Goal: Task Accomplishment & Management: Manage account settings

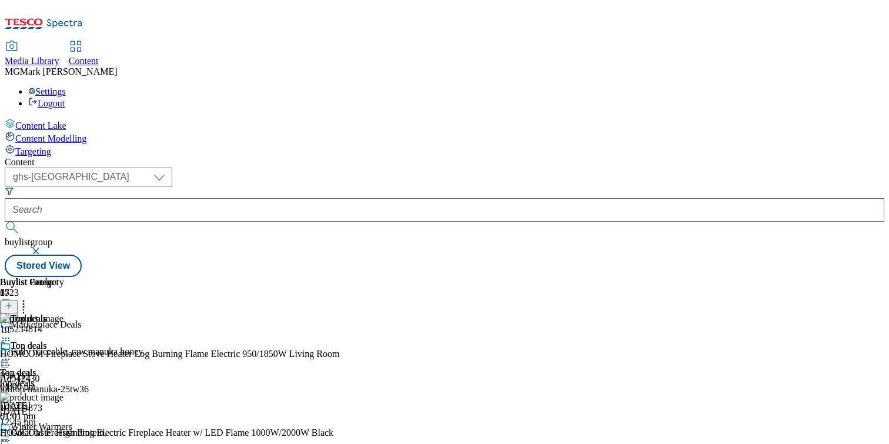
select select "ghs-[GEOGRAPHIC_DATA]"
click at [92, 340] on div "Top deals Top deals top-deals 15 Oct 2025 01:01 pm" at bounding box center [46, 380] width 92 height 81
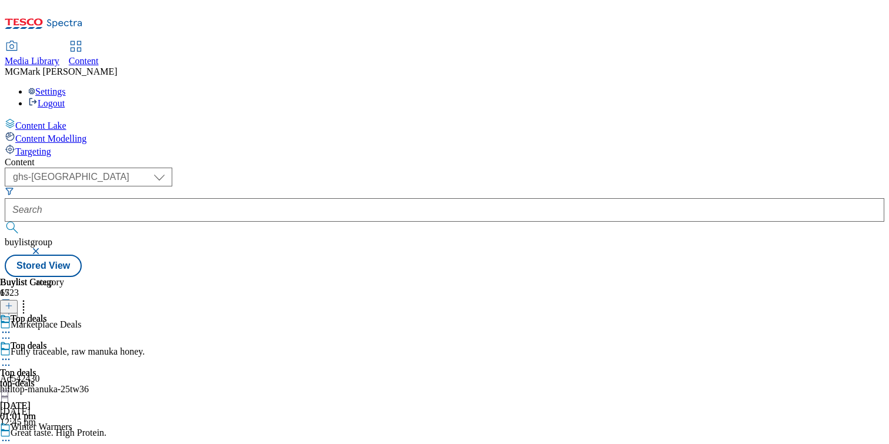
click at [12, 353] on icon at bounding box center [6, 359] width 12 height 12
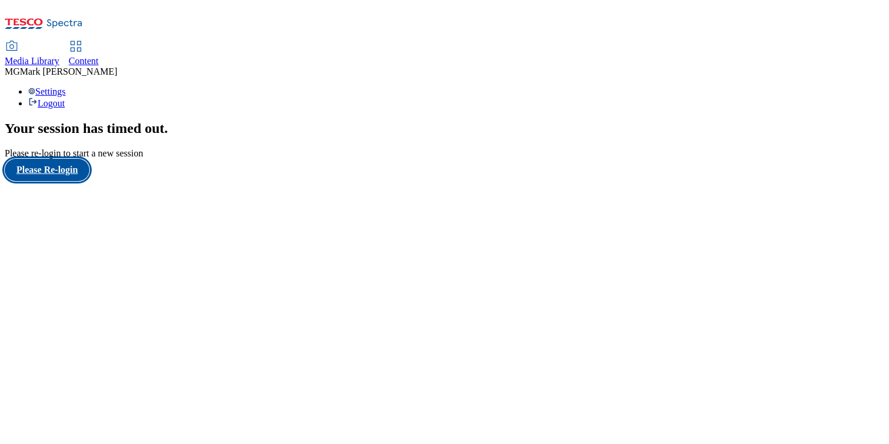
click at [65, 181] on button "Please Re-login" at bounding box center [47, 170] width 85 height 22
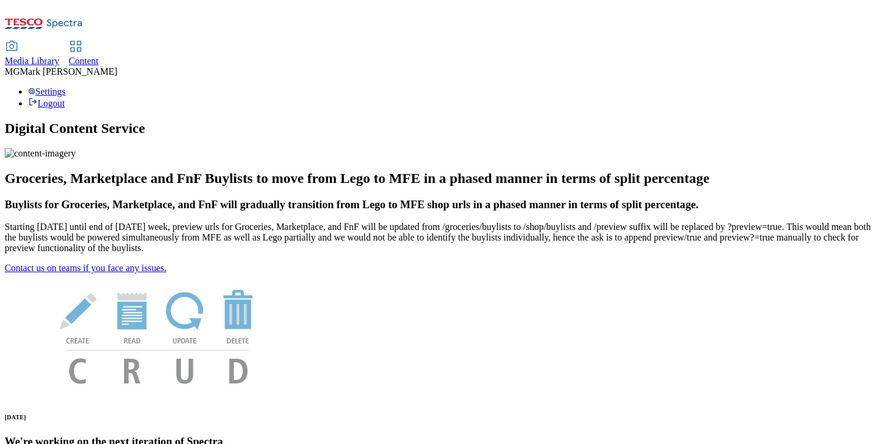
click at [99, 56] on span "Content" at bounding box center [84, 61] width 30 height 10
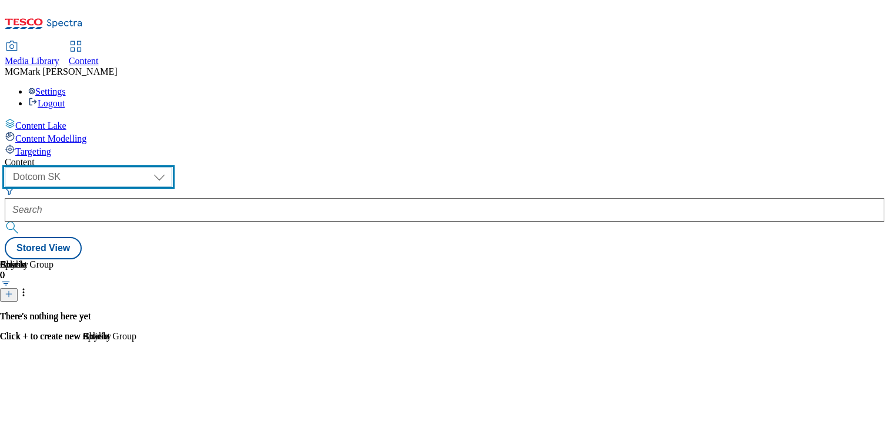
click at [172, 168] on select "Dotcom CZ Dotcom SK ghs-roi ghs-uk Phones [GEOGRAPHIC_DATA]" at bounding box center [89, 177] width 168 height 19
select select "ghs-[GEOGRAPHIC_DATA]"
click at [153, 168] on select "Dotcom CZ Dotcom SK ghs-roi ghs-uk Phones [GEOGRAPHIC_DATA]" at bounding box center [89, 177] width 168 height 19
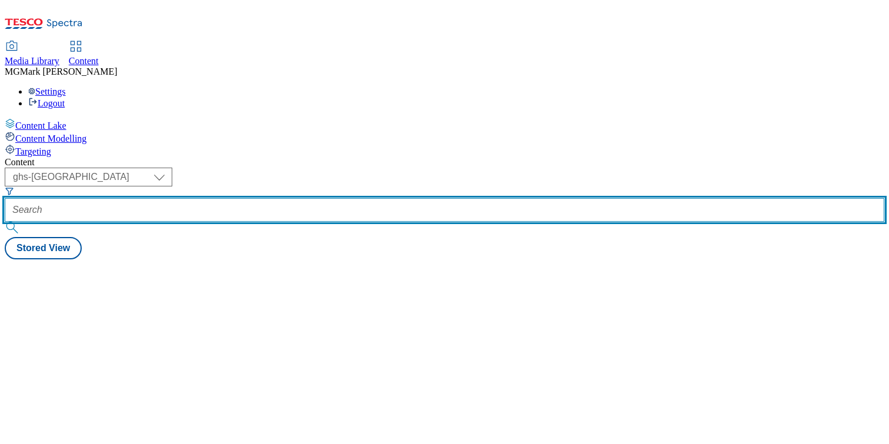
click at [284, 198] on input "text" at bounding box center [444, 210] width 879 height 24
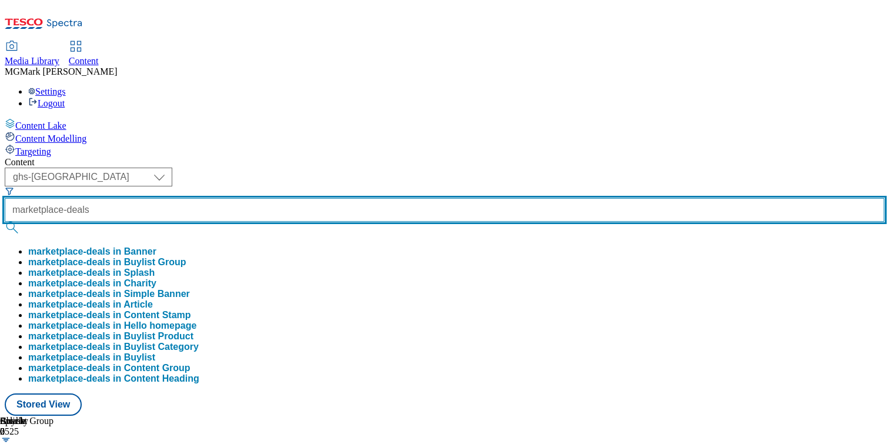
type input "marketplace-deals"
click at [5, 222] on button "submit" at bounding box center [13, 228] width 16 height 12
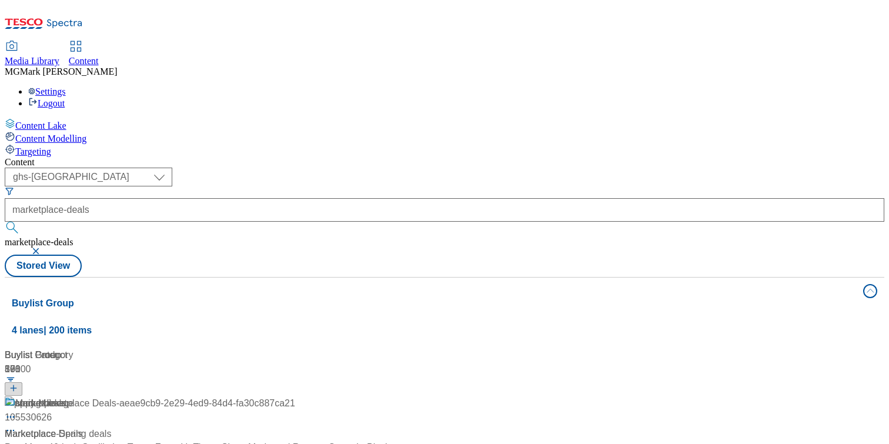
scroll to position [46, 0]
click at [295, 441] on div "/ marketplace-deals" at bounding box center [150, 448] width 290 height 14
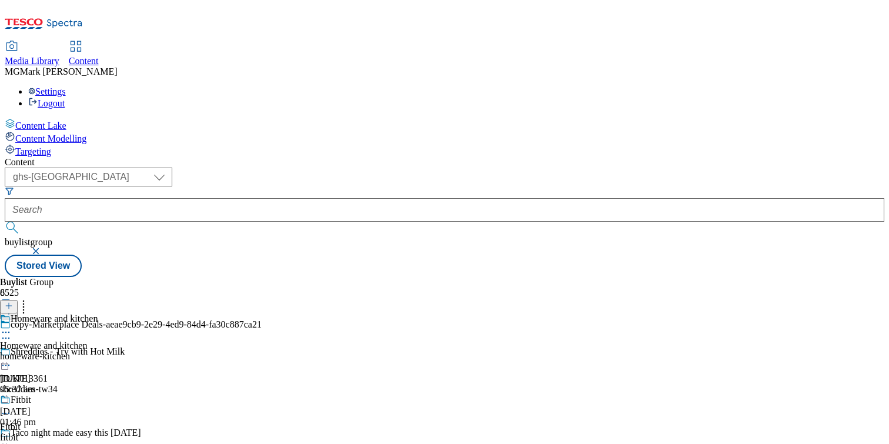
scroll to position [289, 0]
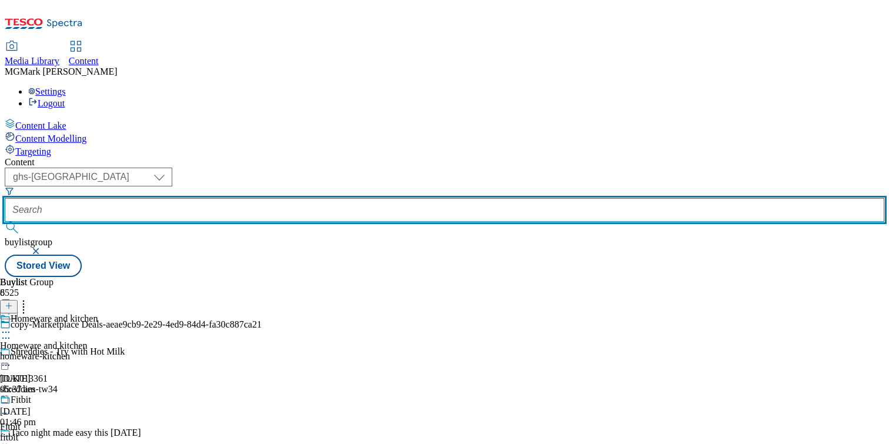
click at [293, 198] on input "text" at bounding box center [444, 210] width 879 height 24
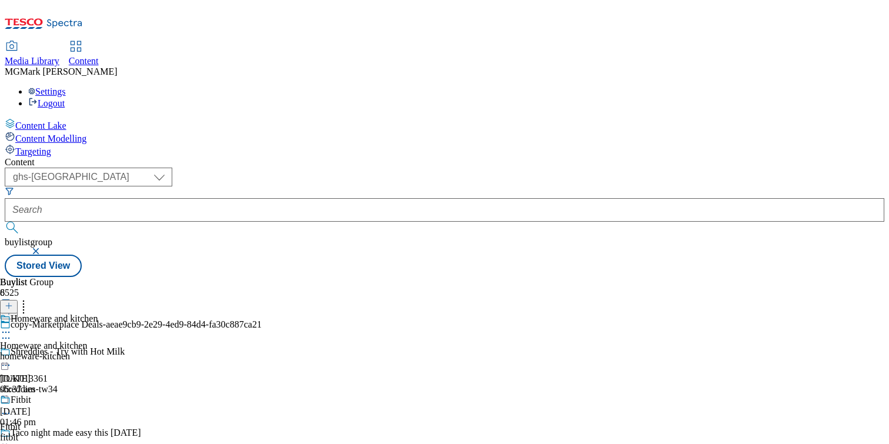
click at [43, 247] on button "button" at bounding box center [37, 250] width 12 height 7
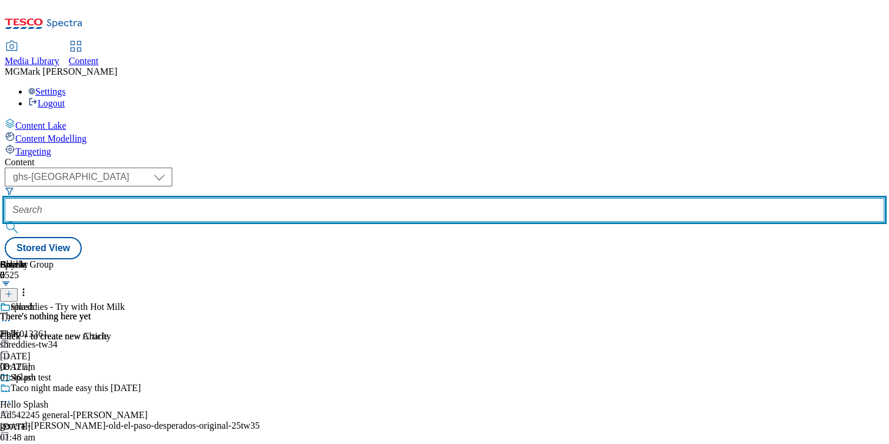
click at [296, 198] on input "text" at bounding box center [444, 210] width 879 height 24
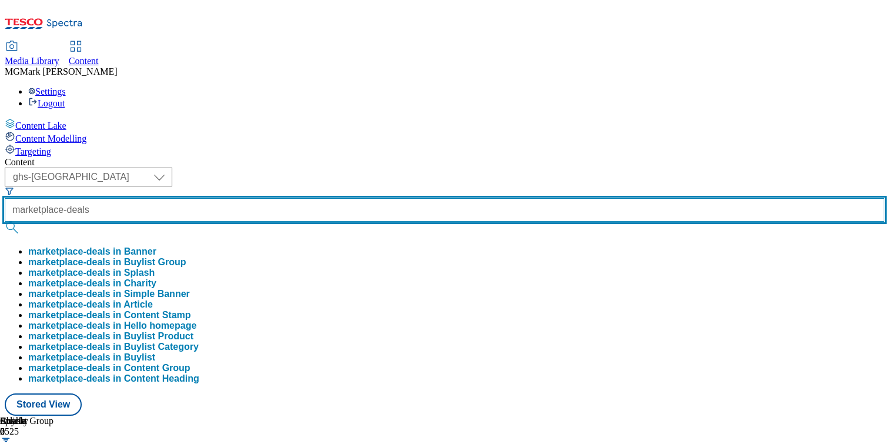
type input "marketplace-deals"
click at [5, 222] on button "submit" at bounding box center [13, 228] width 16 height 12
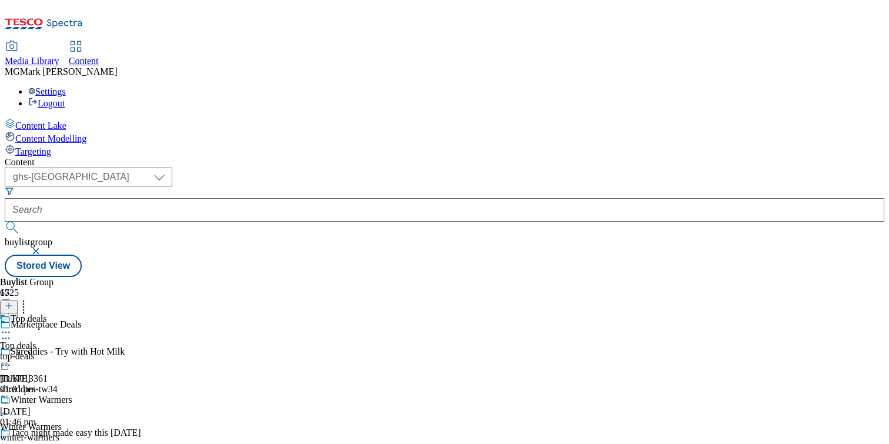
click at [92, 313] on div "Top deals Top deals top-deals 15 Oct 2025 01:01 pm" at bounding box center [46, 353] width 92 height 81
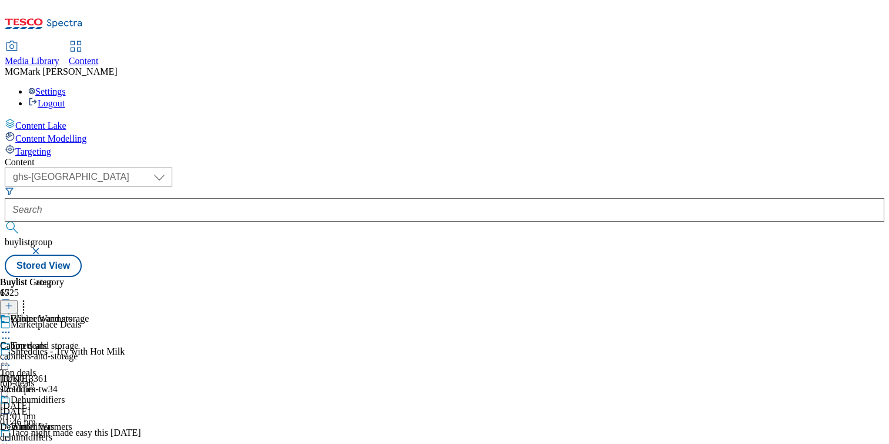
click at [12, 434] on icon at bounding box center [6, 440] width 12 height 12
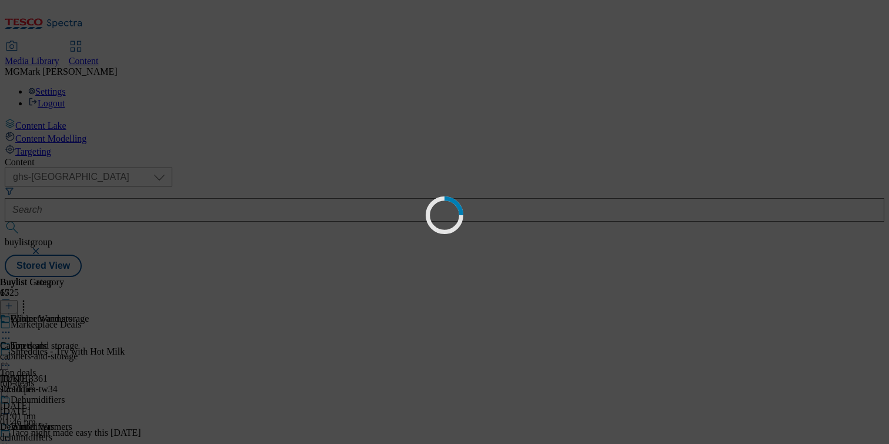
scroll to position [3, 0]
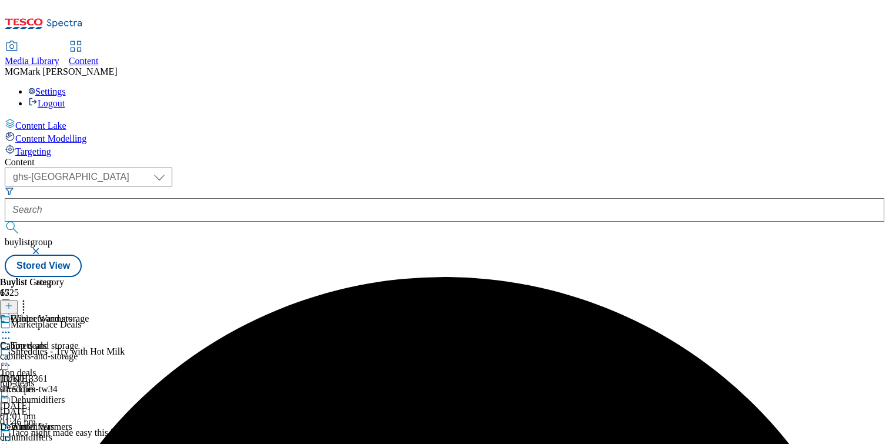
click at [12, 434] on icon at bounding box center [6, 440] width 12 height 12
click at [12, 353] on icon at bounding box center [6, 359] width 12 height 12
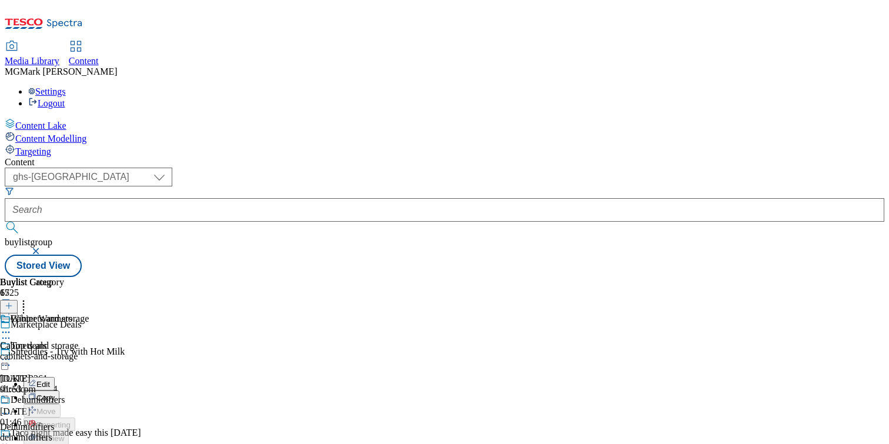
click at [102, 277] on header "Buylist 17" at bounding box center [51, 295] width 102 height 36
click at [12, 434] on icon at bounding box center [6, 440] width 12 height 12
click at [92, 351] on div "cabinets-and-storage" at bounding box center [46, 356] width 92 height 11
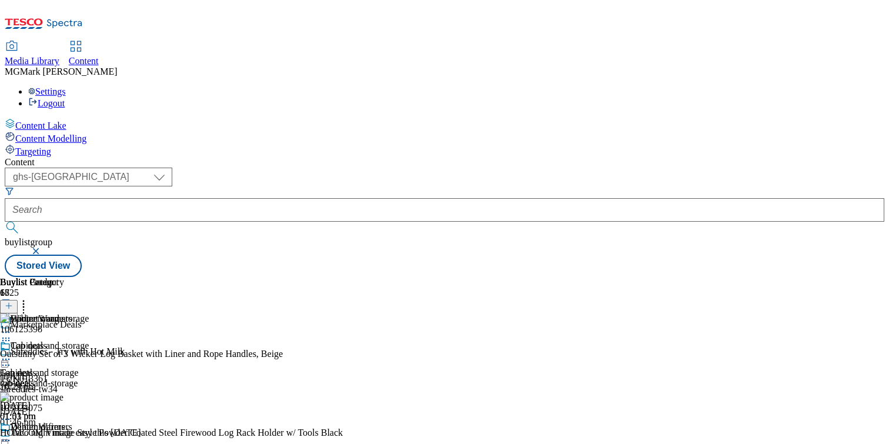
click at [92, 340] on div "Top deals Top deals top-deals 15 Oct 2025 01:01 pm" at bounding box center [46, 380] width 92 height 81
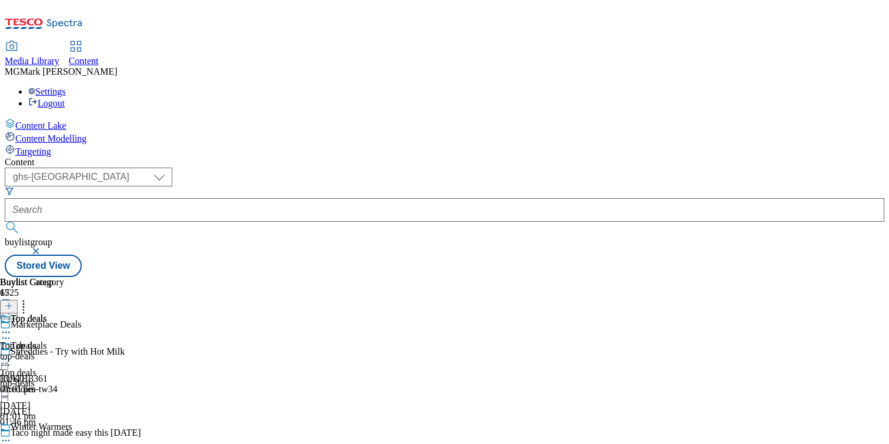
click at [12, 353] on icon at bounding box center [6, 359] width 12 height 12
click at [92, 351] on div "cabinets-and-storage" at bounding box center [46, 356] width 92 height 11
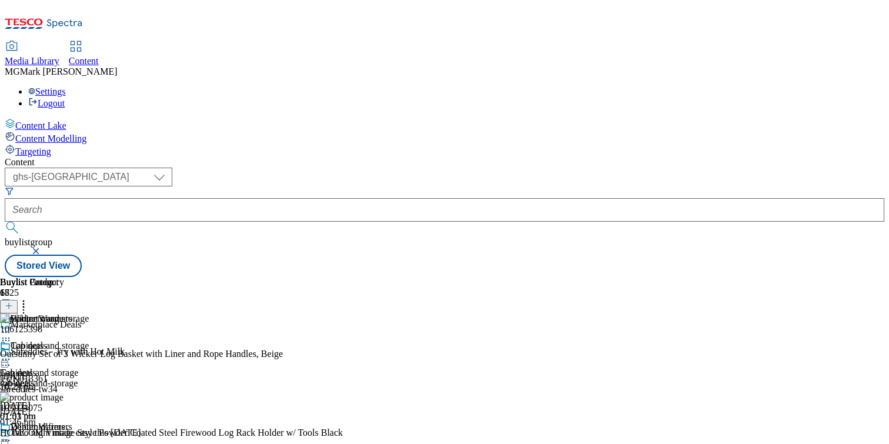
scroll to position [0, 155]
click at [12, 434] on icon at bounding box center [6, 440] width 12 height 12
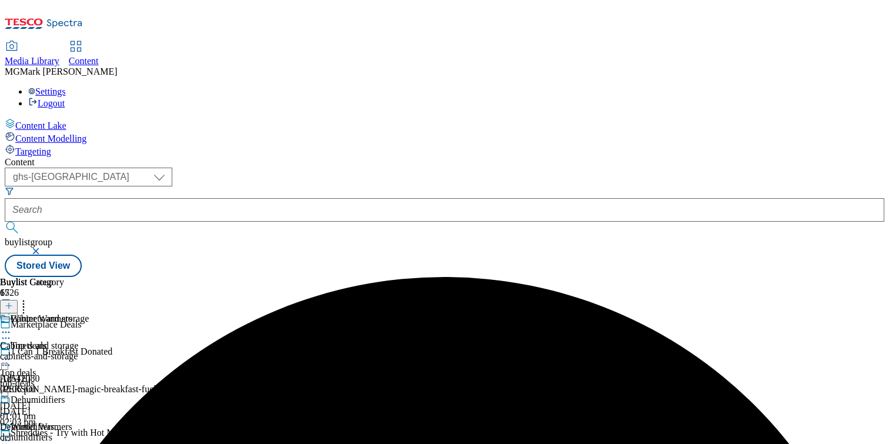
click at [12, 434] on icon at bounding box center [6, 440] width 12 height 12
click at [92, 351] on div "cabinets-and-storage" at bounding box center [46, 356] width 92 height 11
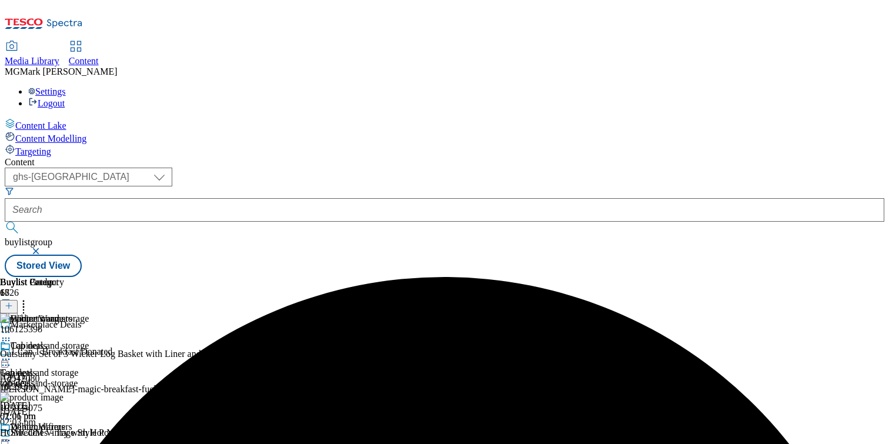
scroll to position [0, 155]
click at [29, 298] on icon at bounding box center [24, 304] width 12 height 12
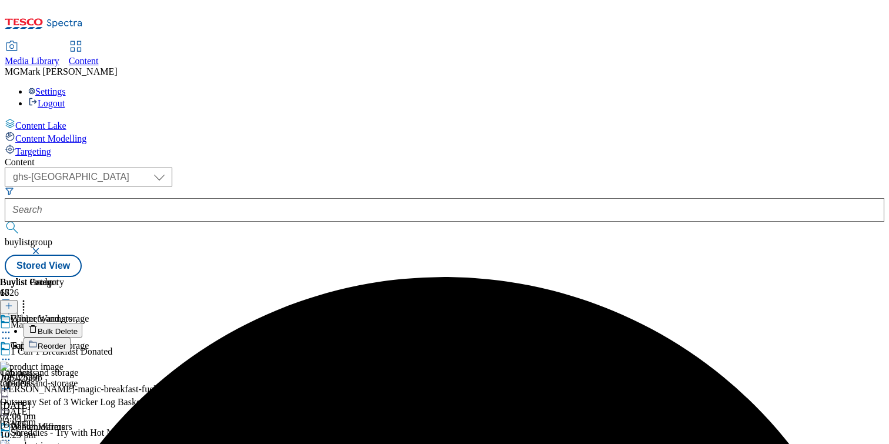
click at [82, 323] on button "Bulk Delete" at bounding box center [53, 330] width 59 height 15
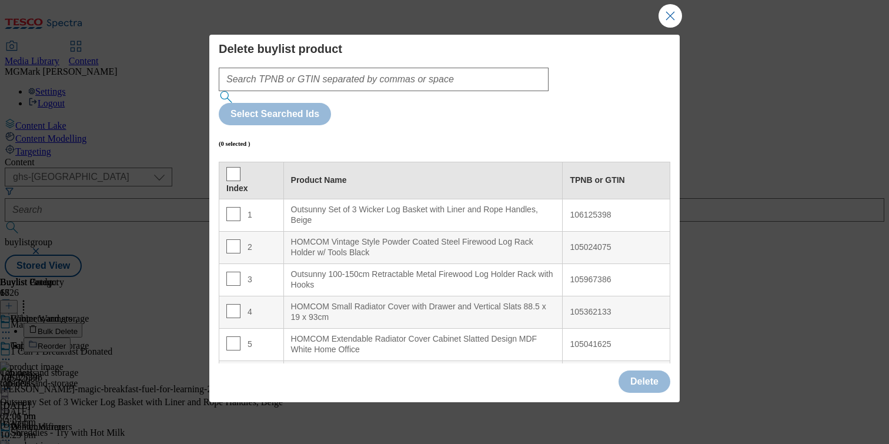
click at [240, 167] on div "Index" at bounding box center [251, 180] width 50 height 27
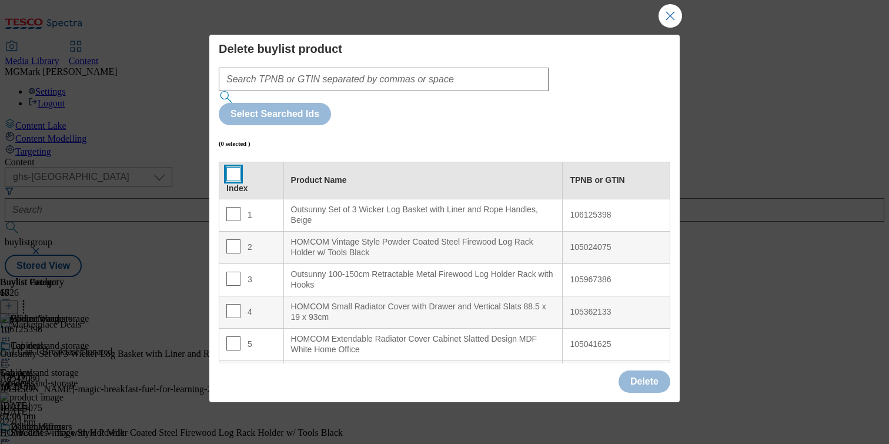
click at [229, 167] on input "Modal" at bounding box center [233, 174] width 14 height 14
checkbox input "true"
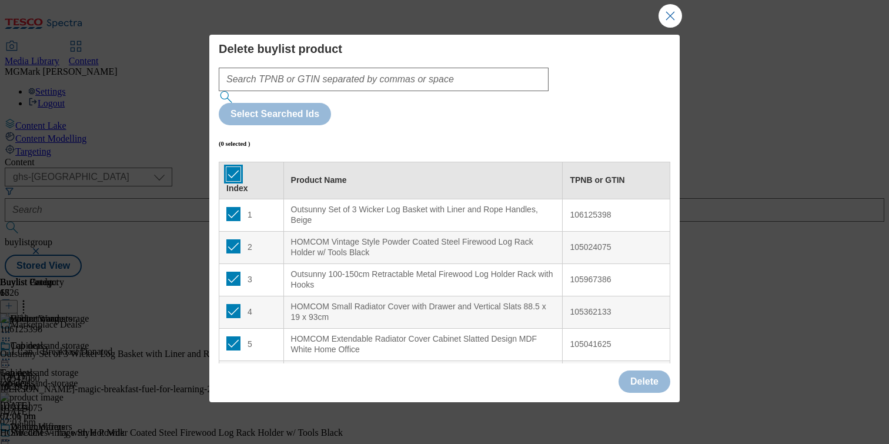
checkbox input "true"
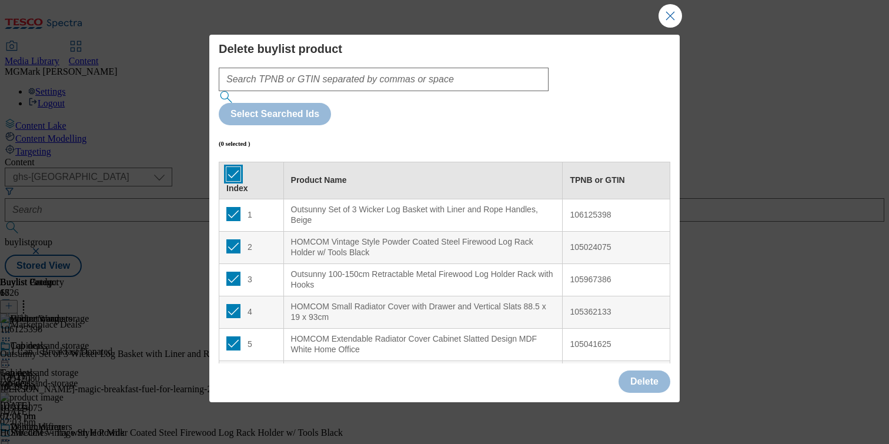
checkbox input "true"
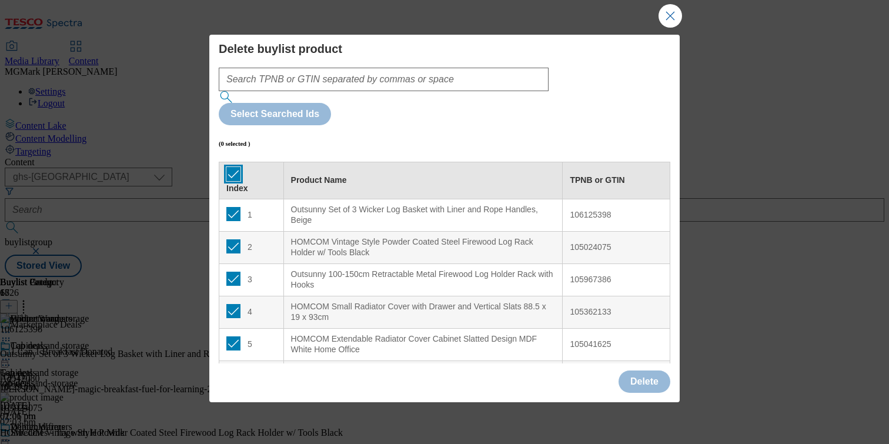
checkbox input "true"
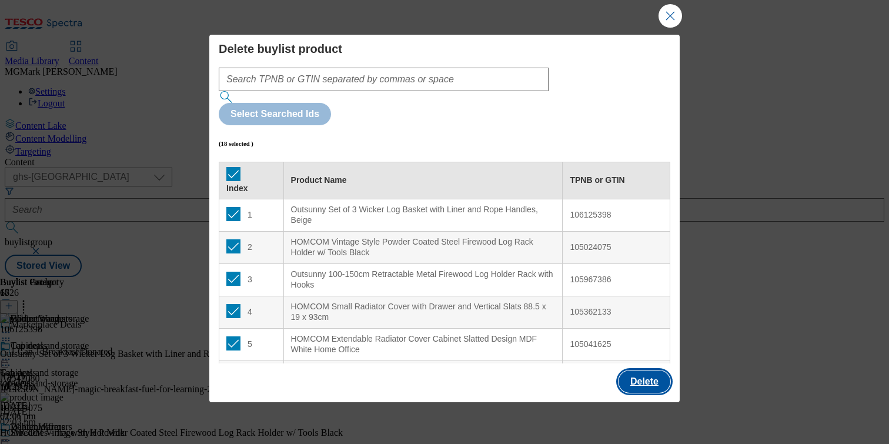
click at [651, 376] on button "Delete" at bounding box center [644, 381] width 52 height 22
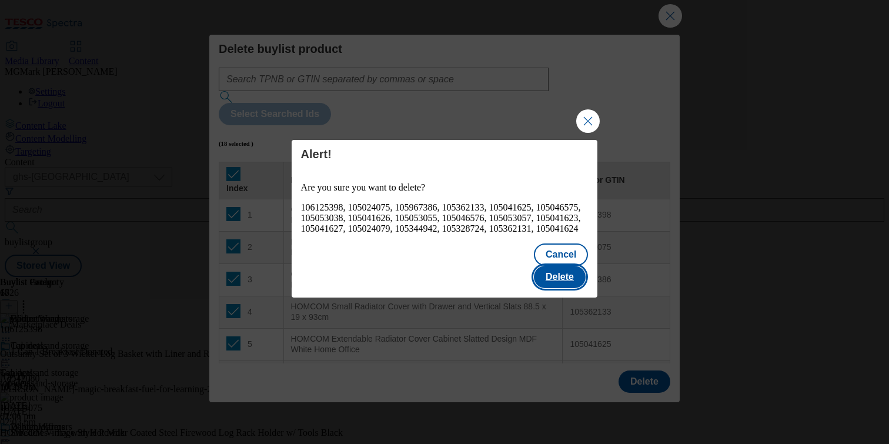
click at [574, 278] on button "Delete" at bounding box center [560, 277] width 52 height 22
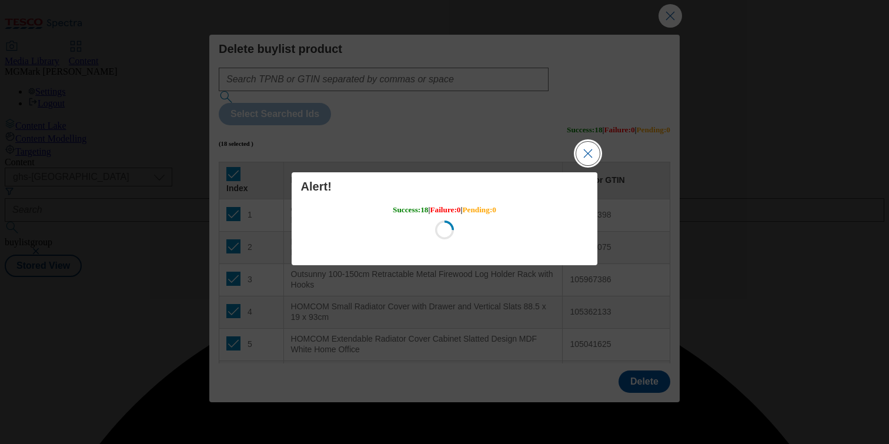
scroll to position [0, 0]
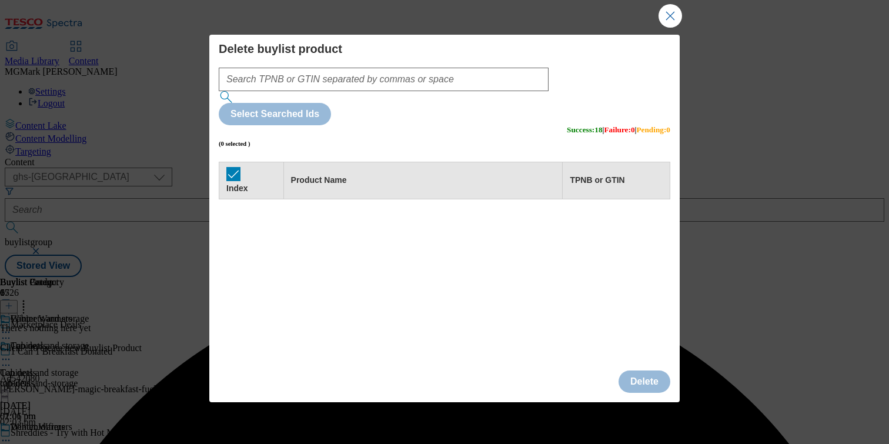
click at [668, 16] on button "Close Modal" at bounding box center [670, 16] width 24 height 24
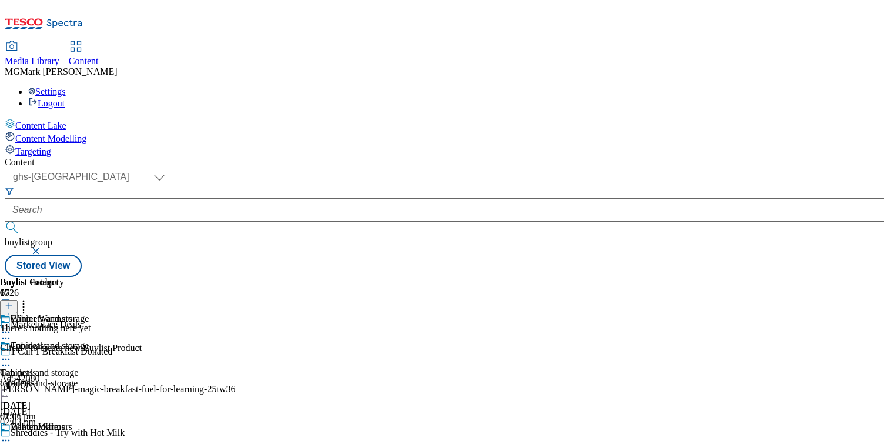
scroll to position [0, 155]
click at [9, 303] on line at bounding box center [9, 306] width 0 height 6
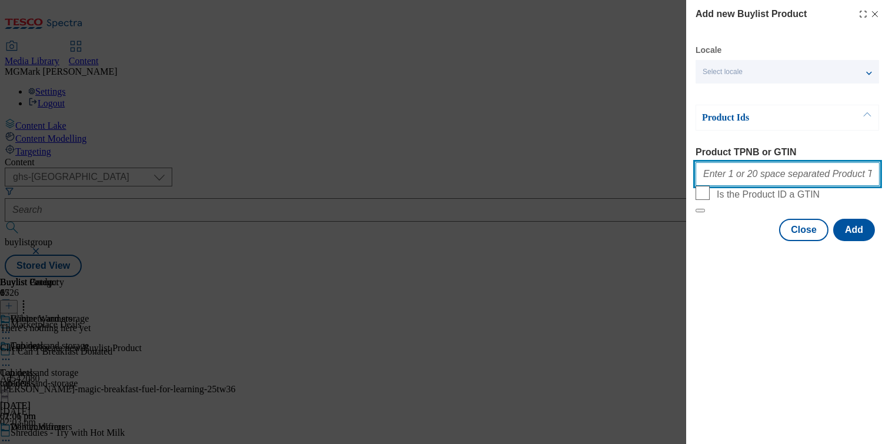
click at [774, 183] on input "Product TPNB or GTIN" at bounding box center [787, 174] width 184 height 24
paste input "106125398 105024075 105967386 105362133 105041625 105046575 105053038 105041626…"
type input "106125398 105024075 105967386 105362133 105041625 105046575 105053038 105041626…"
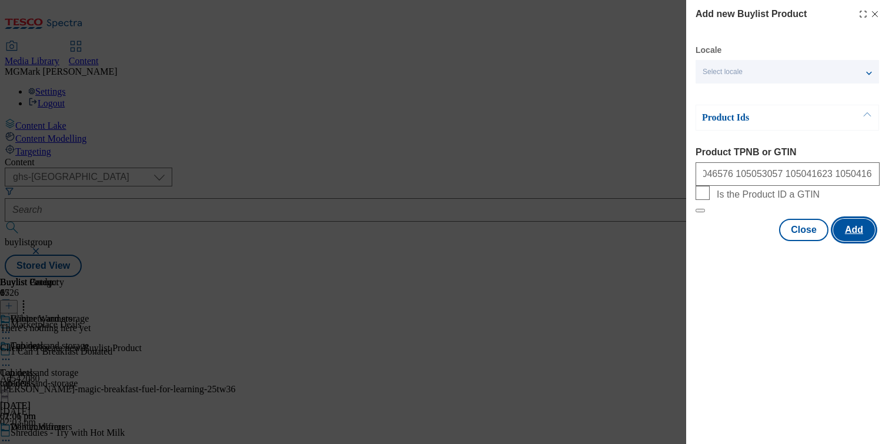
scroll to position [0, 0]
click at [844, 241] on button "Add" at bounding box center [854, 230] width 42 height 22
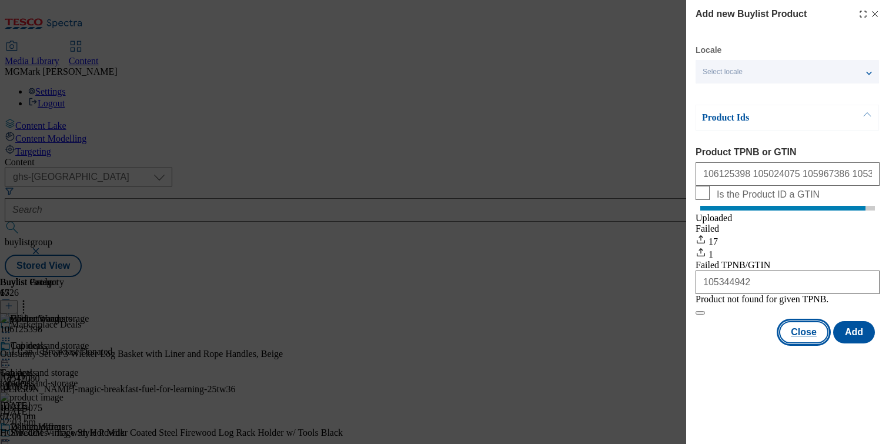
click at [807, 343] on button "Close" at bounding box center [803, 332] width 49 height 22
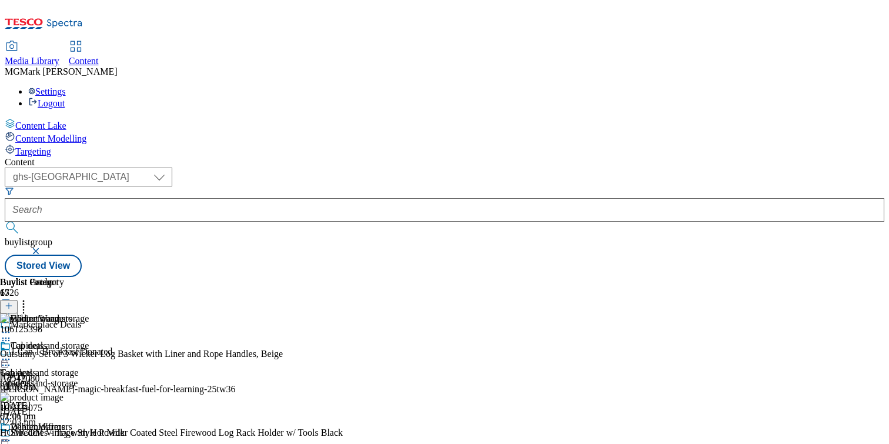
scroll to position [83, 0]
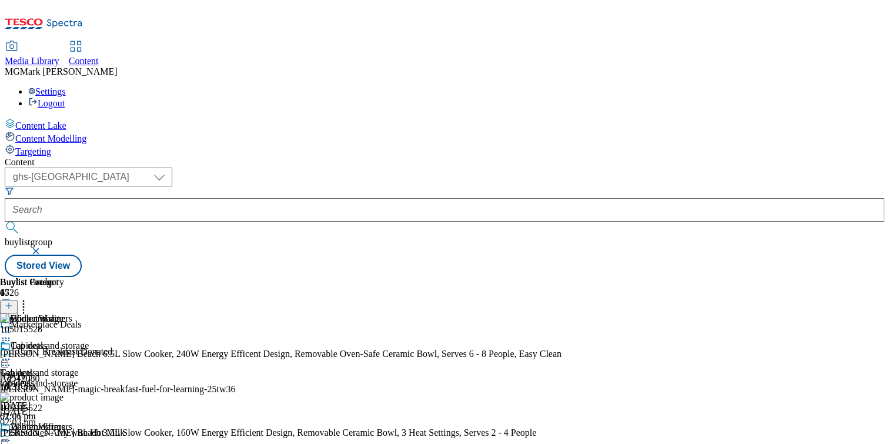
click at [839, 86] on div "Settings Logout" at bounding box center [444, 97] width 879 height 22
click at [874, 222] on div "Content ( optional ) Dotcom CZ Dotcom SK ghs-roi ghs-uk Phones UK ghs-uk buylis…" at bounding box center [444, 217] width 879 height 120
click at [29, 298] on icon at bounding box center [24, 304] width 12 height 12
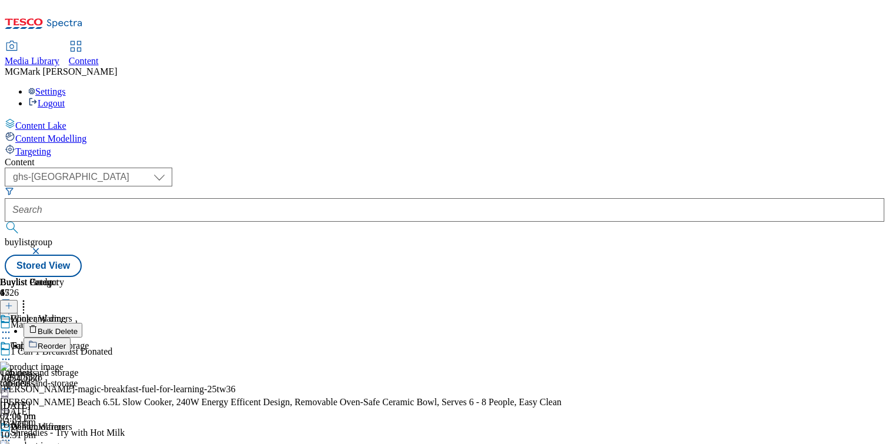
click at [82, 323] on button "Bulk Delete" at bounding box center [53, 330] width 59 height 15
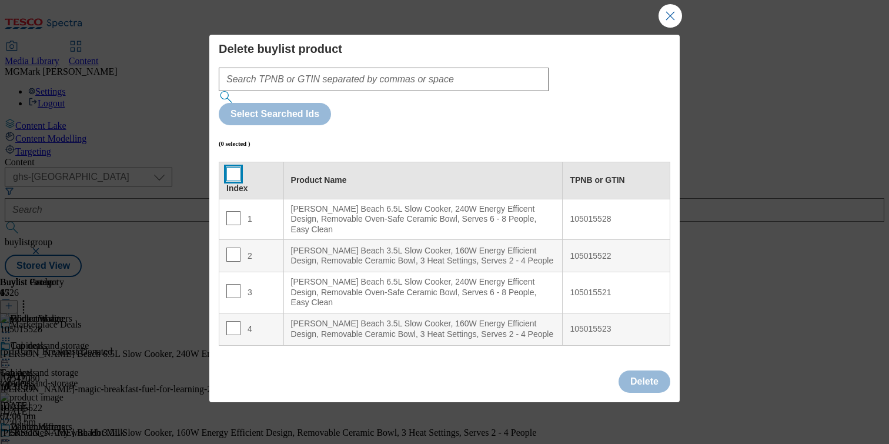
click at [232, 167] on input "Modal" at bounding box center [233, 174] width 14 height 14
checkbox input "true"
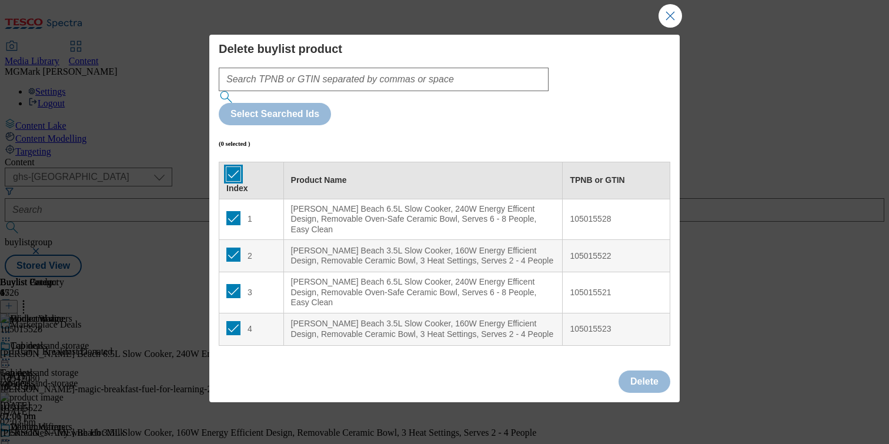
checkbox input "true"
click at [643, 381] on button "Delete" at bounding box center [644, 381] width 52 height 22
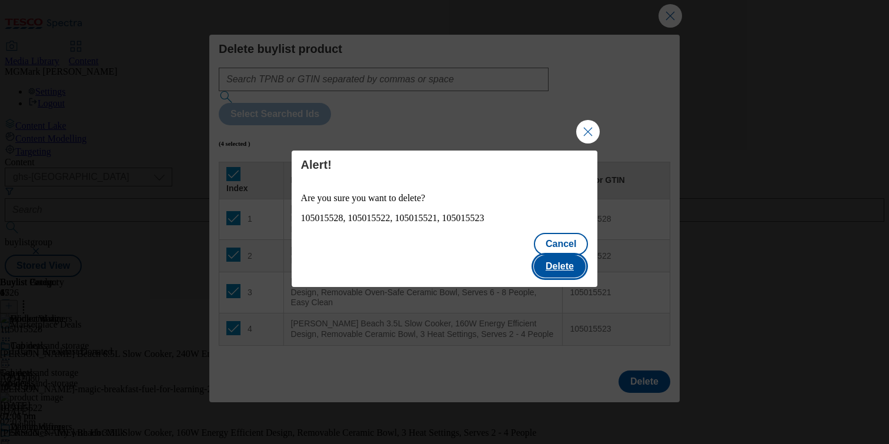
click at [572, 255] on button "Delete" at bounding box center [560, 266] width 52 height 22
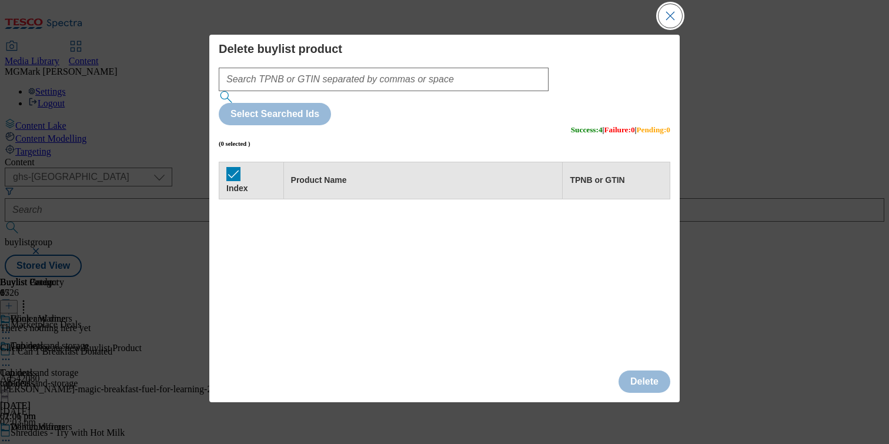
click at [672, 16] on button "Close Modal" at bounding box center [670, 16] width 24 height 24
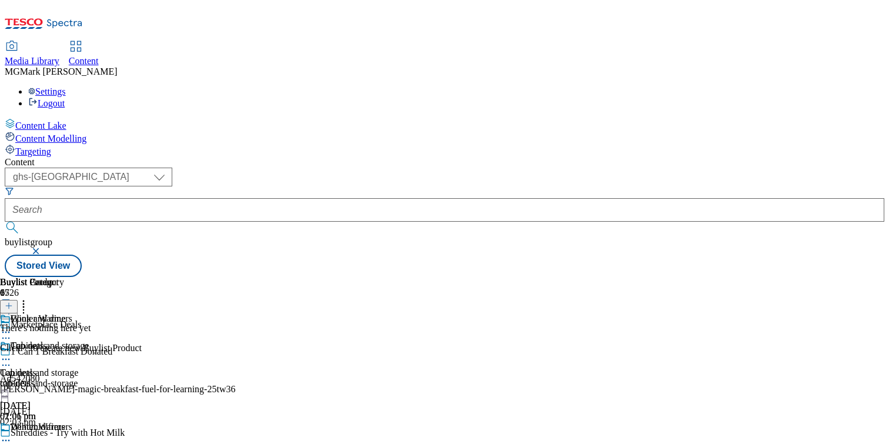
scroll to position [0, 155]
click at [142, 277] on header "Buylist Product 0" at bounding box center [71, 295] width 142 height 36
click at [9, 303] on line at bounding box center [9, 306] width 0 height 6
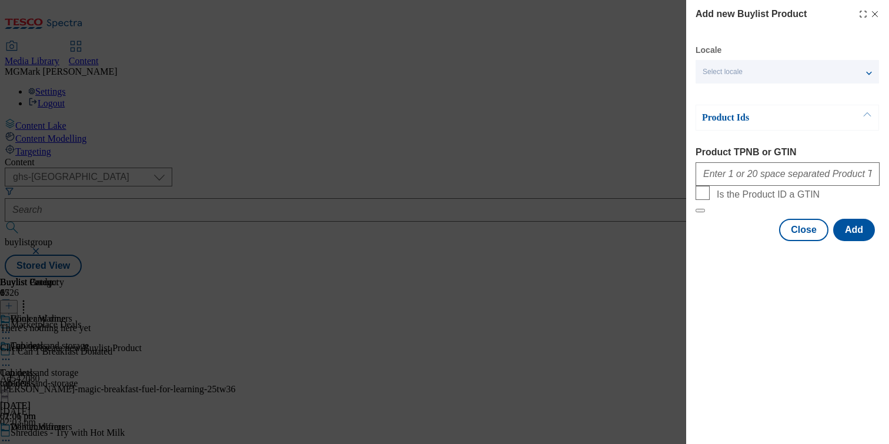
click at [737, 165] on div "Modal" at bounding box center [787, 172] width 184 height 28
click at [737, 167] on input "Product TPNB or GTIN" at bounding box center [787, 174] width 184 height 24
paste input "105015528 105015522 105015521 105015523"
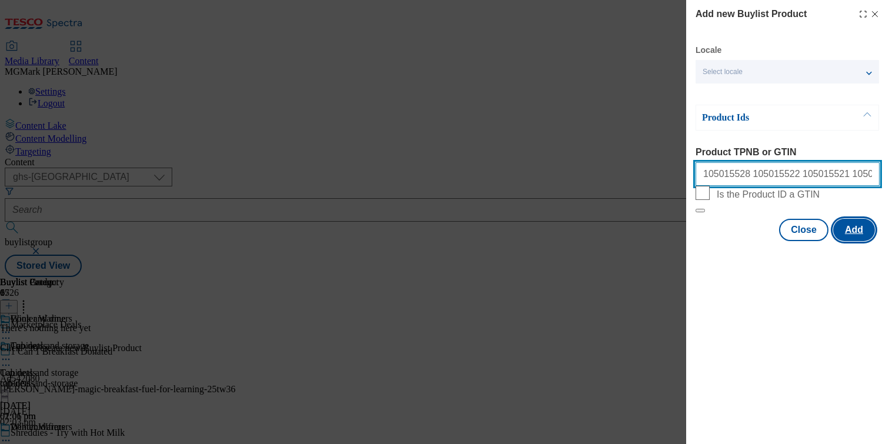
type input "105015528 105015522 105015521 105015523"
click at [853, 241] on button "Add" at bounding box center [854, 230] width 42 height 22
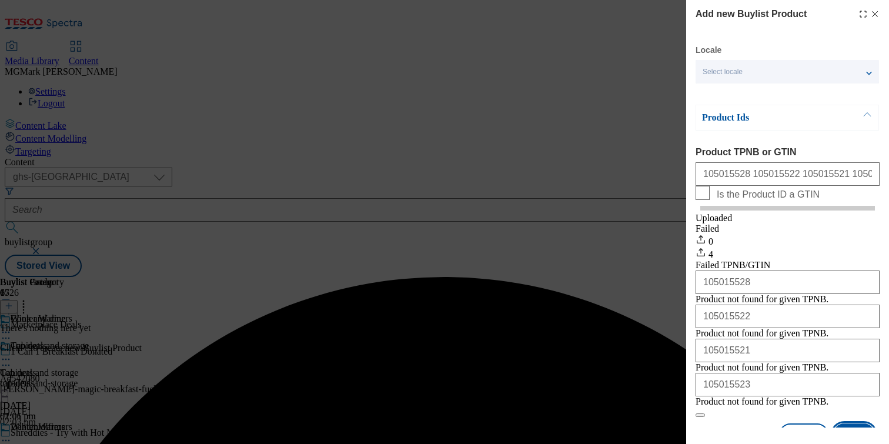
scroll to position [0, 0]
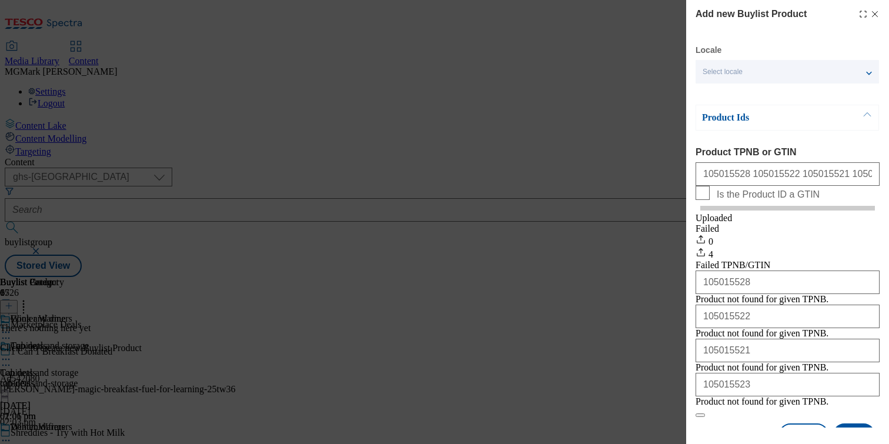
click at [878, 11] on icon "Modal" at bounding box center [874, 13] width 9 height 9
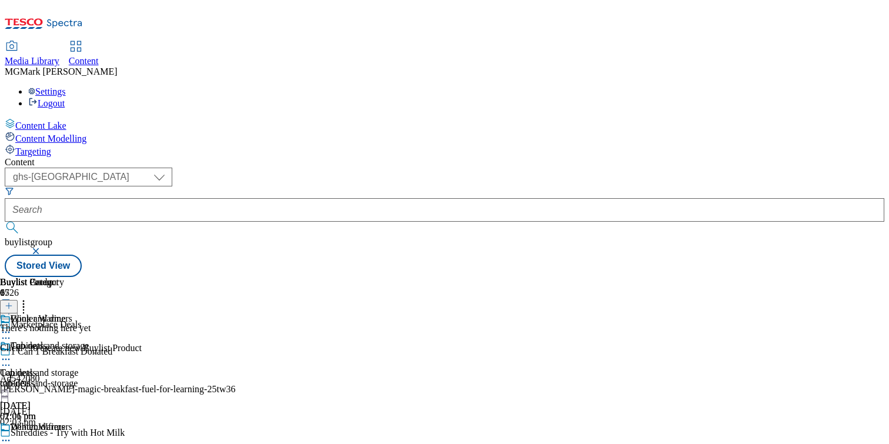
scroll to position [21, 0]
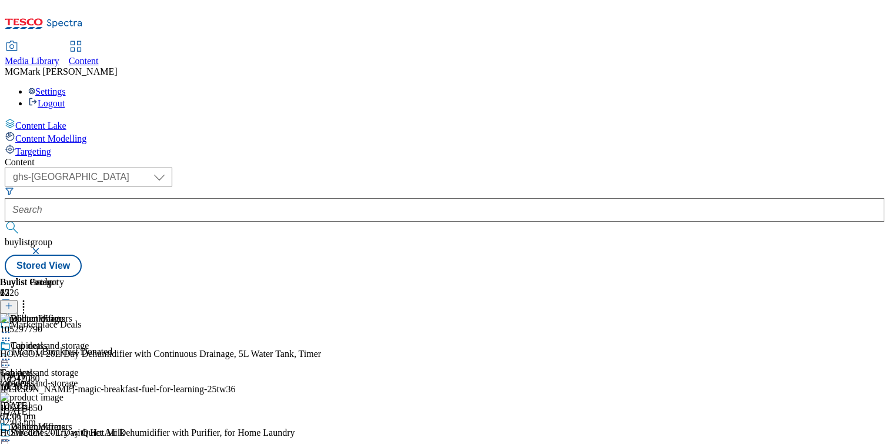
scroll to position [0, 155]
click at [29, 298] on icon at bounding box center [24, 304] width 12 height 12
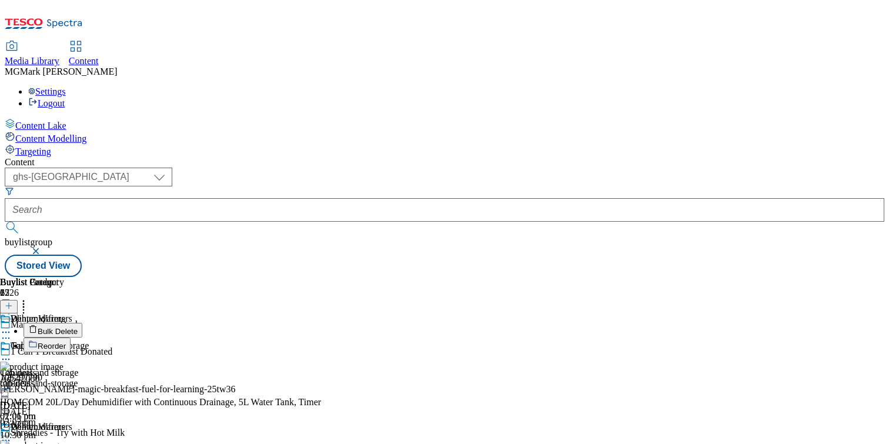
click at [78, 327] on span "Bulk Delete" at bounding box center [58, 331] width 40 height 9
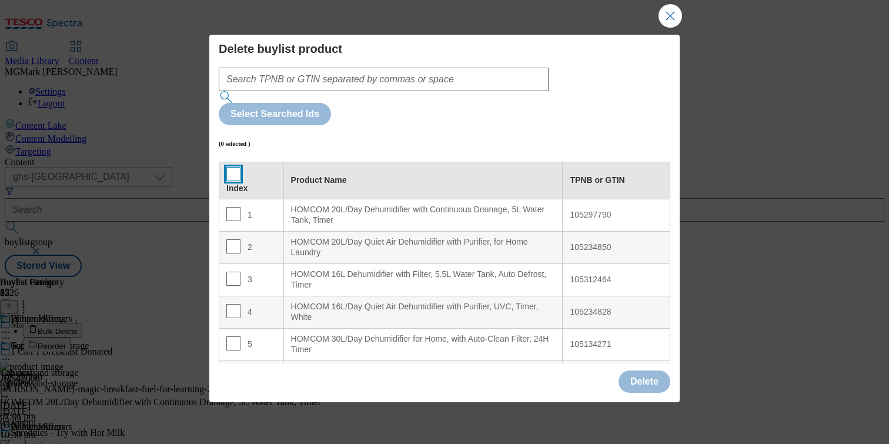
click at [231, 167] on input "Modal" at bounding box center [233, 174] width 14 height 14
checkbox input "true"
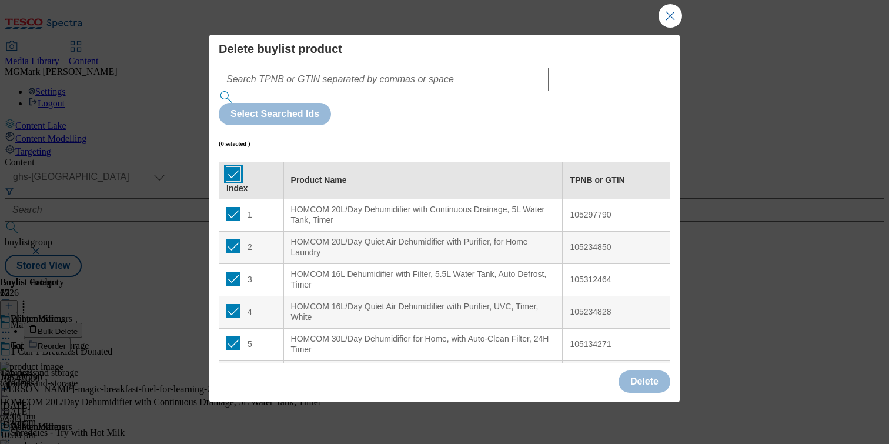
checkbox input "true"
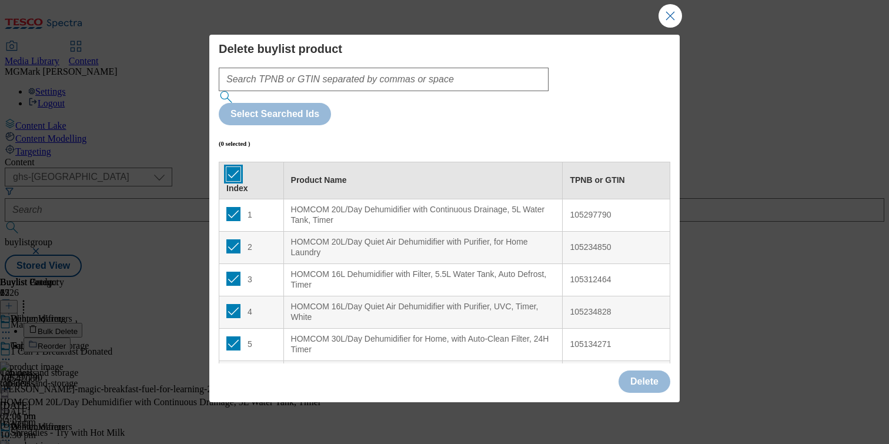
checkbox input "true"
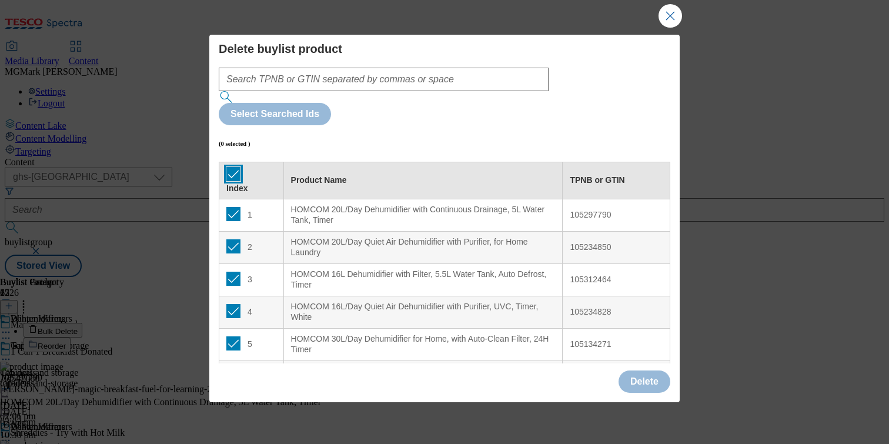
checkbox input "true"
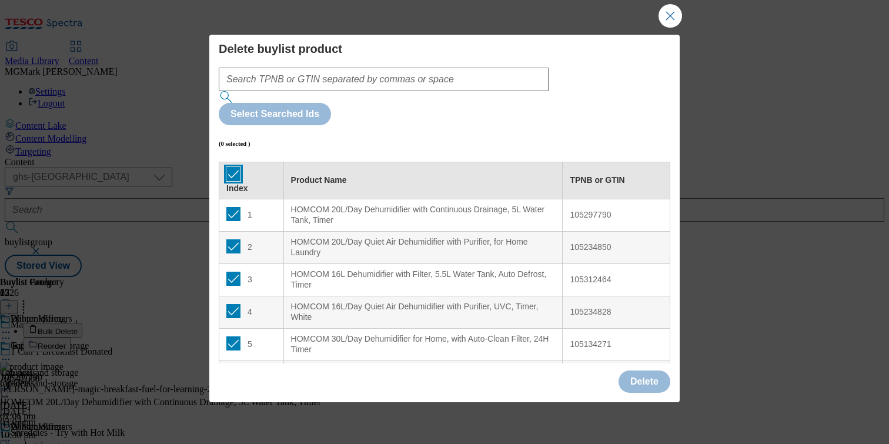
checkbox input "true"
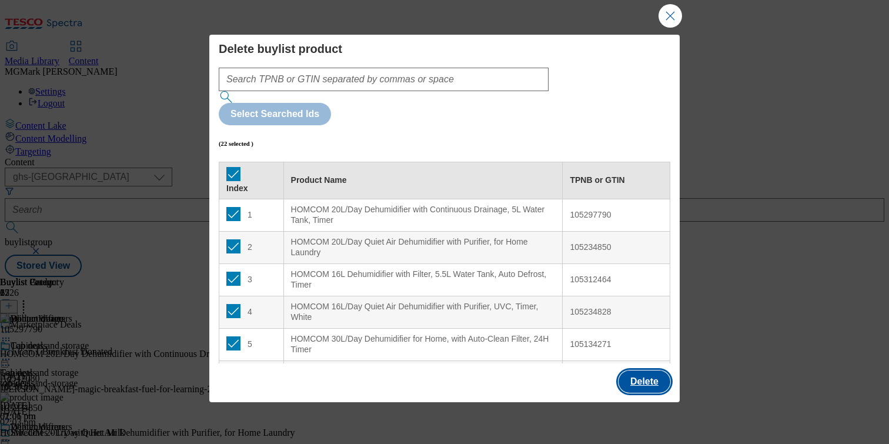
click at [647, 377] on button "Delete" at bounding box center [644, 381] width 52 height 22
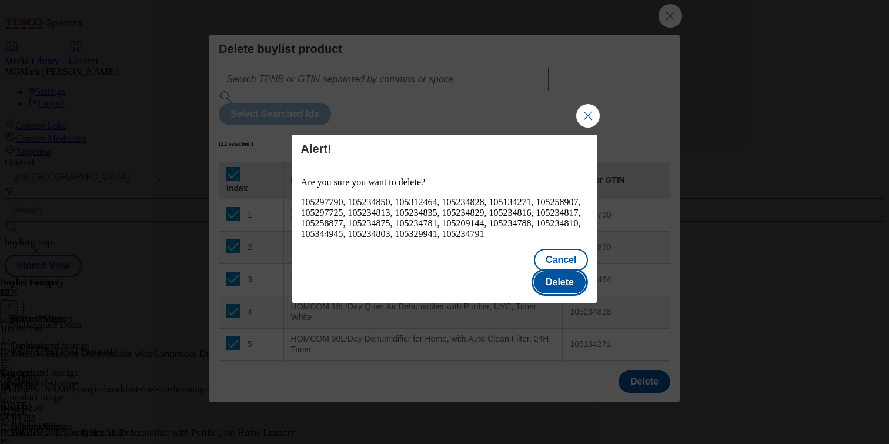
click at [561, 279] on button "Delete" at bounding box center [560, 282] width 52 height 22
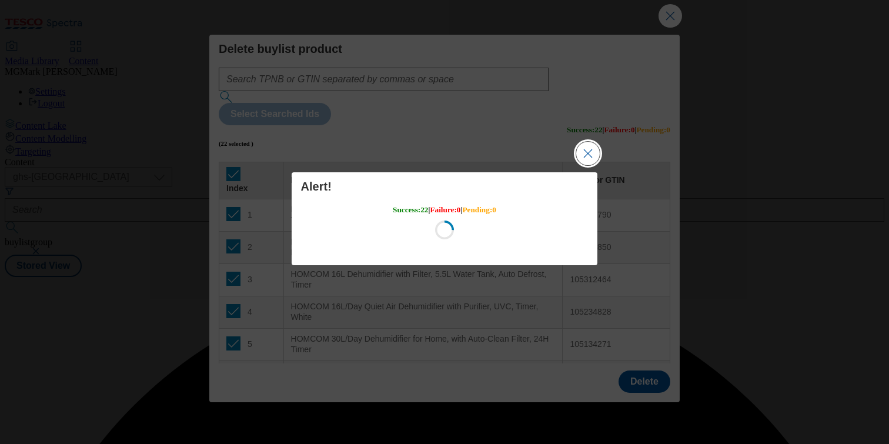
scroll to position [0, 0]
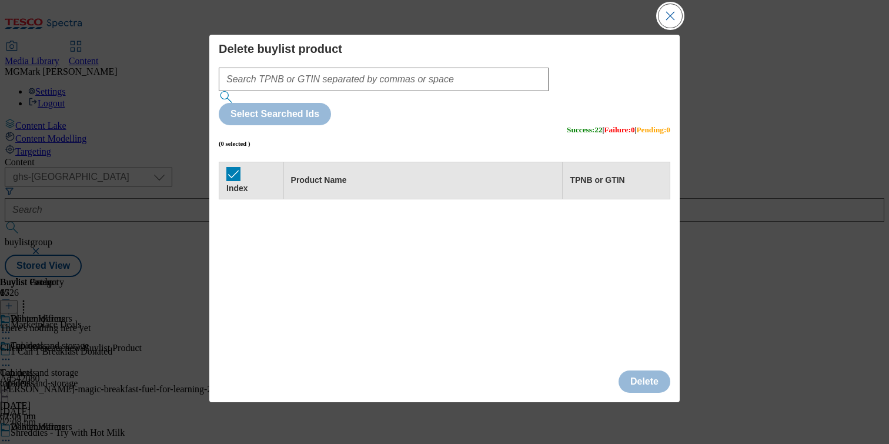
click at [668, 18] on button "Close Modal" at bounding box center [670, 16] width 24 height 24
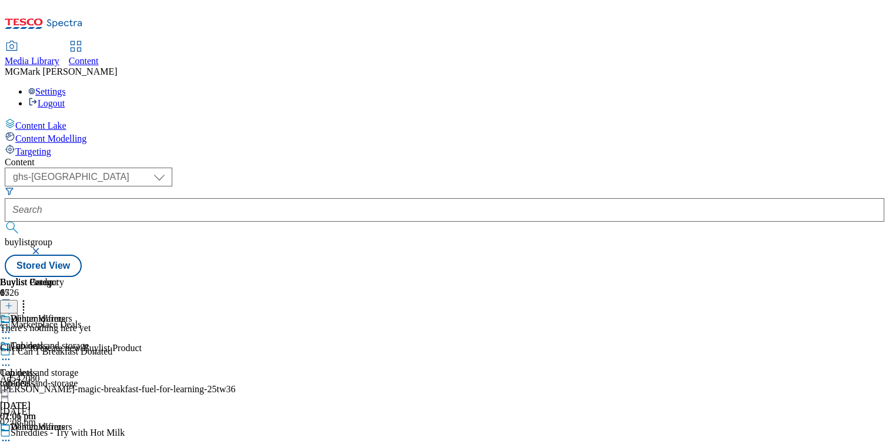
scroll to position [0, 155]
click at [13, 302] on icon at bounding box center [9, 306] width 8 height 8
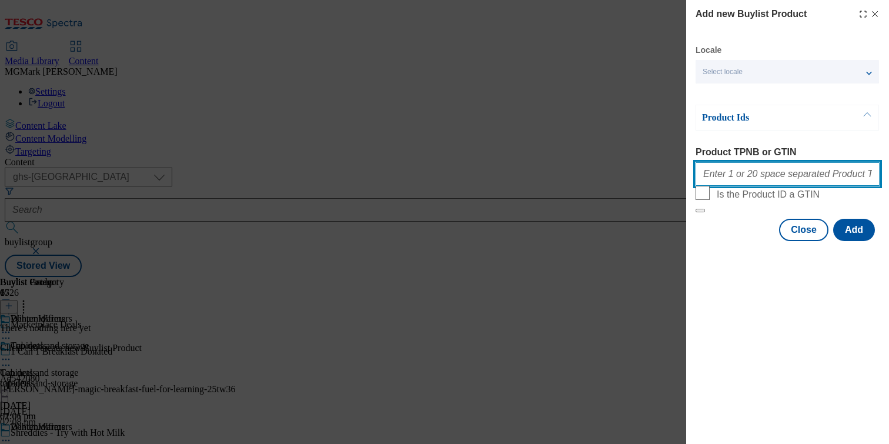
click at [734, 176] on input "Product TPNB or GTIN" at bounding box center [787, 174] width 184 height 24
paste input "105297790 105234850 105312464 105234828 105134271 105258907 105297725 105234813…"
type input "105297790 105234850 105312464 105234828 105134271 105258907 105297725 105234813…"
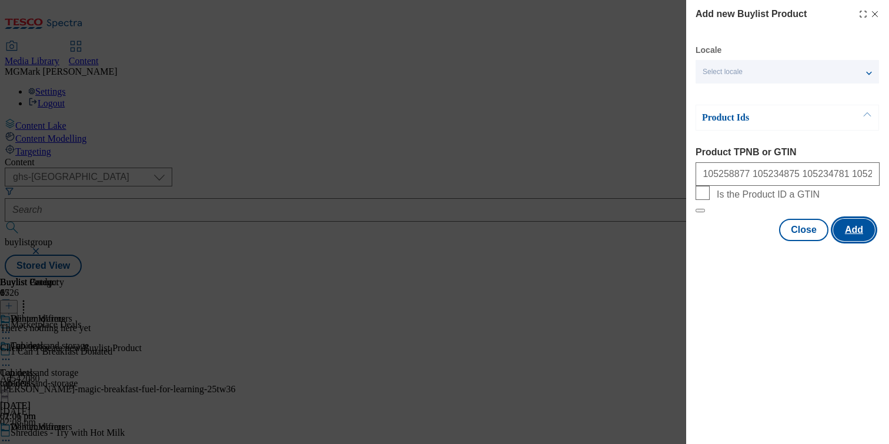
scroll to position [0, 0]
click at [852, 241] on button "Add" at bounding box center [854, 230] width 42 height 22
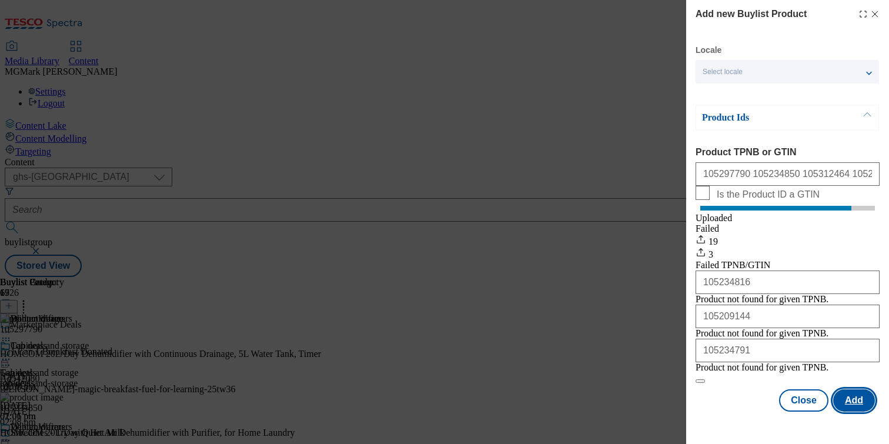
scroll to position [35, 0]
click at [802, 411] on button "Close" at bounding box center [803, 400] width 49 height 22
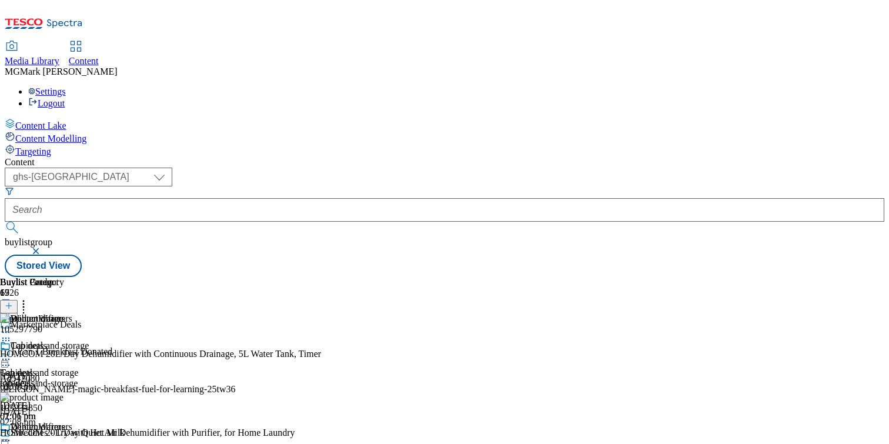
scroll to position [0, 0]
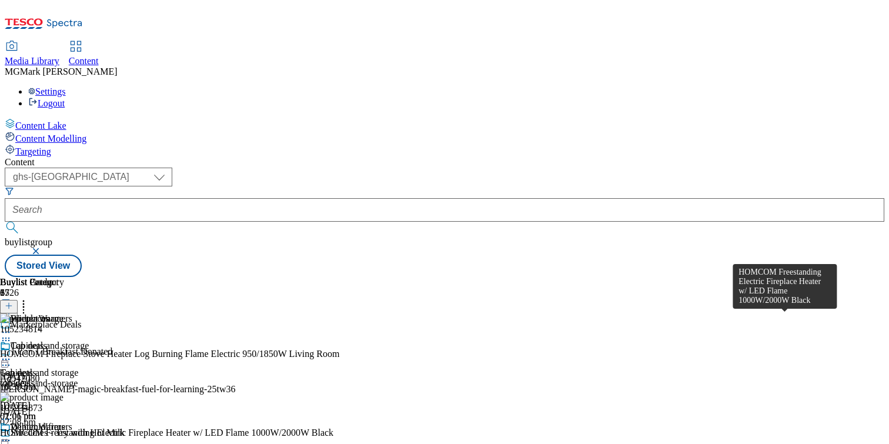
scroll to position [0, 155]
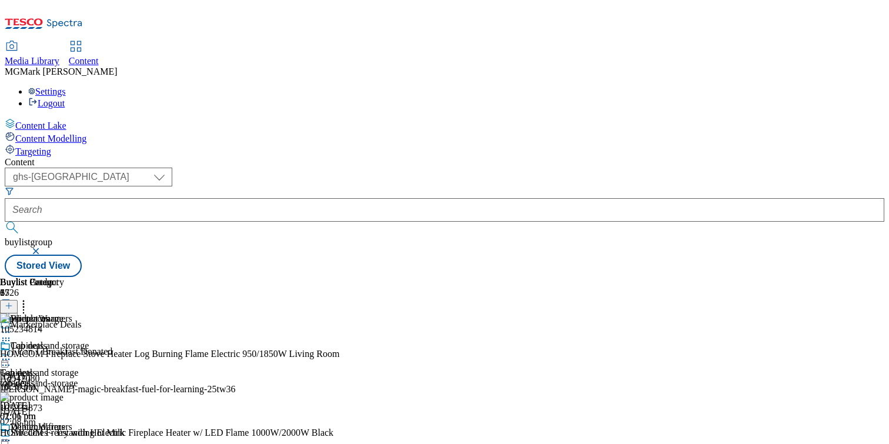
click at [25, 303] on circle at bounding box center [24, 304] width 2 height 2
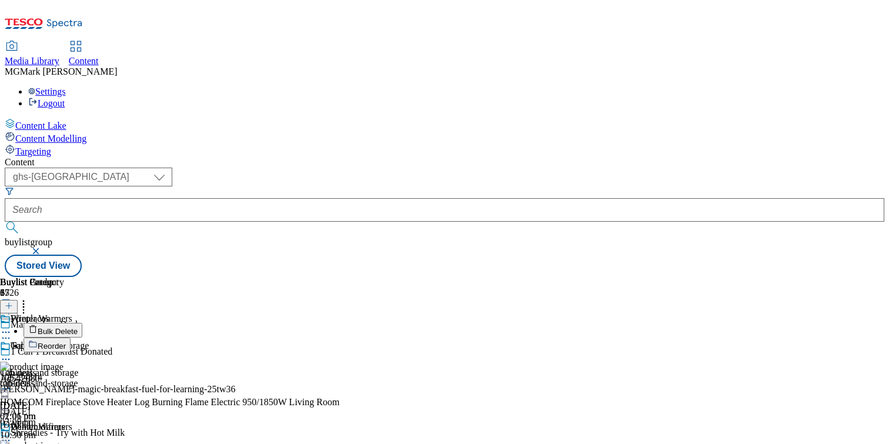
click at [82, 323] on button "Bulk Delete" at bounding box center [53, 330] width 59 height 15
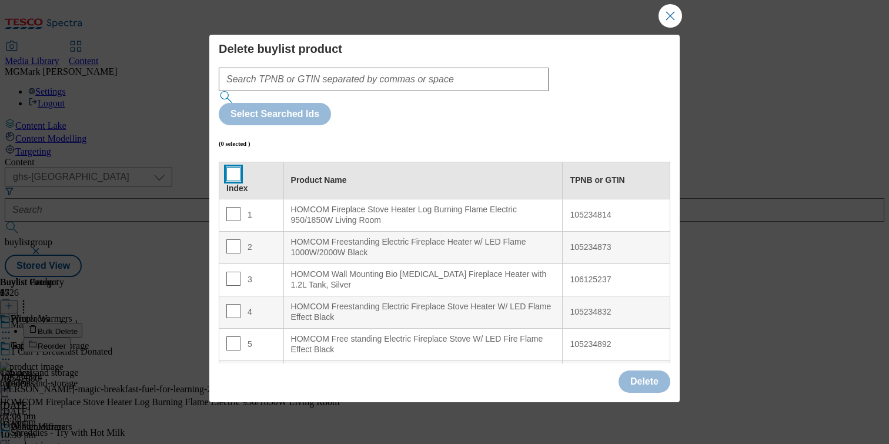
click at [232, 167] on input "Modal" at bounding box center [233, 174] width 14 height 14
checkbox input "true"
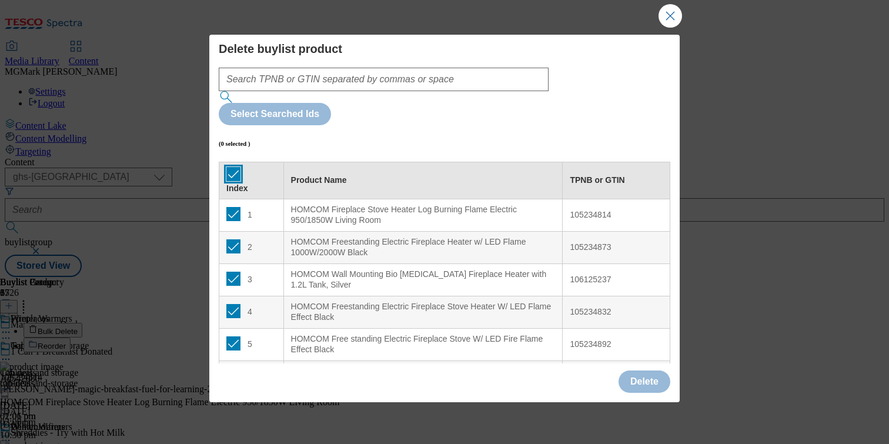
checkbox input "true"
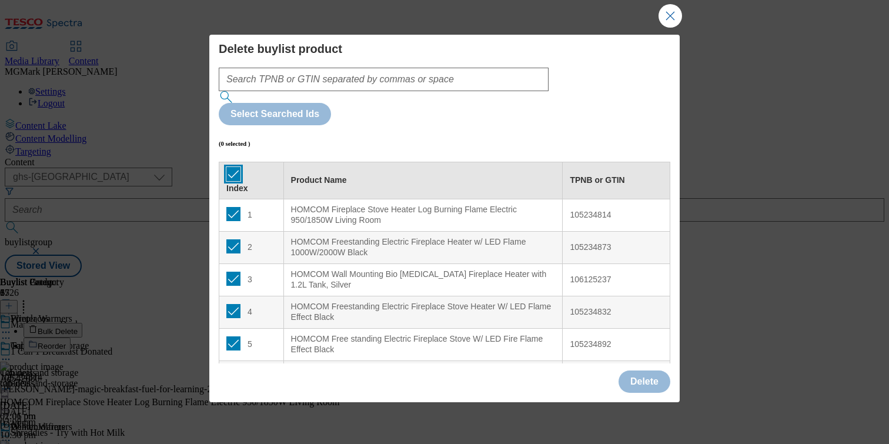
checkbox input "true"
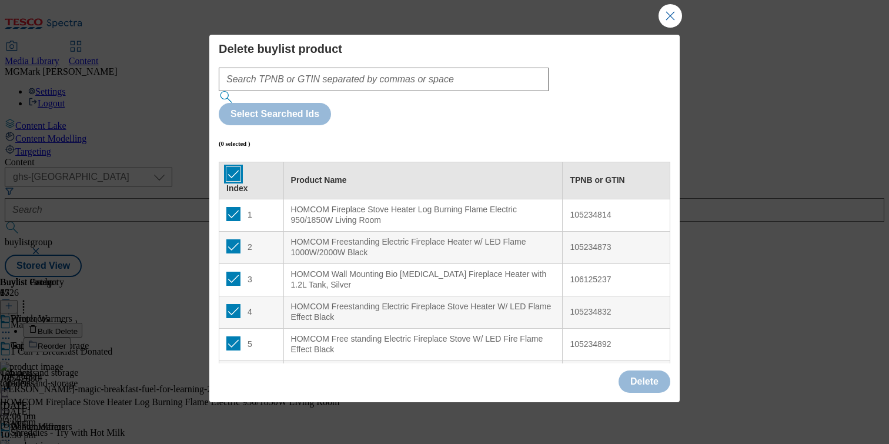
checkbox input "true"
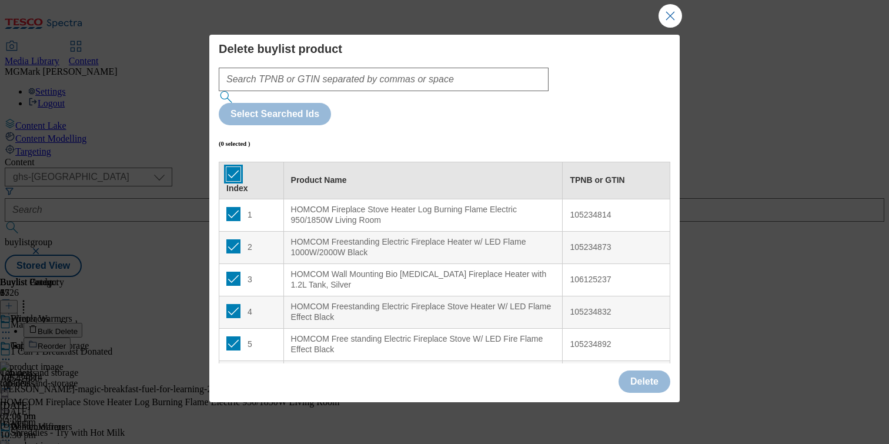
checkbox input "true"
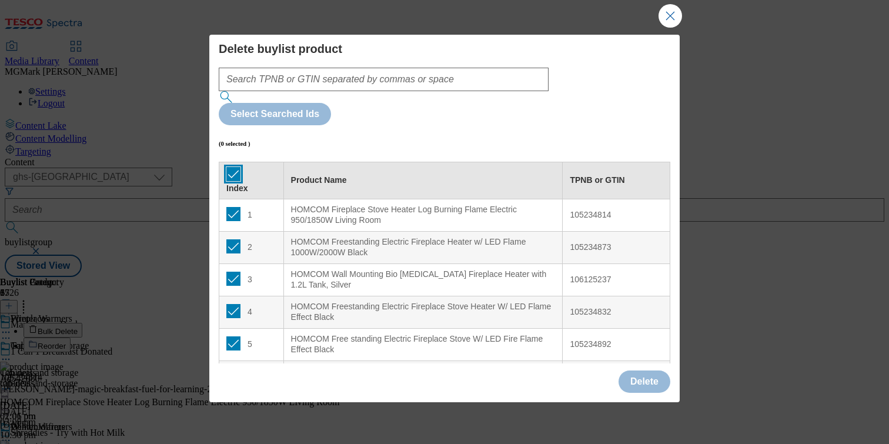
checkbox input "true"
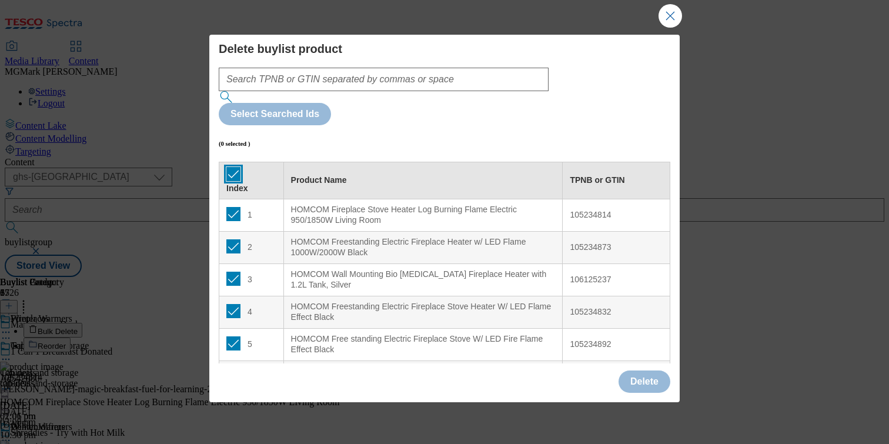
checkbox input "true"
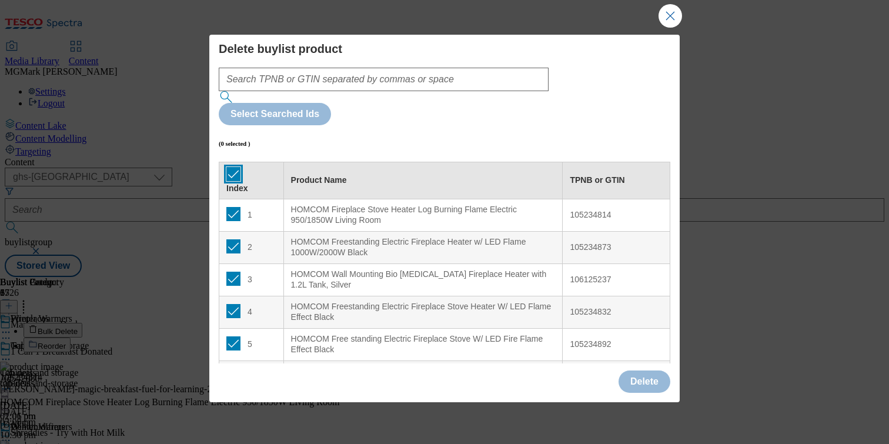
checkbox input "true"
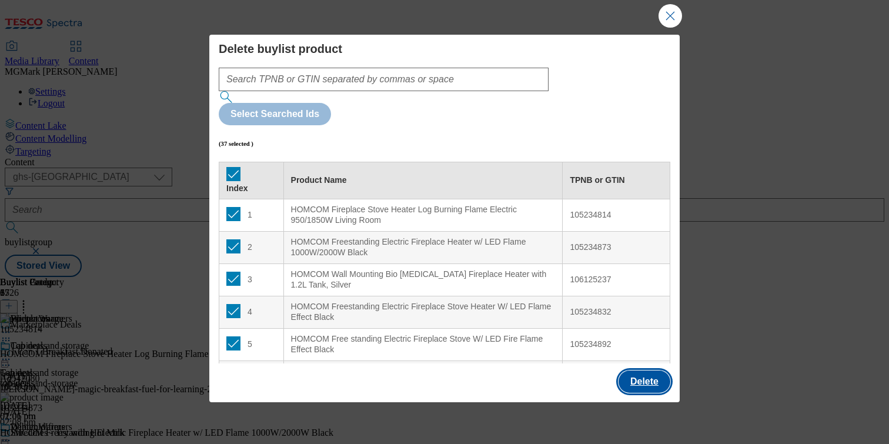
click at [641, 383] on button "Delete" at bounding box center [644, 381] width 52 height 22
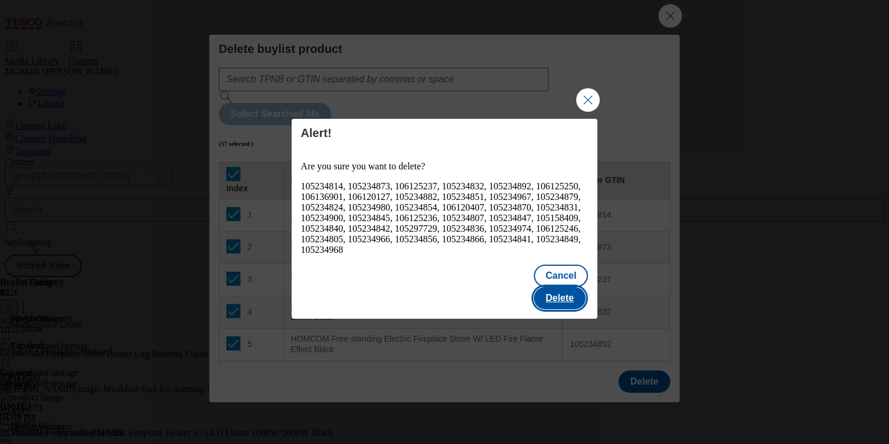
click at [564, 287] on button "Delete" at bounding box center [560, 298] width 52 height 22
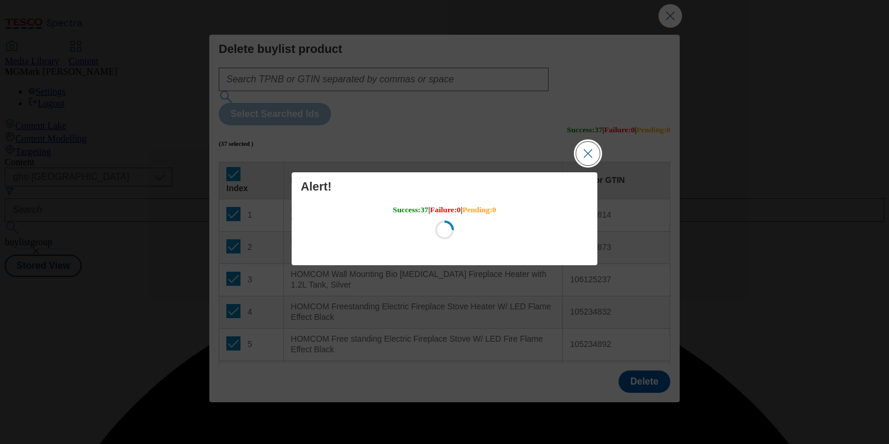
scroll to position [0, 0]
click at [592, 159] on button "Close Modal" at bounding box center [588, 154] width 24 height 24
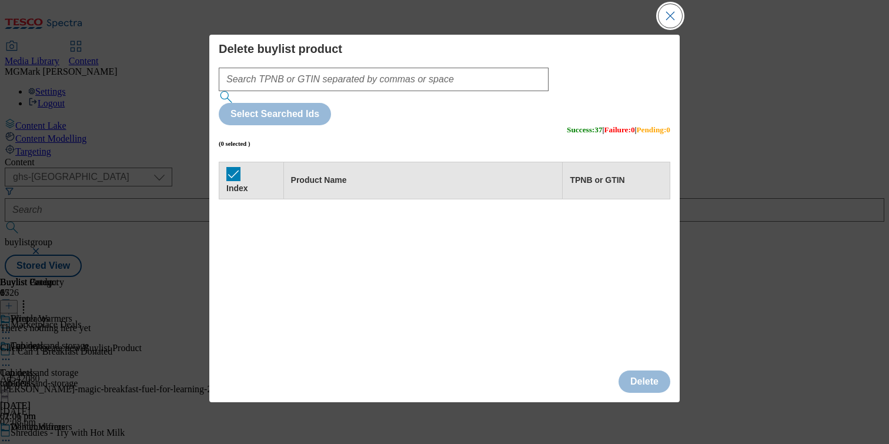
click at [665, 12] on button "Close Modal" at bounding box center [670, 16] width 24 height 24
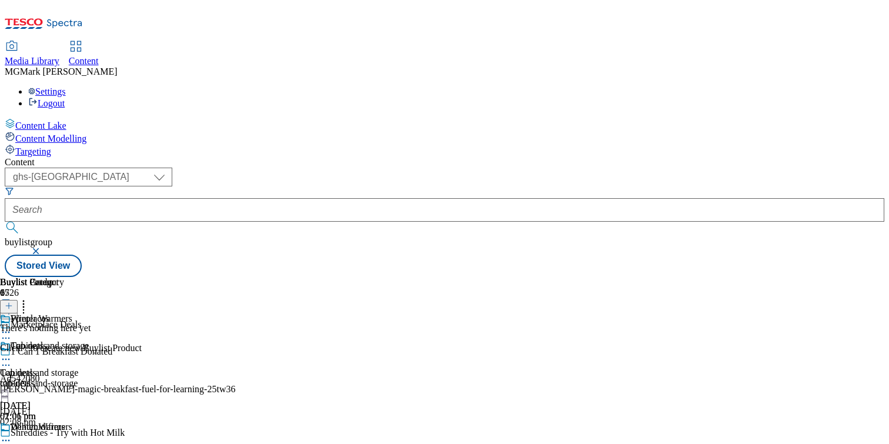
scroll to position [0, 155]
click at [13, 302] on icon at bounding box center [9, 306] width 8 height 8
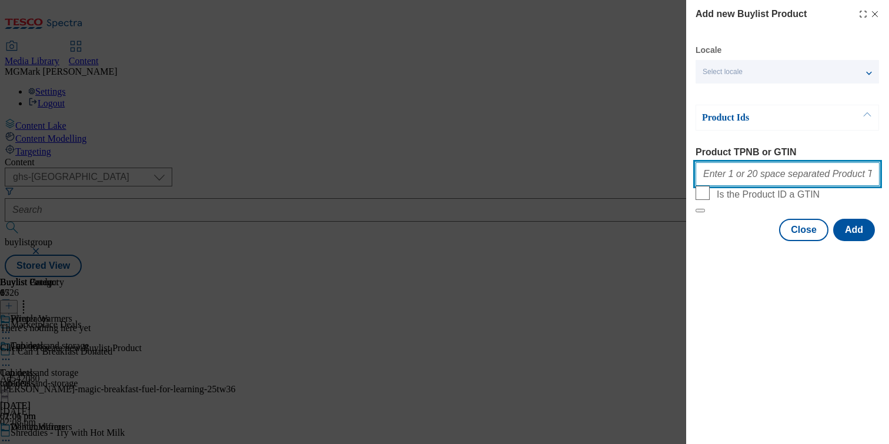
click at [761, 185] on input "Product TPNB or GTIN" at bounding box center [787, 174] width 184 height 24
paste input "105234814 105234873 106125237 105234832 105234892 106125250 106136901 106120127…"
type input "105234814 105234873 106125237 105234832 105234892 106125250 106136901 106120127…"
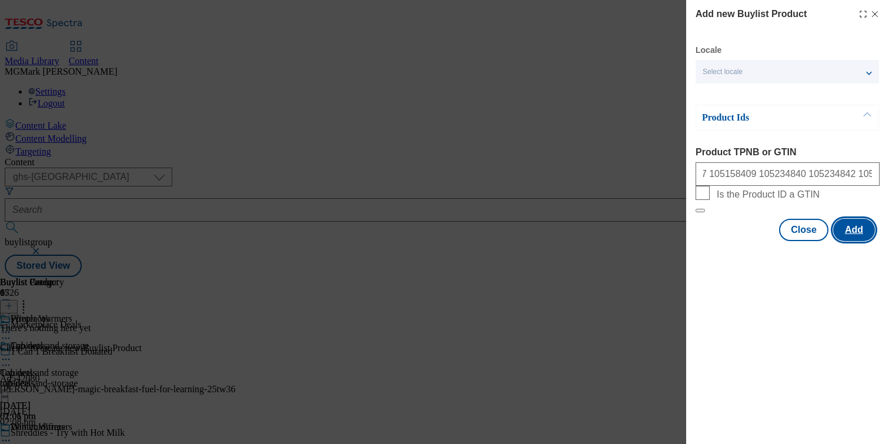
scroll to position [0, 0]
click at [846, 241] on button "Add" at bounding box center [854, 230] width 42 height 22
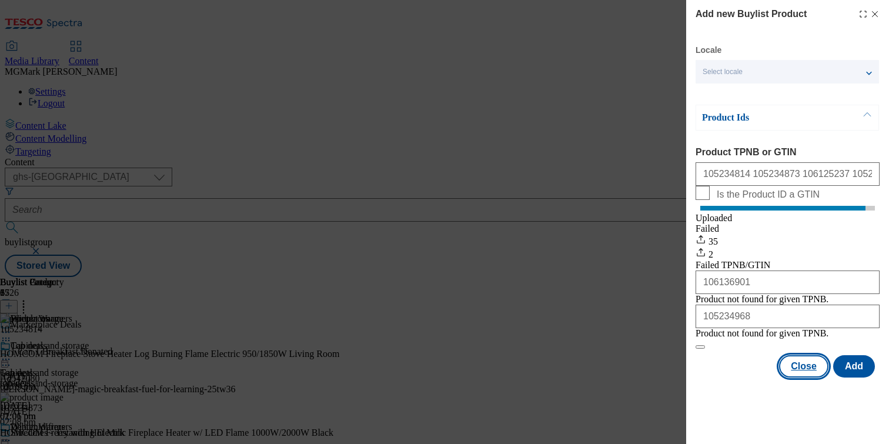
click at [806, 377] on button "Close" at bounding box center [803, 366] width 49 height 22
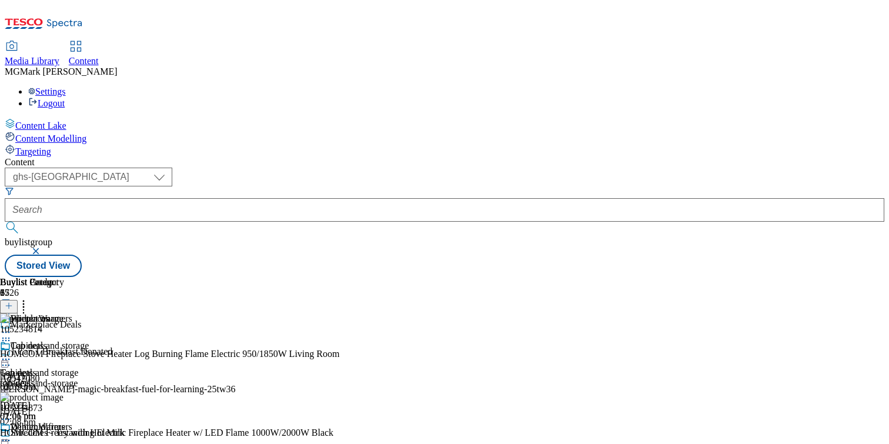
scroll to position [178, 0]
click at [29, 298] on icon at bounding box center [24, 304] width 12 height 12
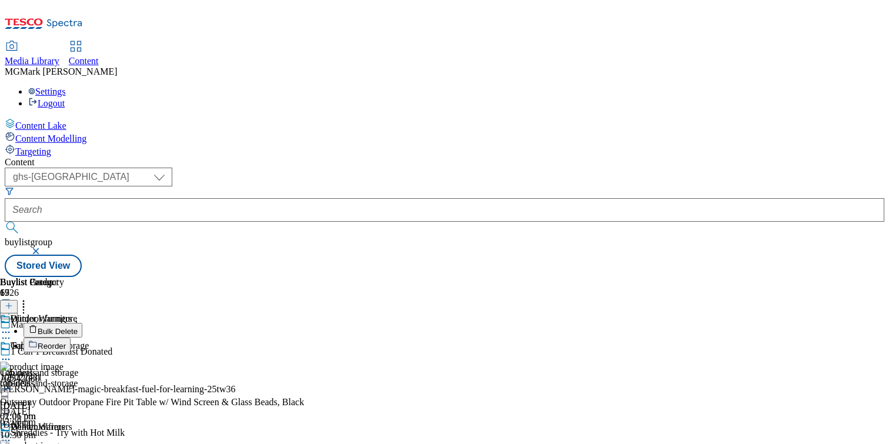
click at [82, 323] on button "Bulk Delete" at bounding box center [53, 330] width 59 height 15
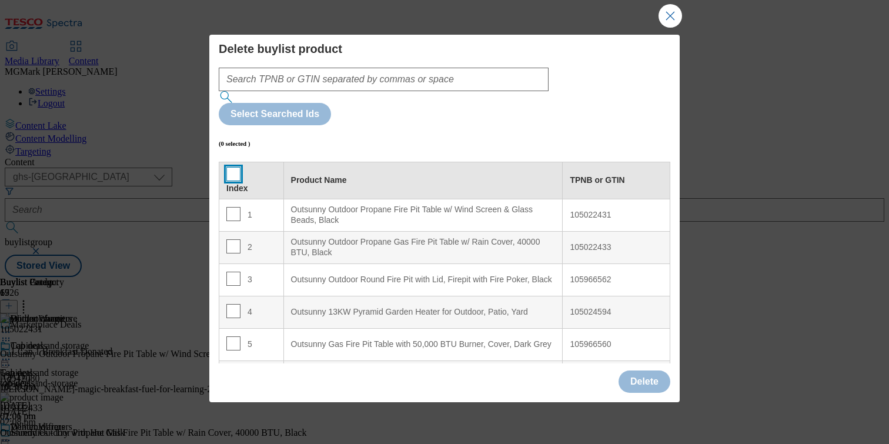
click at [230, 167] on input "Modal" at bounding box center [233, 174] width 14 height 14
checkbox input "true"
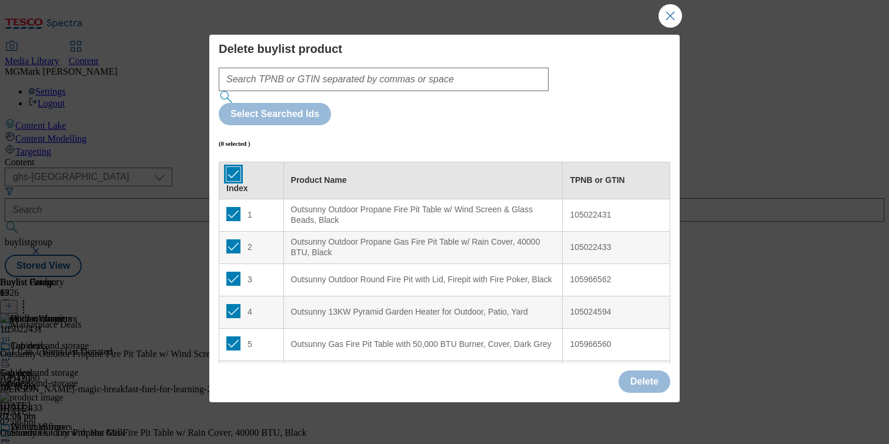
checkbox input "true"
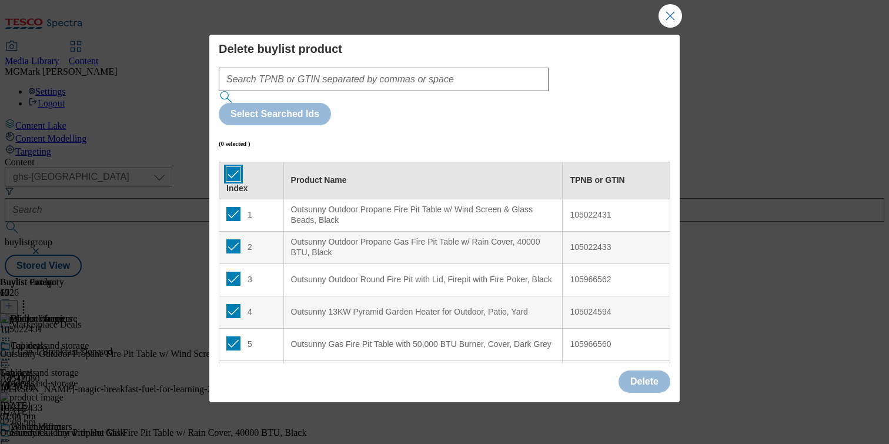
checkbox input "true"
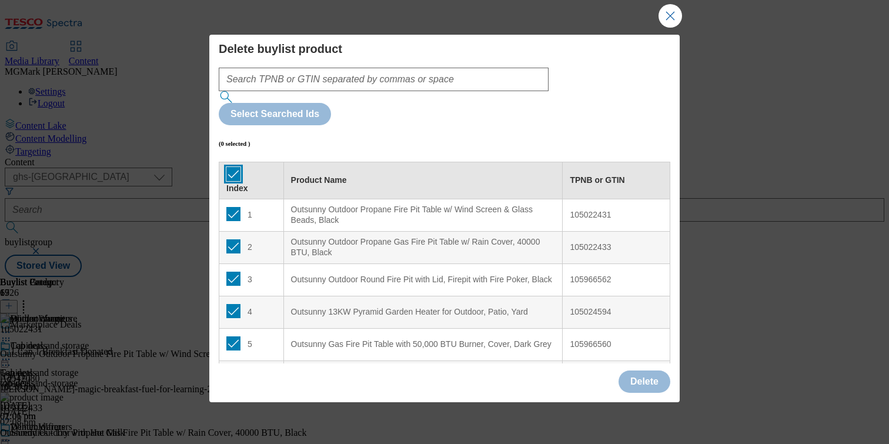
checkbox input "true"
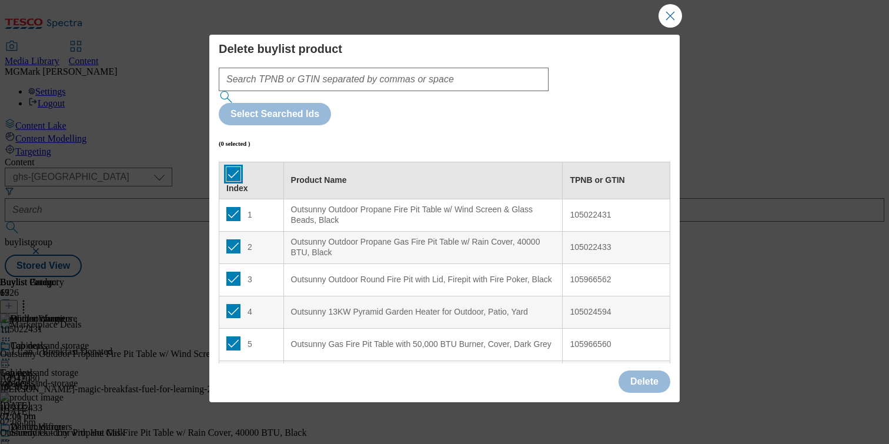
checkbox input "true"
click at [648, 386] on button "Delete" at bounding box center [644, 381] width 52 height 22
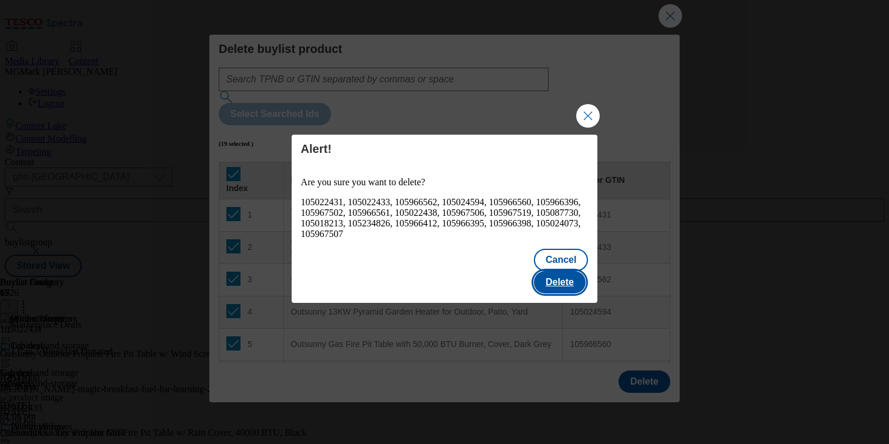
click at [577, 279] on button "Delete" at bounding box center [560, 282] width 52 height 22
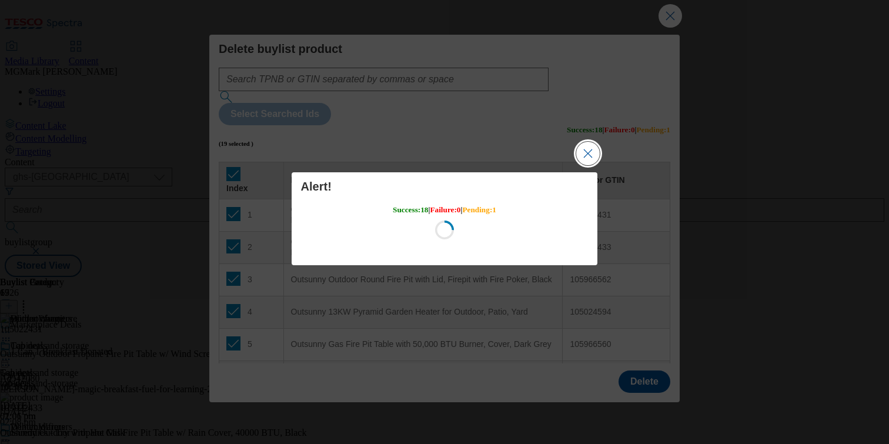
scroll to position [0, 0]
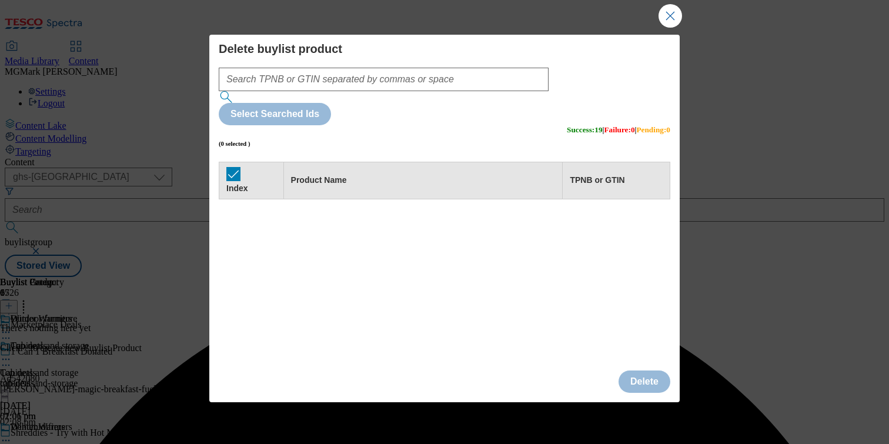
click at [672, 18] on body "Icons icon_account icon_add icon_backward_link icon_basket icon_benefits icon_c…" at bounding box center [444, 141] width 879 height 272
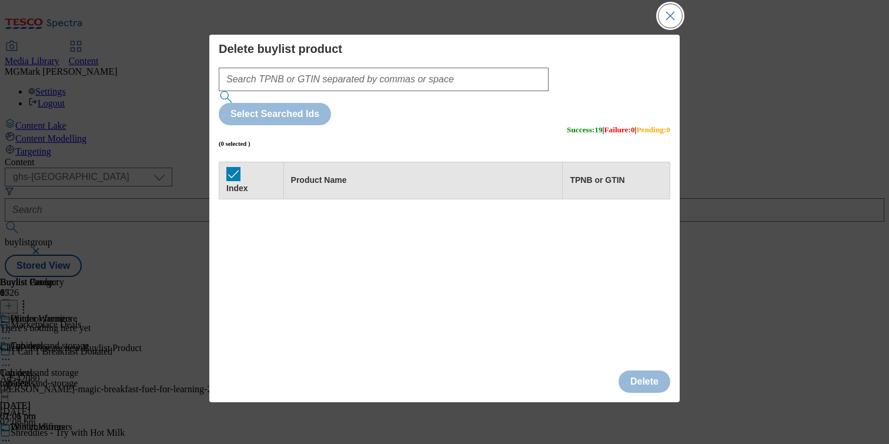
click at [678, 24] on button "Close Modal" at bounding box center [670, 16] width 24 height 24
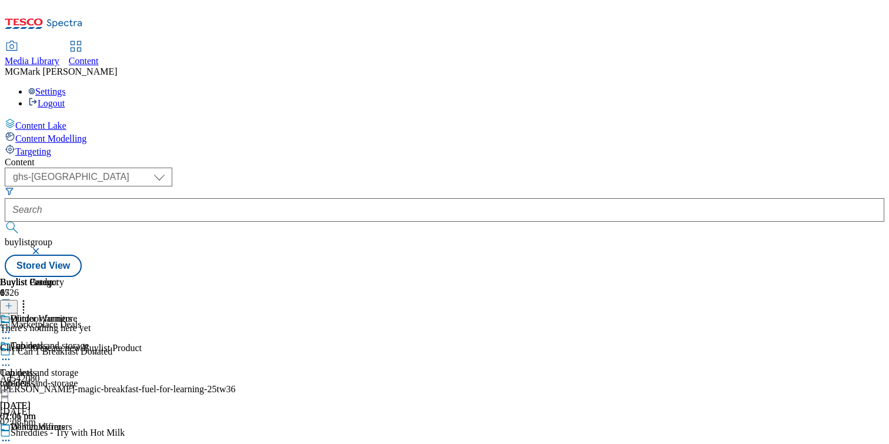
scroll to position [0, 155]
click at [13, 302] on icon at bounding box center [9, 306] width 8 height 8
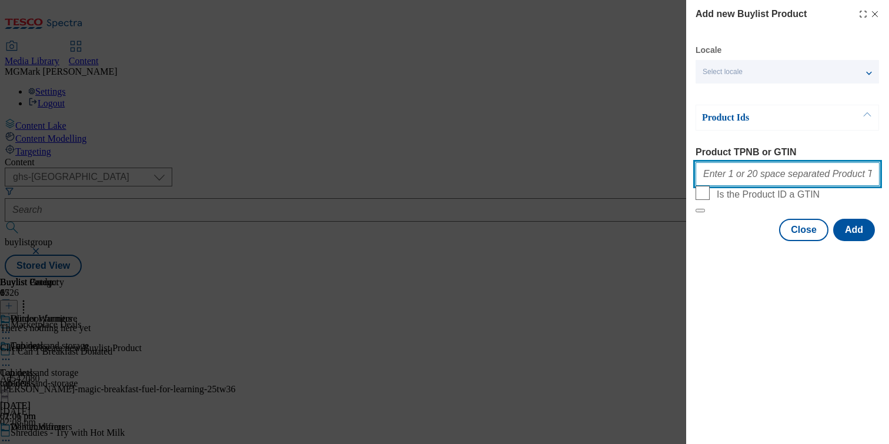
click at [731, 180] on input "Product TPNB or GTIN" at bounding box center [787, 174] width 184 height 24
paste input "105022431 105022433 105966562 105024594 105966560 105966396 105967502 105966561…"
type input "105022431 105022433 105966562 105024594 105966560 105966396 105967502 105966561…"
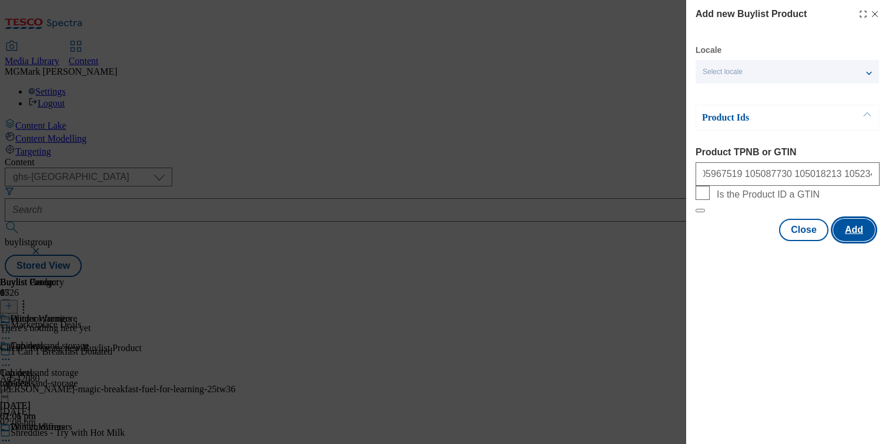
scroll to position [0, 0]
click at [842, 241] on button "Add" at bounding box center [854, 230] width 42 height 22
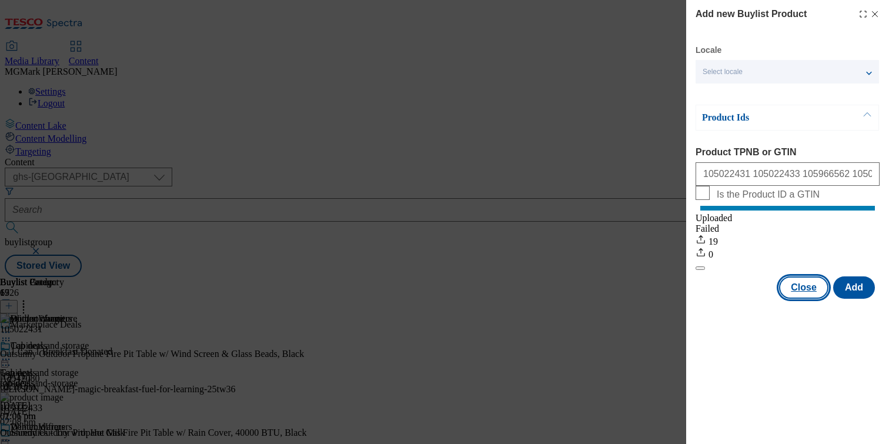
click at [801, 289] on button "Close" at bounding box center [803, 287] width 49 height 22
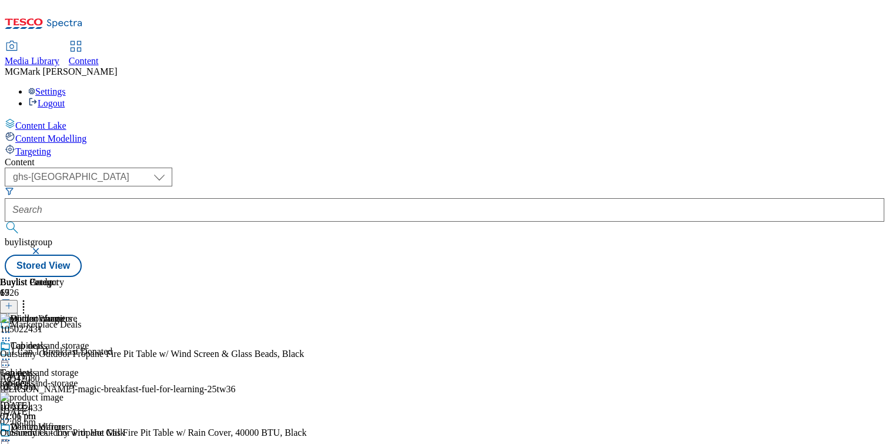
scroll to position [106, 0]
click at [29, 298] on icon at bounding box center [24, 304] width 12 height 12
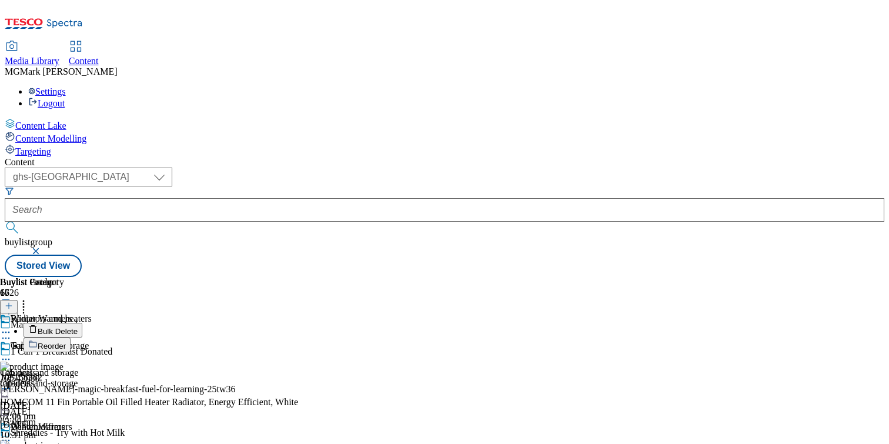
click at [78, 327] on span "Bulk Delete" at bounding box center [58, 331] width 40 height 9
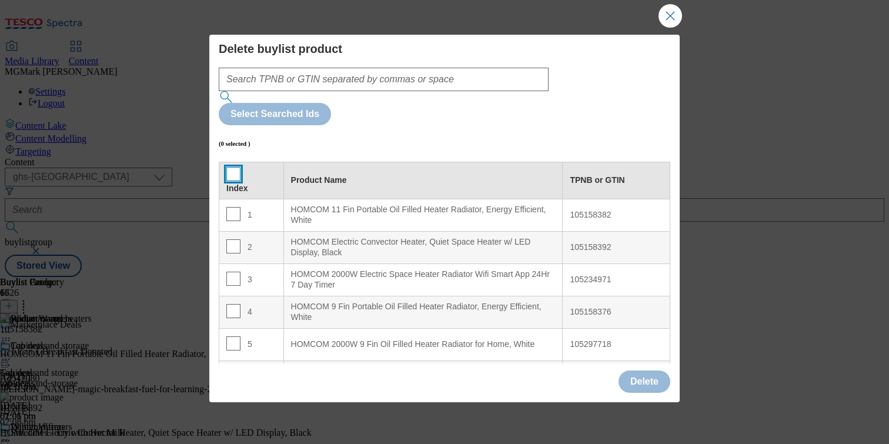
click at [236, 167] on input "Modal" at bounding box center [233, 174] width 14 height 14
checkbox input "true"
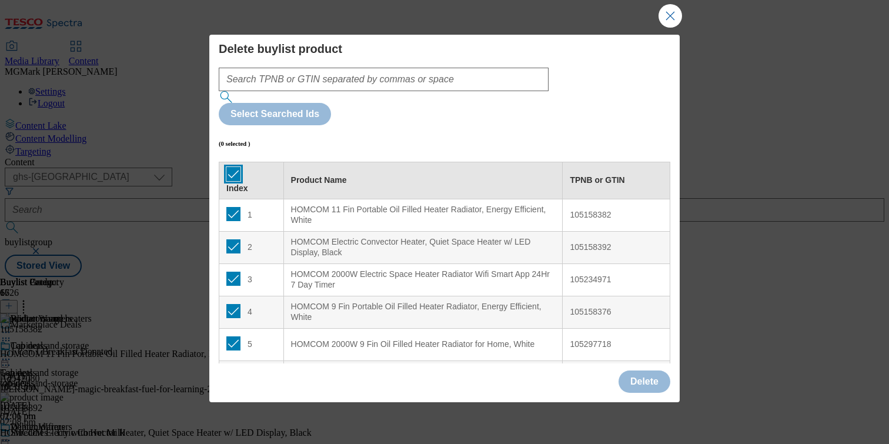
checkbox input "true"
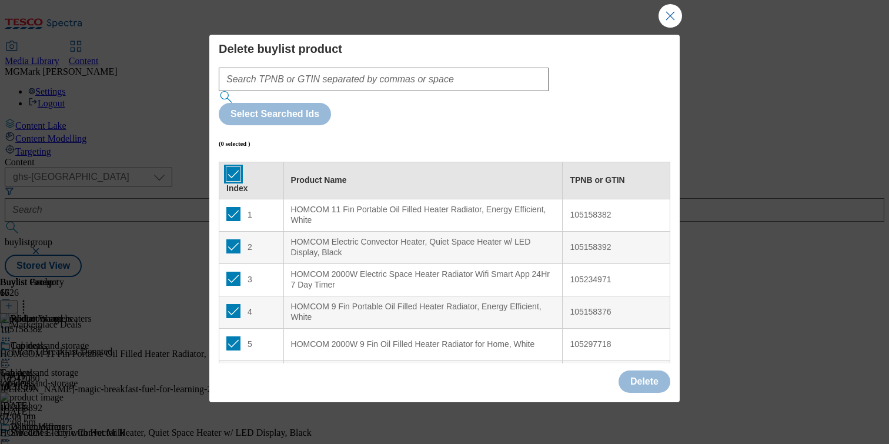
checkbox input "true"
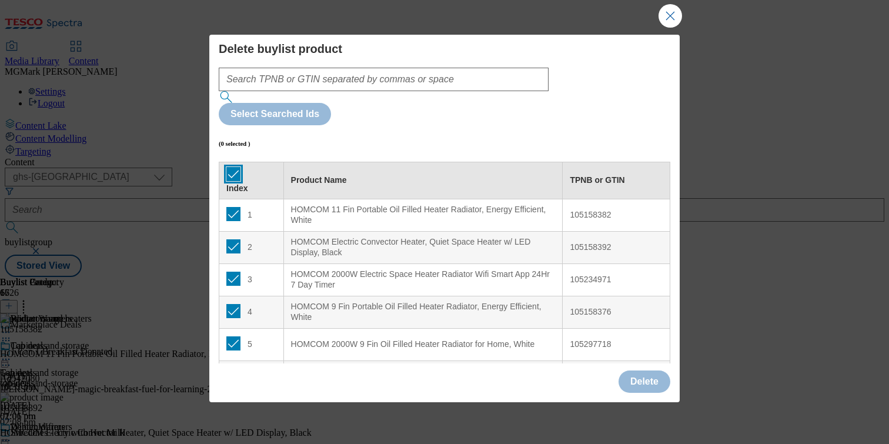
checkbox input "true"
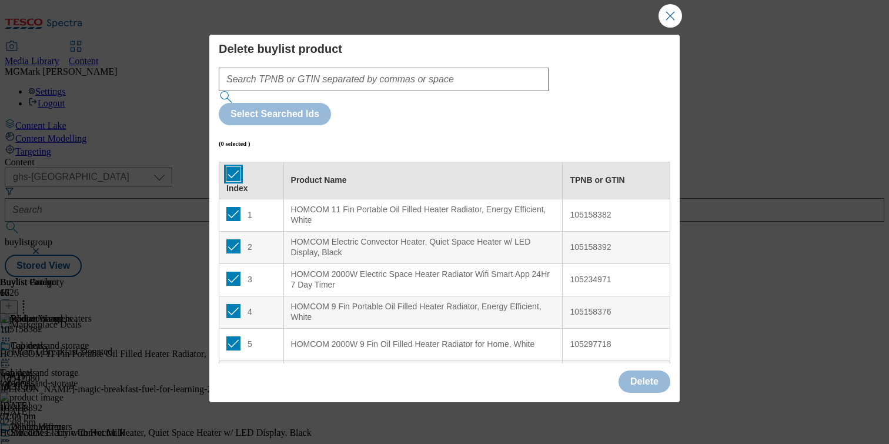
checkbox input "true"
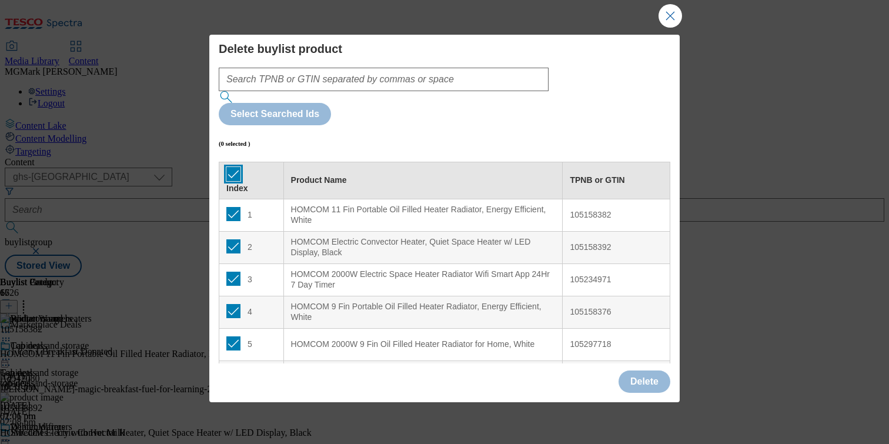
checkbox input "true"
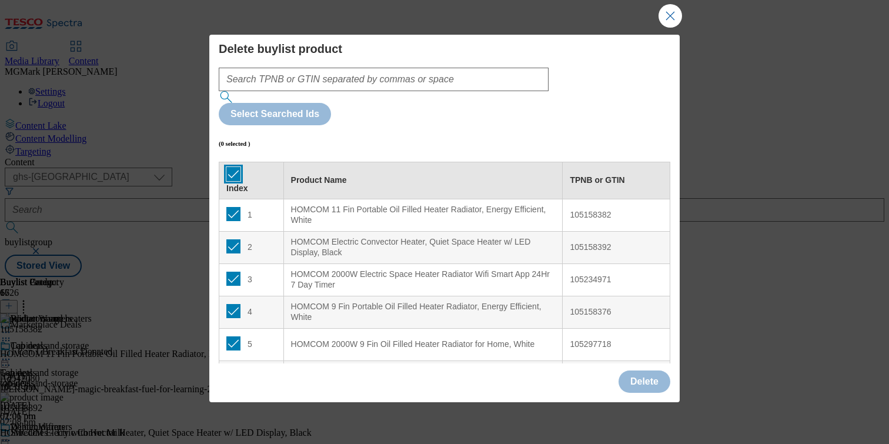
checkbox input "true"
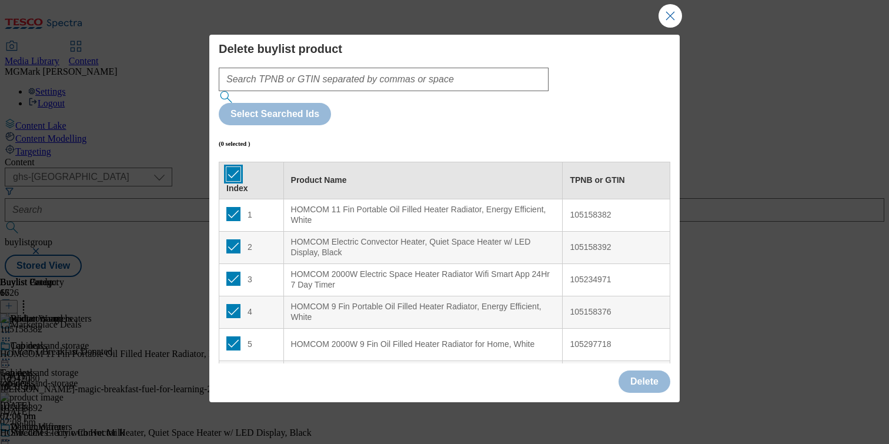
checkbox input "true"
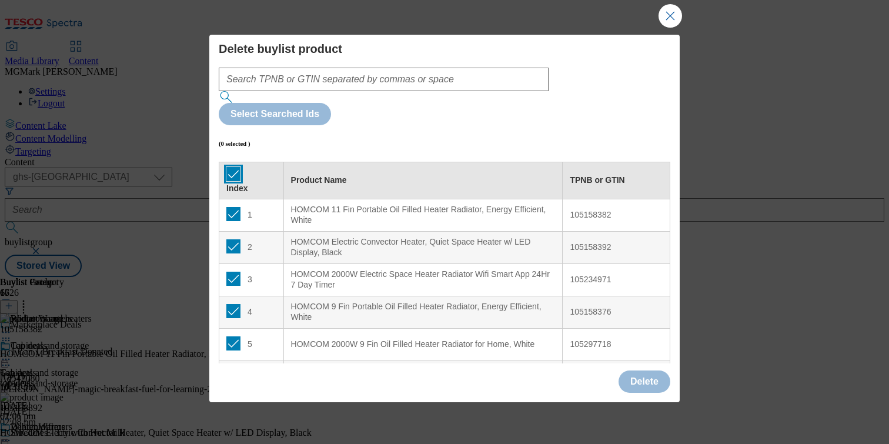
checkbox input "true"
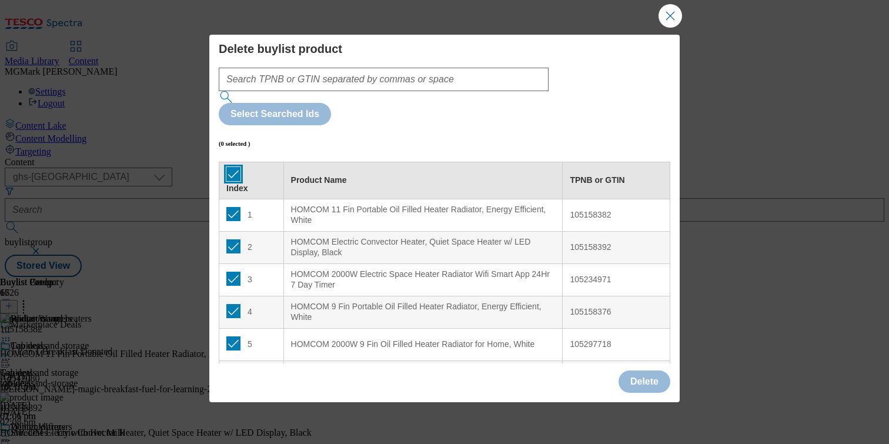
checkbox input "true"
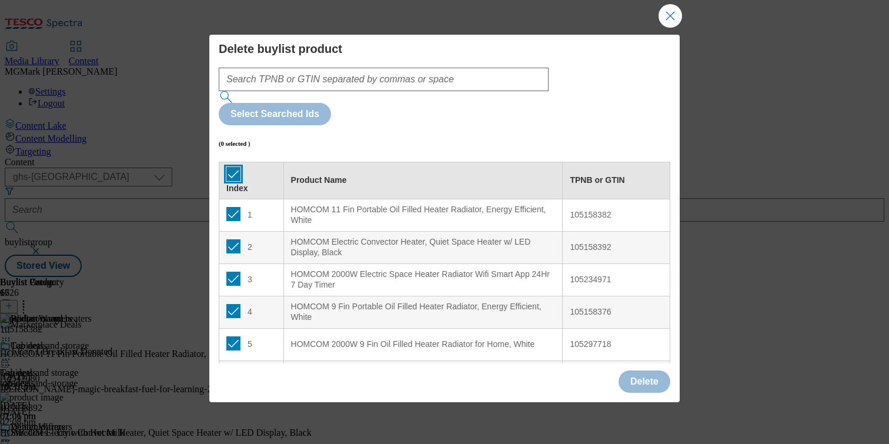
checkbox input "true"
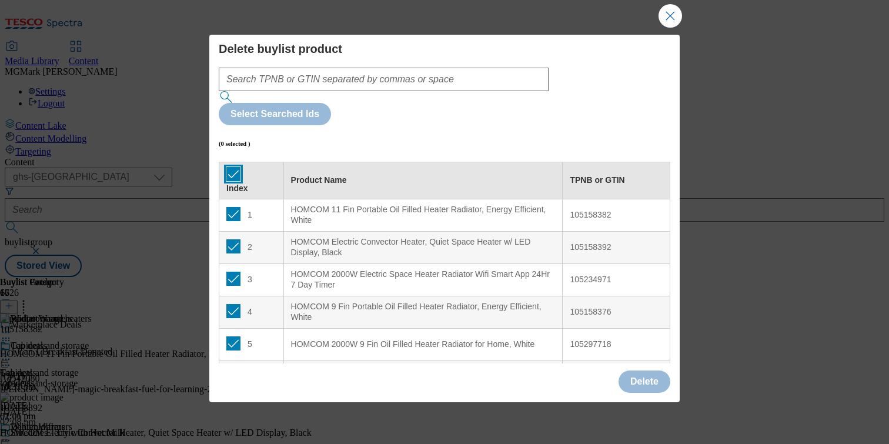
checkbox input "true"
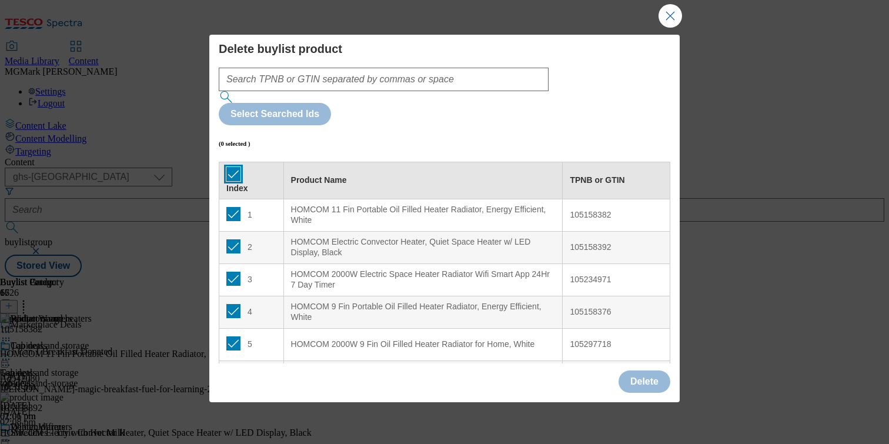
checkbox input "true"
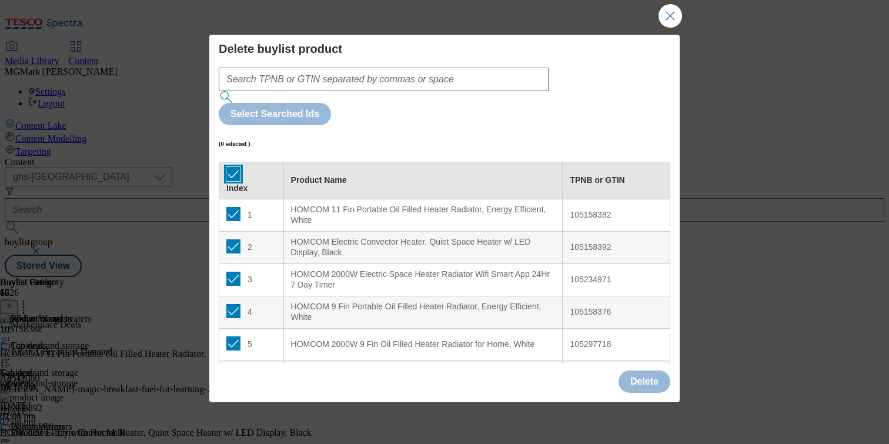
checkbox input "true"
click at [638, 376] on button "Delete" at bounding box center [644, 381] width 52 height 22
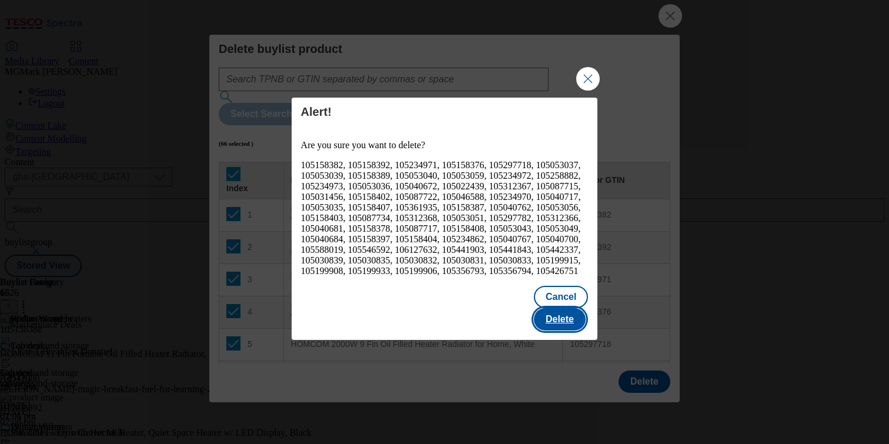
click at [569, 316] on button "Delete" at bounding box center [560, 319] width 52 height 22
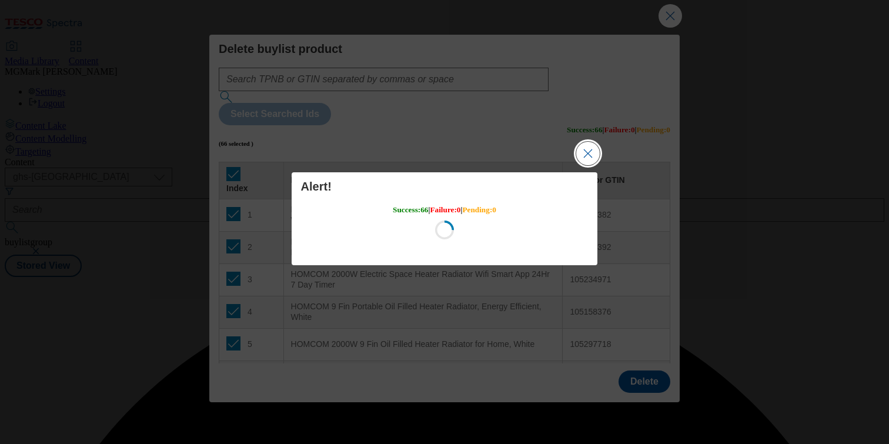
click at [583, 158] on button "Close Modal" at bounding box center [588, 154] width 24 height 24
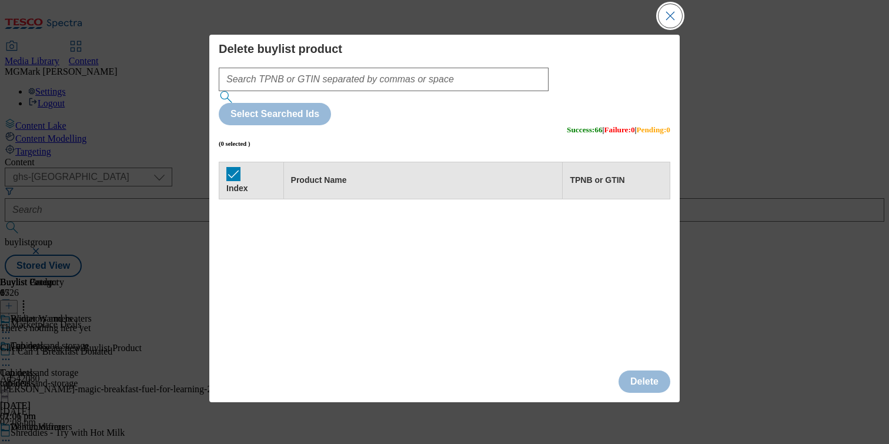
click at [669, 13] on button "Close Modal" at bounding box center [670, 16] width 24 height 24
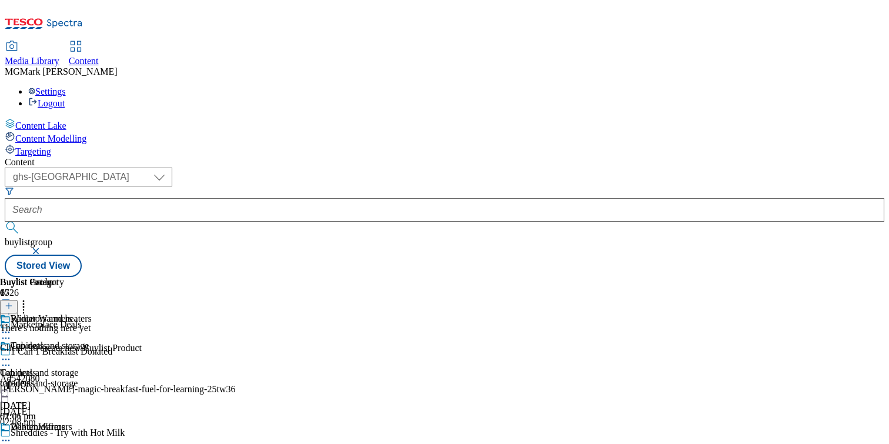
scroll to position [0, 155]
click at [18, 300] on button at bounding box center [9, 307] width 18 height 14
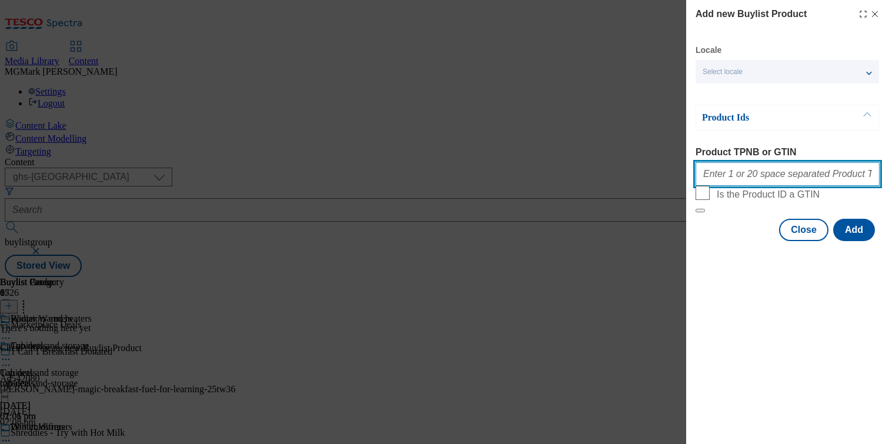
click at [743, 178] on input "Product TPNB or GTIN" at bounding box center [787, 174] width 184 height 24
click at [720, 180] on input "Product TPNB or GTIN" at bounding box center [787, 174] width 184 height 24
paste input "105158382 105158392 105234971 105158376 105297718 105053037 105053039 105158389…"
type input "105158382 105158392 105234971 105158376 105297718 105053037 105053039 105158389…"
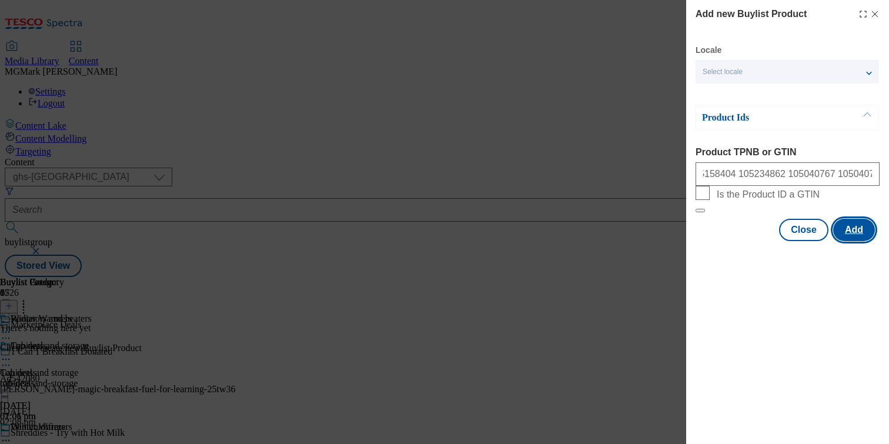
scroll to position [0, 0]
click at [843, 241] on button "Add" at bounding box center [854, 230] width 42 height 22
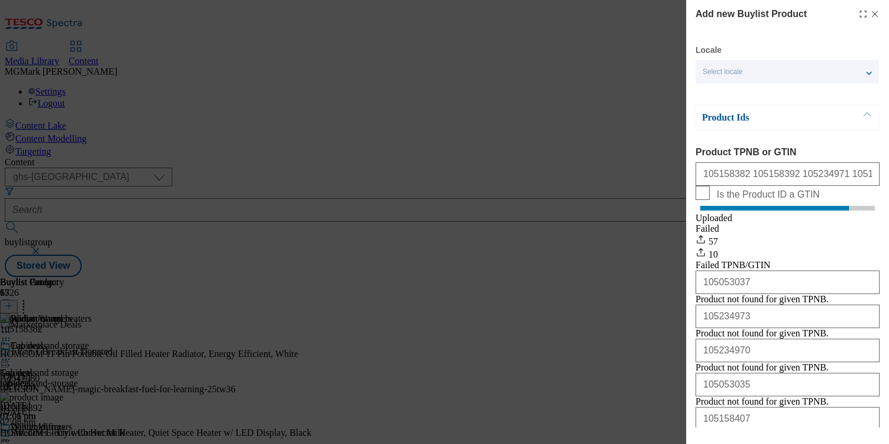
click at [872, 14] on icon "Modal" at bounding box center [874, 13] width 9 height 9
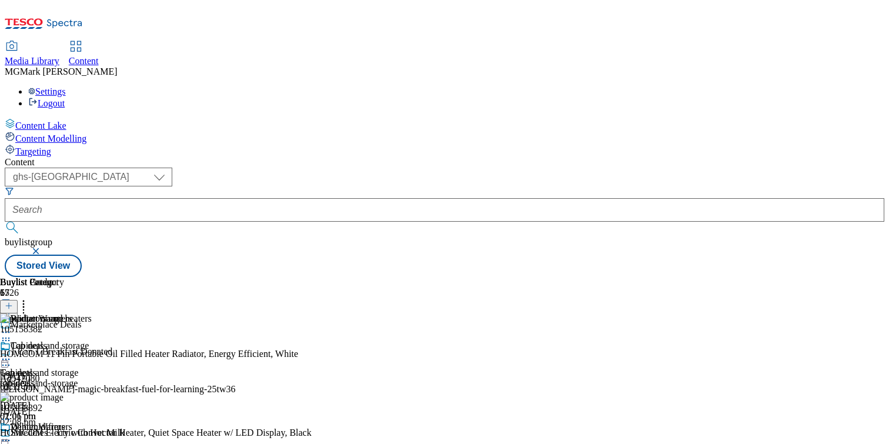
scroll to position [352, 0]
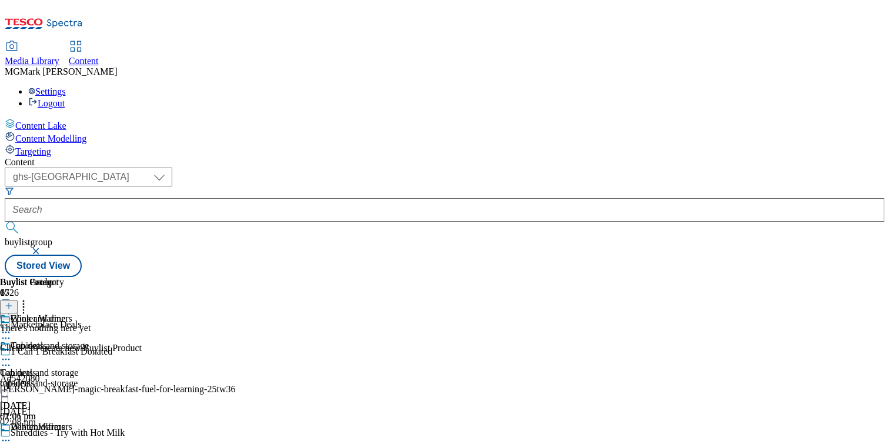
scroll to position [0, 155]
click at [13, 302] on icon at bounding box center [9, 306] width 8 height 8
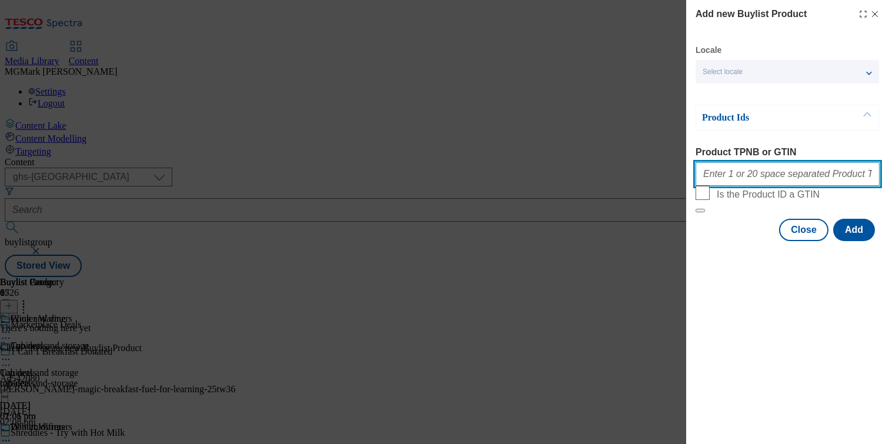
click at [755, 183] on input "Product TPNB or GTIN" at bounding box center [787, 174] width 184 height 24
paste input "105015528 105015522 105015521 105015523"
type input "105015528 105015522 105015521 105015523"
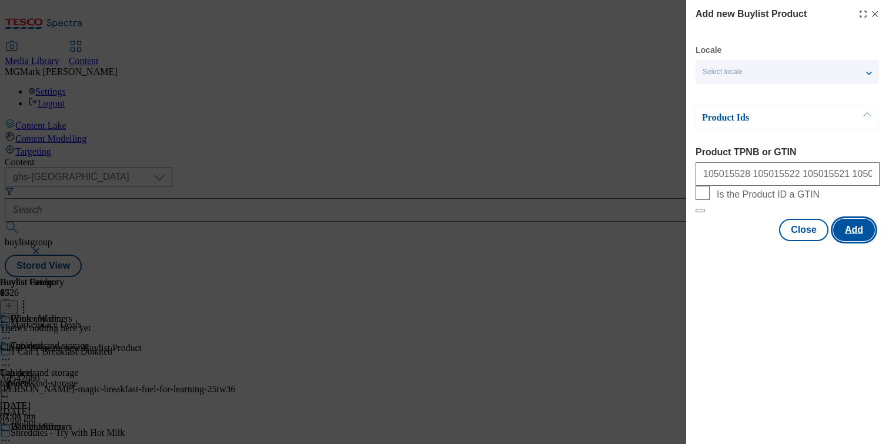
click at [850, 241] on button "Add" at bounding box center [854, 230] width 42 height 22
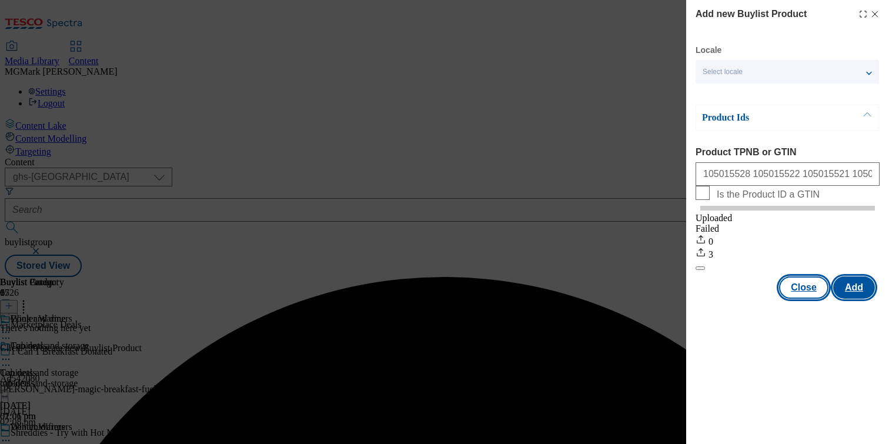
scroll to position [0, 0]
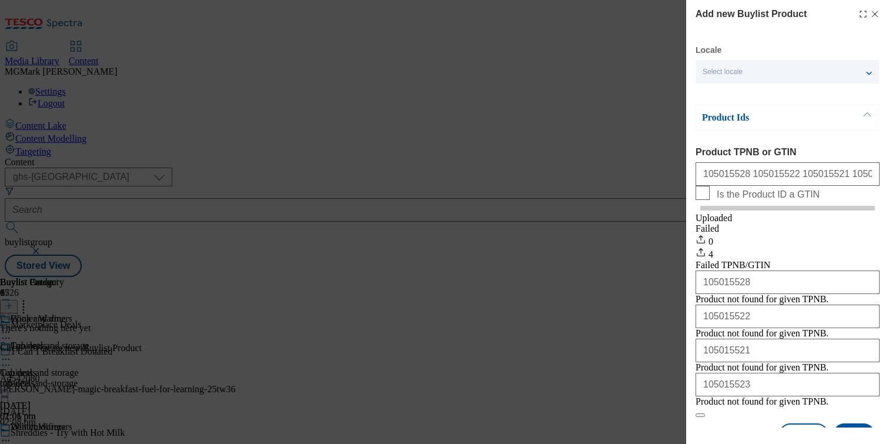
click at [872, 16] on icon "Modal" at bounding box center [874, 13] width 9 height 9
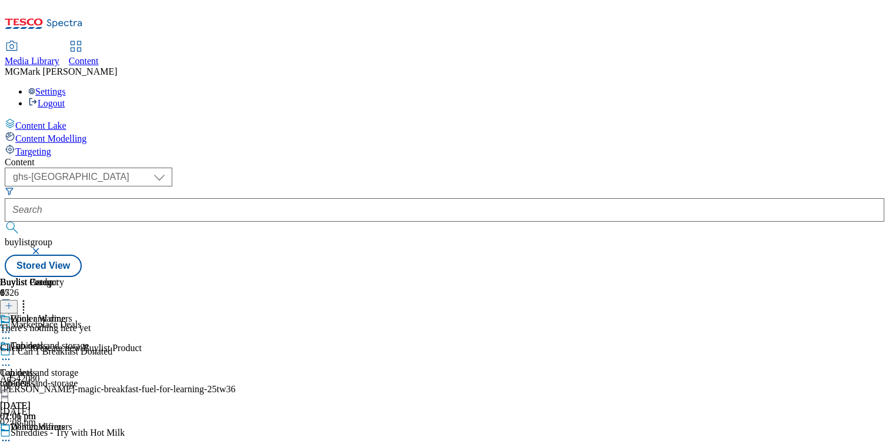
click at [12, 434] on icon at bounding box center [6, 440] width 12 height 12
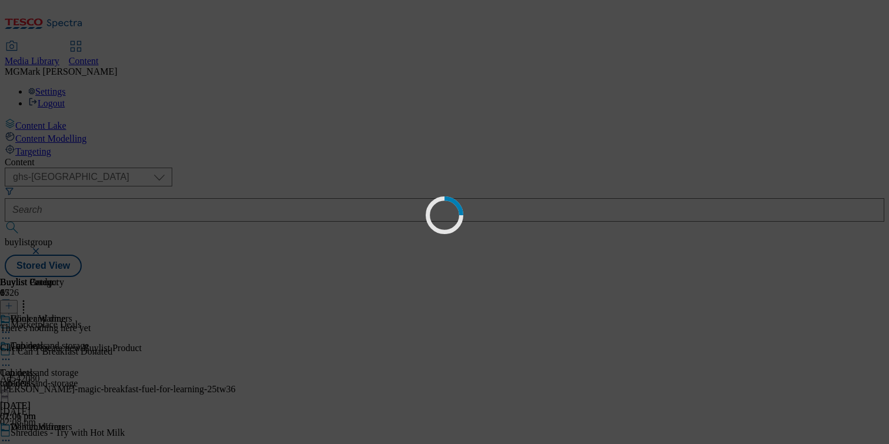
scroll to position [40, 0]
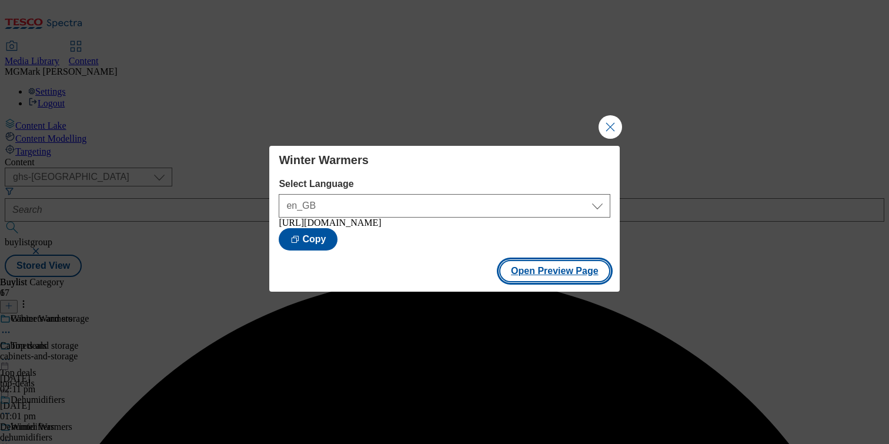
click at [598, 277] on button "Open Preview Page" at bounding box center [554, 271] width 111 height 22
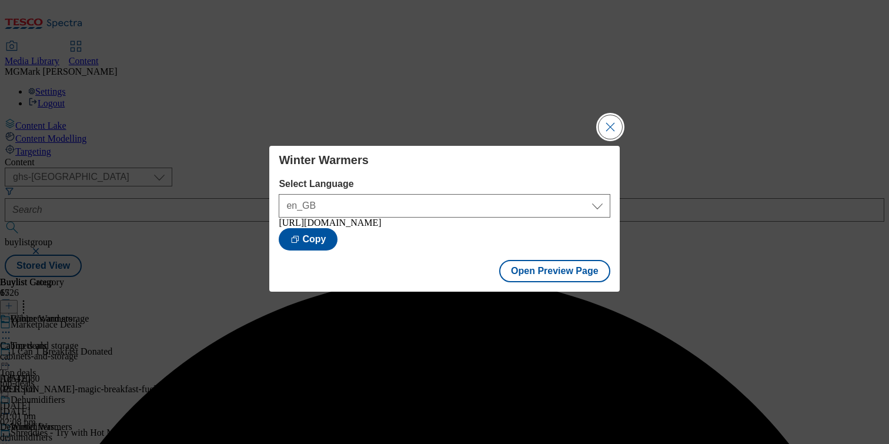
click at [610, 116] on button "Close Modal" at bounding box center [610, 127] width 24 height 24
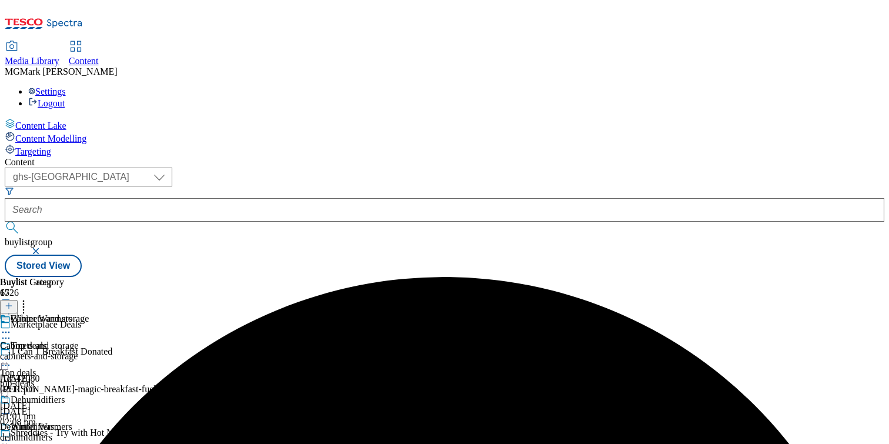
click at [12, 434] on icon at bounding box center [6, 440] width 12 height 12
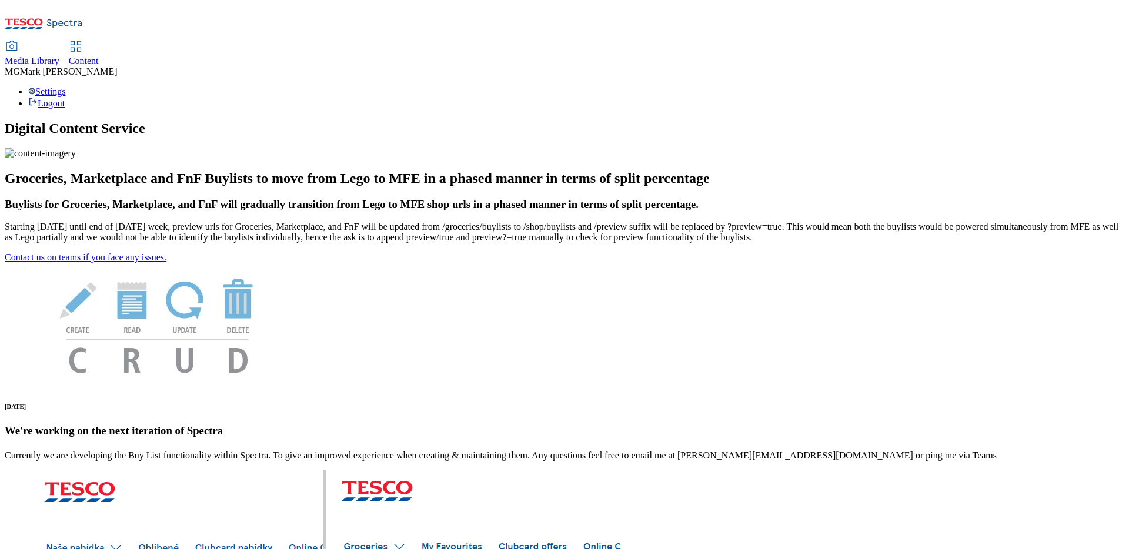
click at [99, 56] on span "Content" at bounding box center [84, 61] width 30 height 10
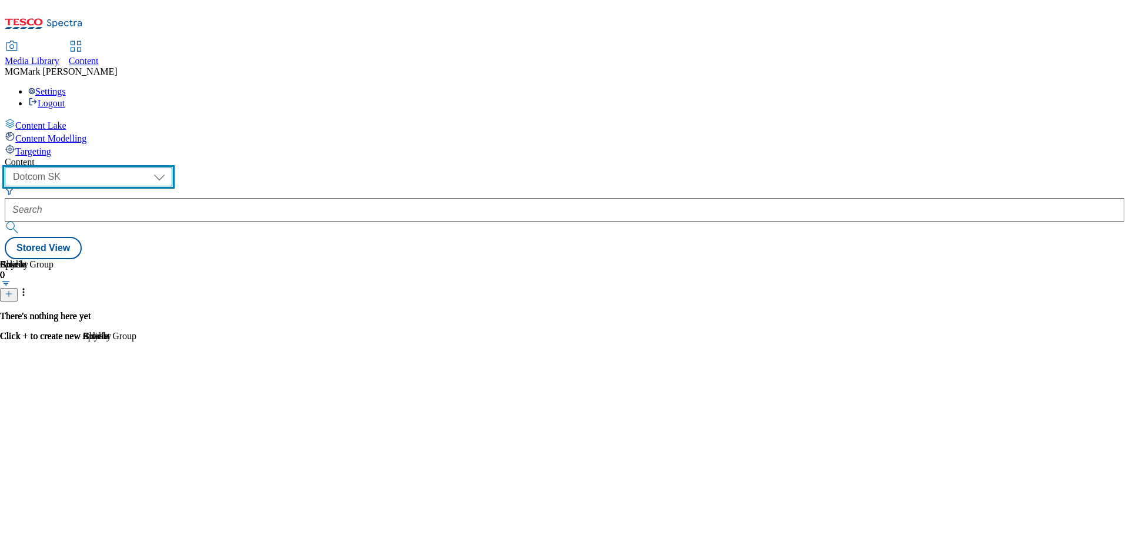
click at [172, 168] on select "Dotcom CZ Dotcom SK ghs-roi ghs-uk Phones [GEOGRAPHIC_DATA]" at bounding box center [89, 177] width 168 height 19
select select "ghs-[GEOGRAPHIC_DATA]"
click at [153, 168] on select "Dotcom CZ Dotcom SK ghs-roi ghs-uk Phones [GEOGRAPHIC_DATA]" at bounding box center [89, 177] width 168 height 19
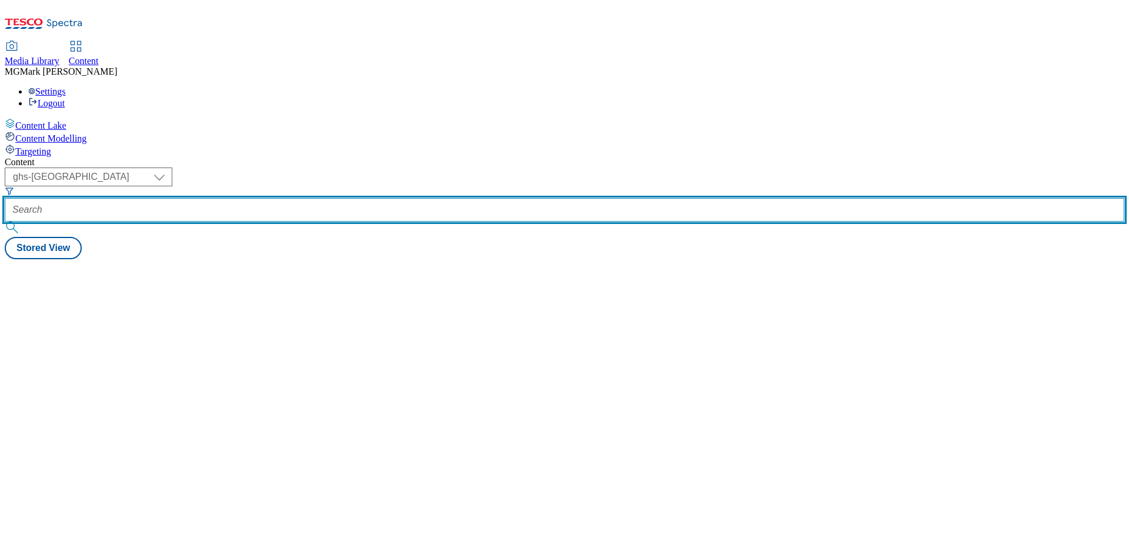
click at [281, 198] on input "text" at bounding box center [564, 210] width 1119 height 24
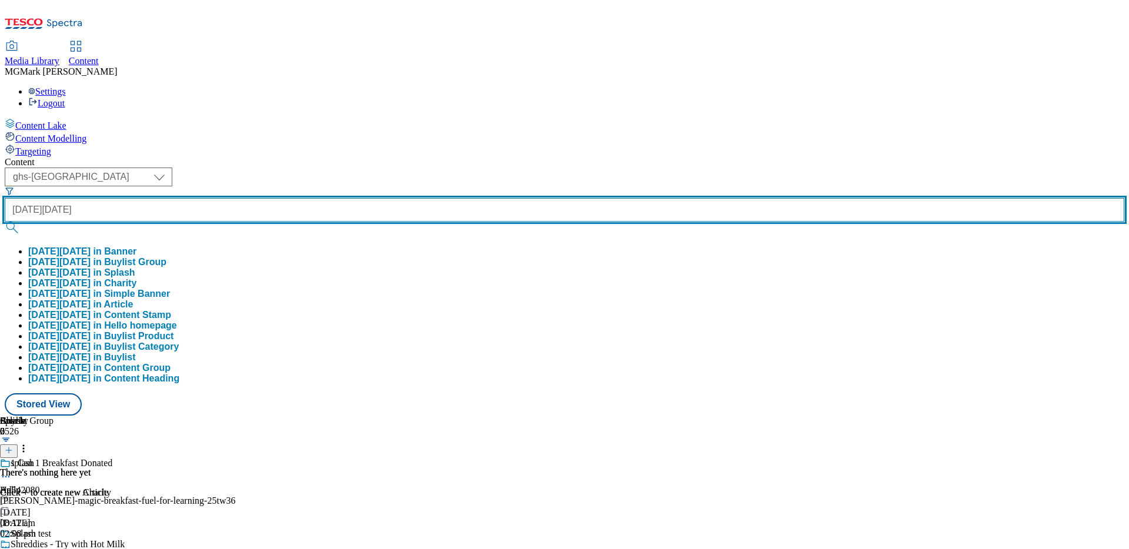
type input "black-friday"
click at [5, 222] on button "submit" at bounding box center [13, 228] width 16 height 12
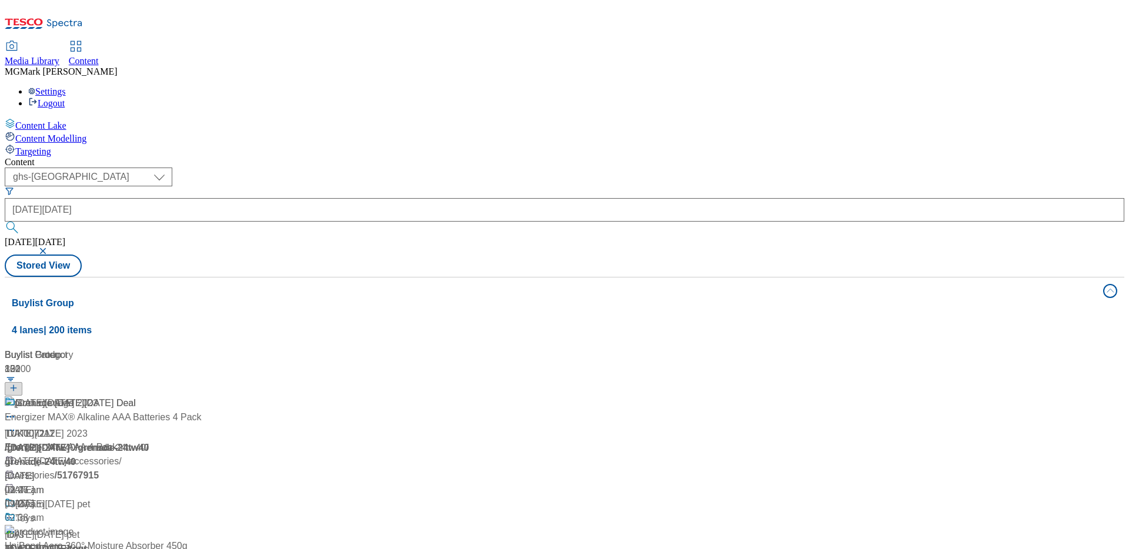
click at [574, 157] on div "Content ( optional ) Dotcom CZ Dotcom SK ghs-roi ghs-uk Phones UK ghs-uk black-…" at bounding box center [564, 473] width 1119 height 632
click at [152, 441] on div "/ black-friday" at bounding box center [78, 448] width 147 height 14
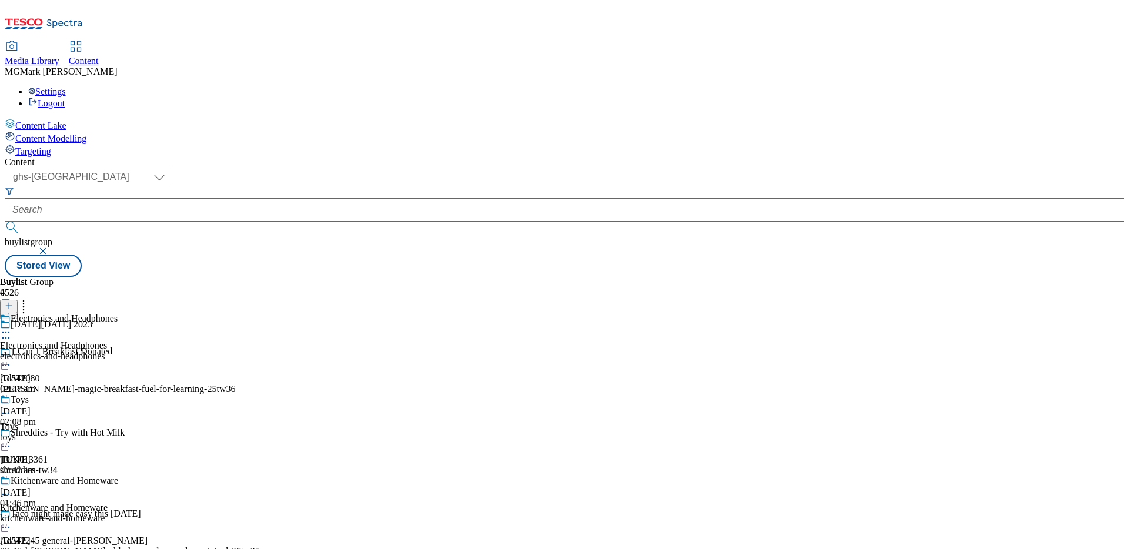
click at [118, 351] on div "electronics-and-headphones" at bounding box center [59, 356] width 118 height 11
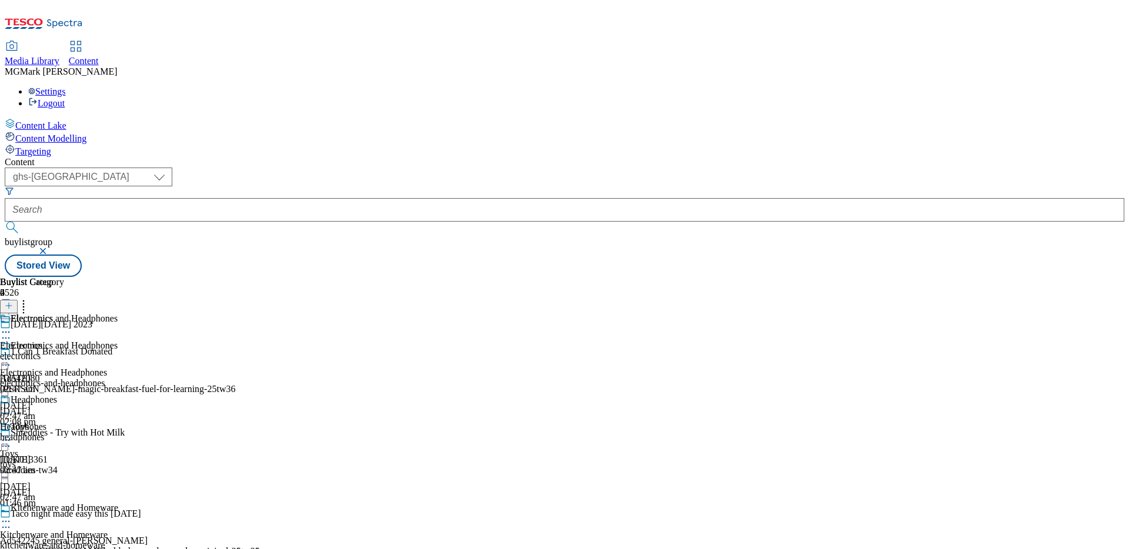
click at [50, 247] on button "button" at bounding box center [44, 250] width 12 height 7
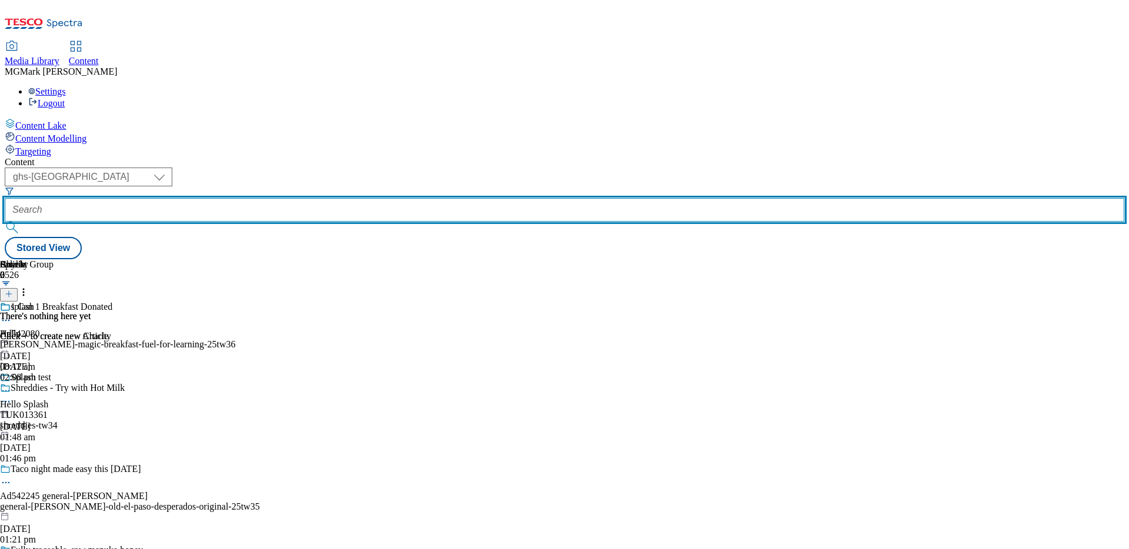
click at [297, 198] on input "text" at bounding box center [564, 210] width 1119 height 24
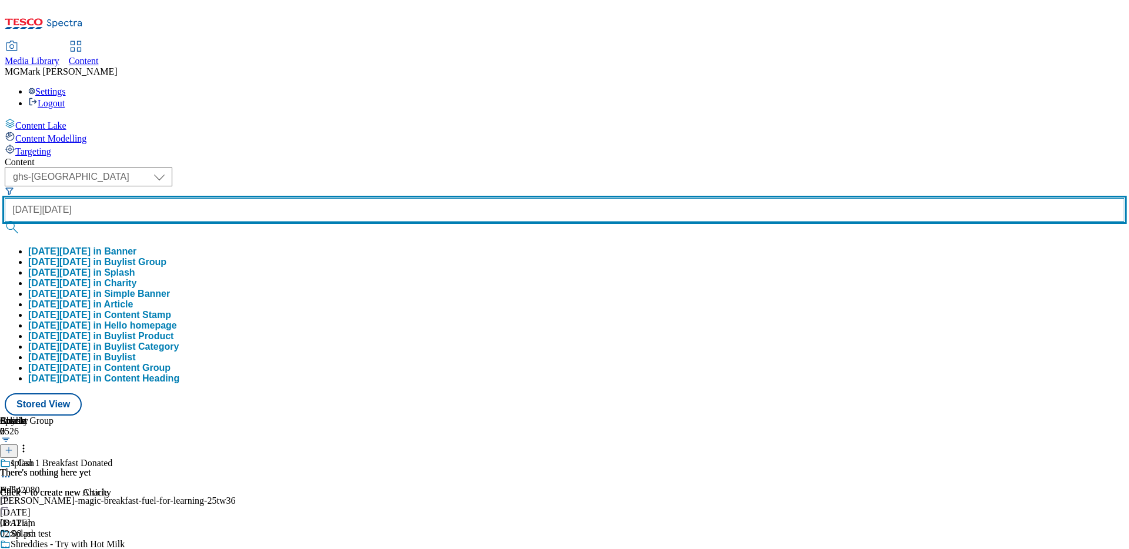
type input "black friday"
click at [5, 222] on button "submit" at bounding box center [13, 228] width 16 height 12
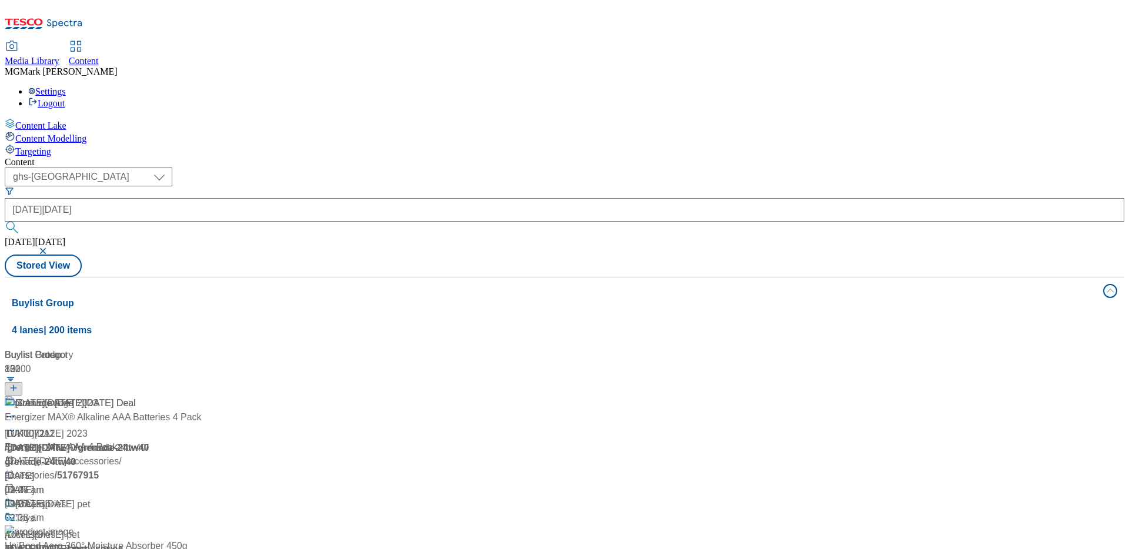
click at [550, 168] on div "( optional ) Dotcom CZ Dotcom SK ghs-roi ghs-uk Phones UK ghs-uk black friday b…" at bounding box center [564, 222] width 1119 height 109
click at [152, 441] on div "/ black-friday" at bounding box center [78, 448] width 147 height 14
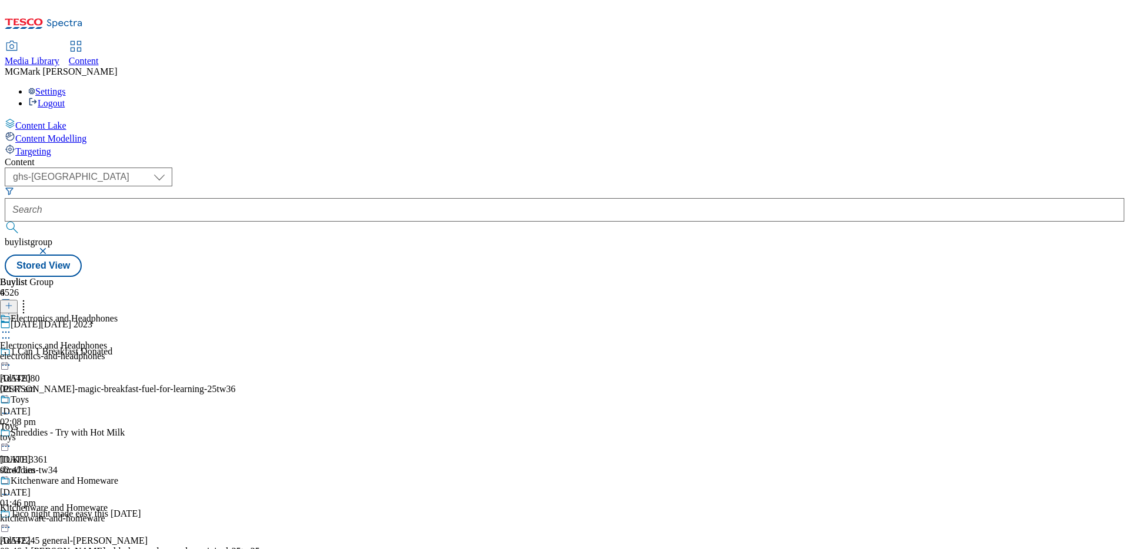
click at [12, 332] on icon at bounding box center [6, 338] width 12 height 12
click at [118, 313] on div "Electronics and Headphones Electronics and Headphones electronics-and-headphone…" at bounding box center [59, 353] width 118 height 81
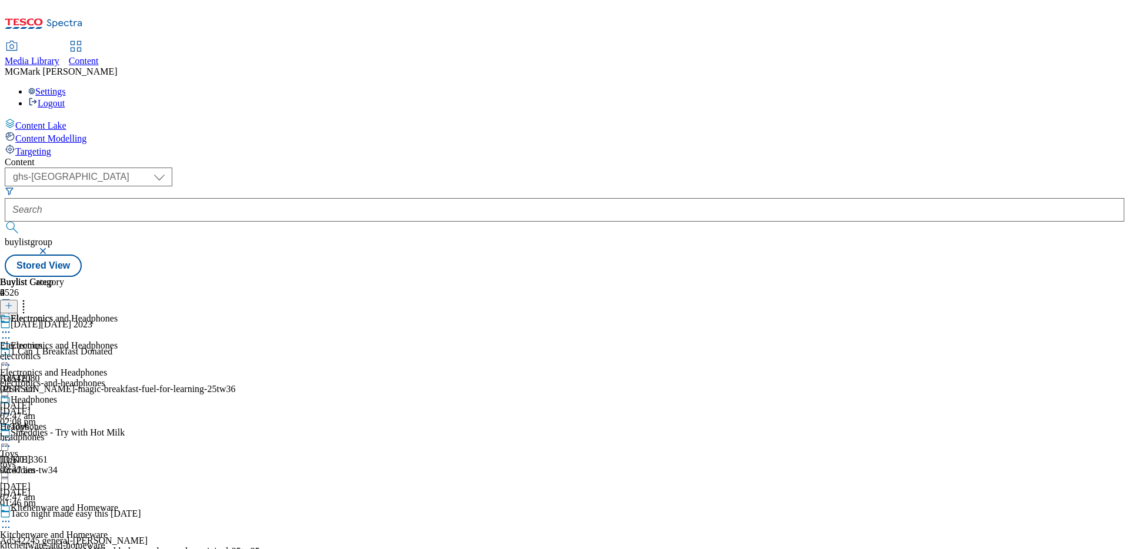
click at [12, 353] on icon at bounding box center [6, 359] width 12 height 12
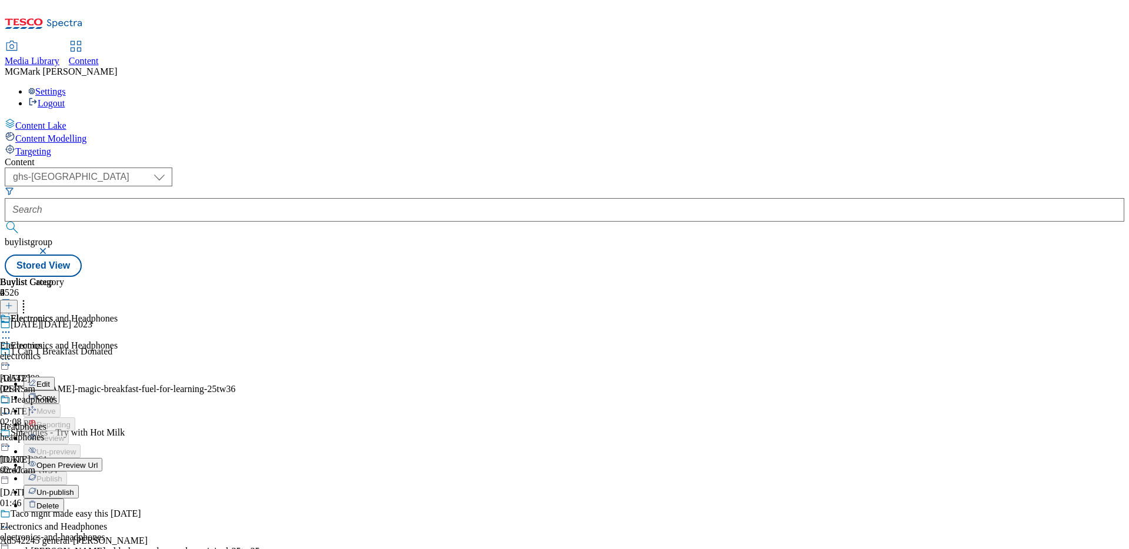
click at [538, 168] on div "( optional ) Dotcom CZ Dotcom SK ghs-roi ghs-uk Phones UK ghs-uk buylistgroup S…" at bounding box center [564, 222] width 1119 height 109
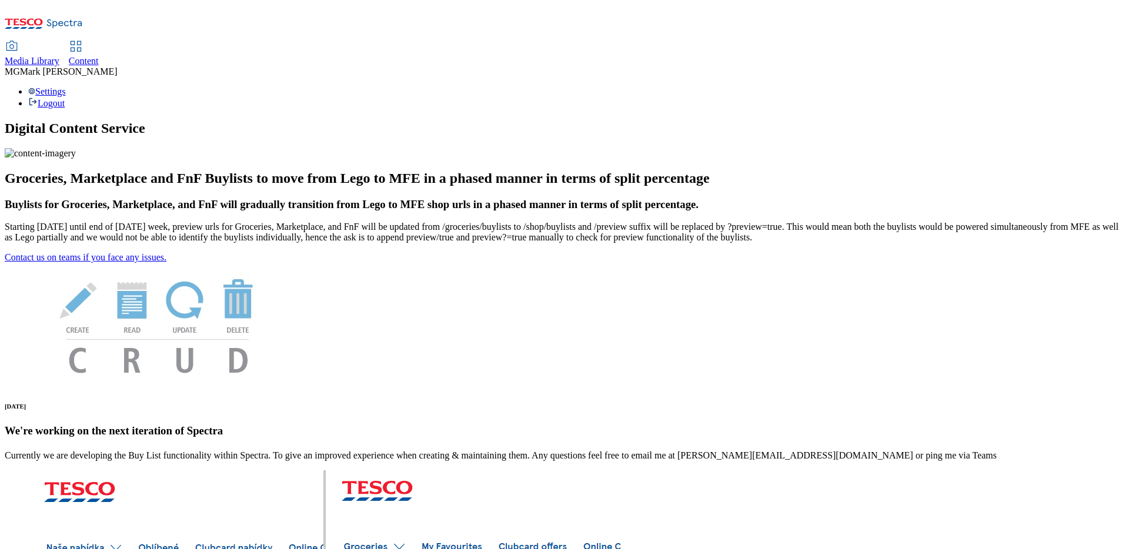
click at [99, 56] on div "Content" at bounding box center [84, 61] width 30 height 11
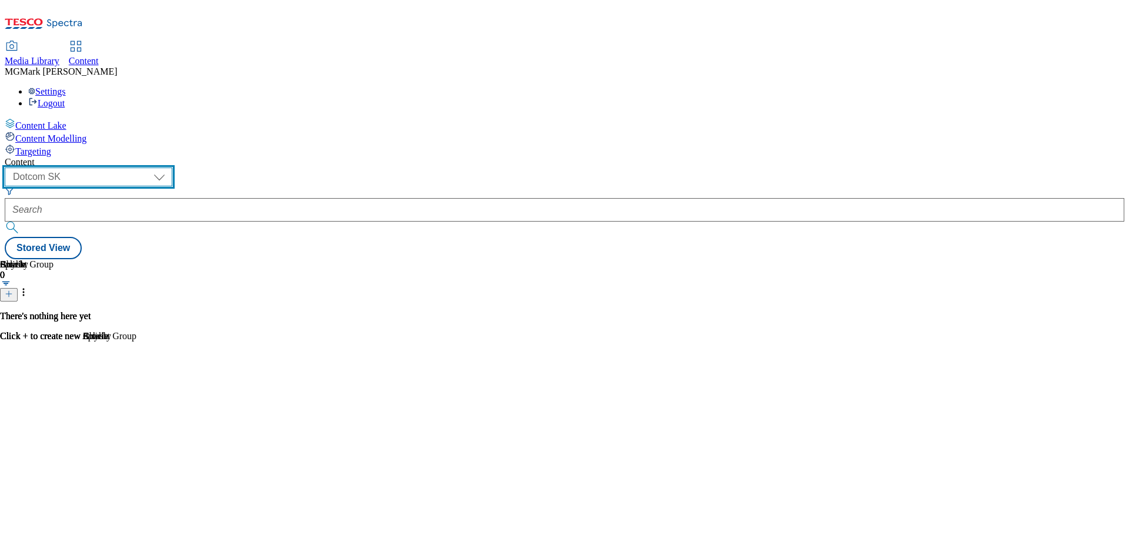
click at [172, 168] on select "Dotcom CZ Dotcom SK ghs-roi ghs-uk Phones [GEOGRAPHIC_DATA]" at bounding box center [89, 177] width 168 height 19
select select "ghs-[GEOGRAPHIC_DATA]"
click at [153, 168] on select "Dotcom CZ Dotcom SK ghs-roi ghs-uk Phones [GEOGRAPHIC_DATA]" at bounding box center [89, 177] width 168 height 19
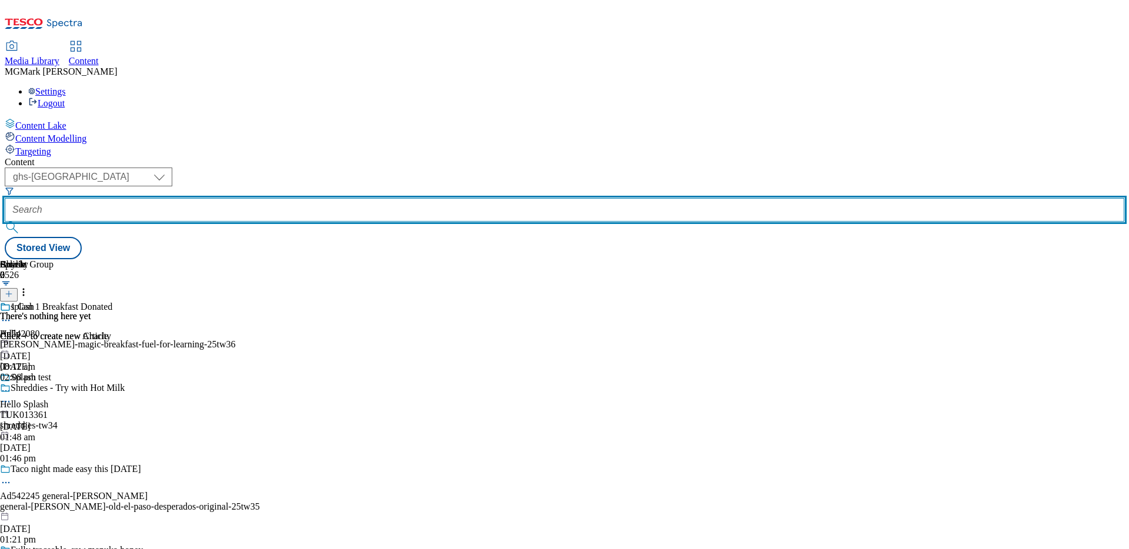
click at [287, 198] on input "text" at bounding box center [564, 210] width 1119 height 24
click at [300, 198] on input "text" at bounding box center [564, 210] width 1119 height 24
click at [302, 198] on input "text" at bounding box center [564, 210] width 1119 height 24
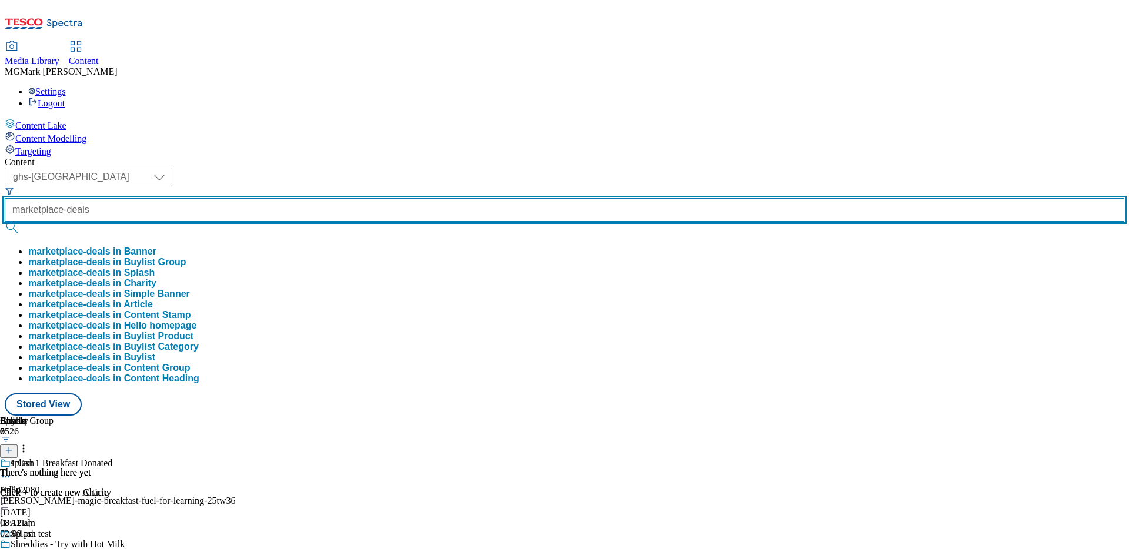
type input "marketplace-deals"
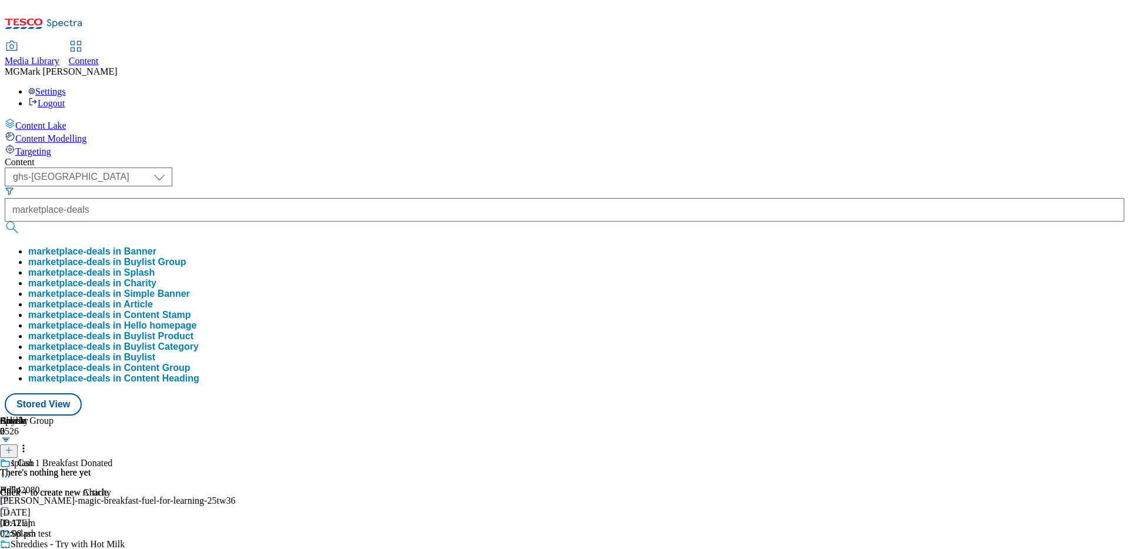
click at [156, 246] on button "marketplace-deals in Banner" at bounding box center [92, 251] width 128 height 11
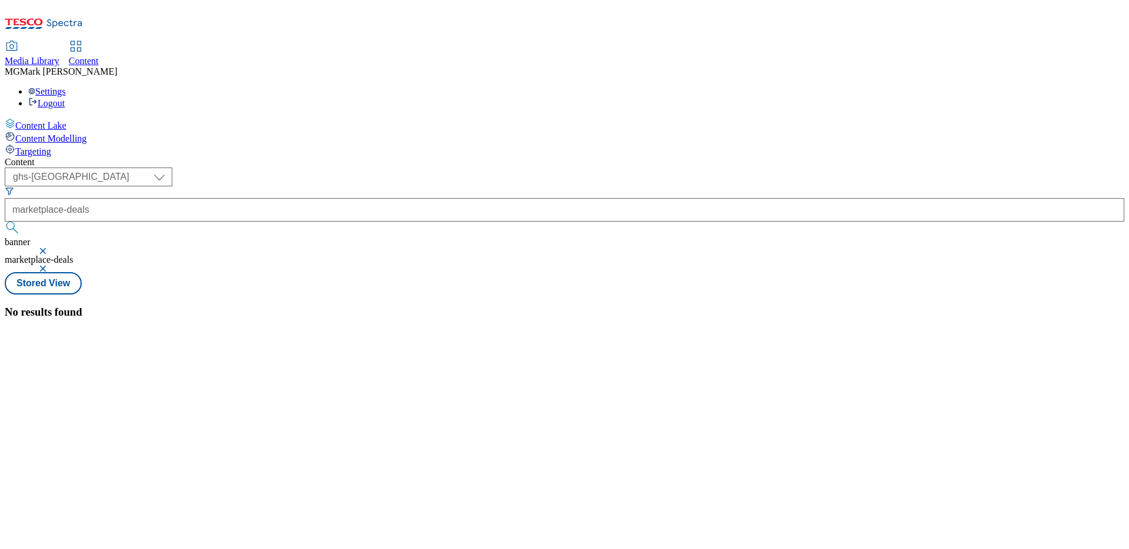
click at [50, 247] on button "button" at bounding box center [44, 250] width 12 height 7
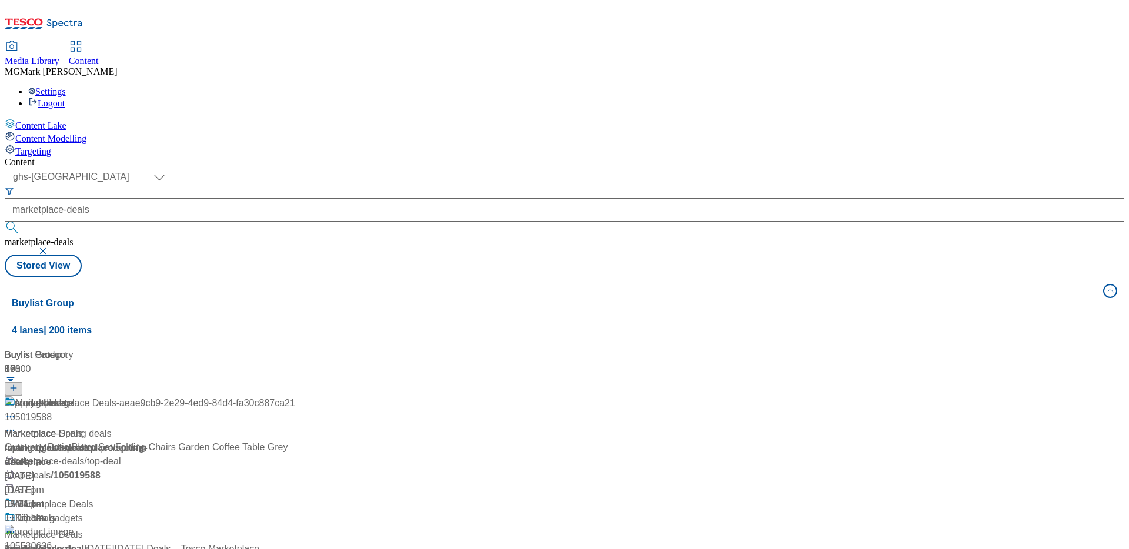
click at [529, 157] on div "Content ( optional ) Dotcom CZ Dotcom SK ghs-roi ghs-uk Phones [GEOGRAPHIC_DATA…" at bounding box center [564, 473] width 1119 height 632
click at [295, 441] on div "/ marketplace-deals" at bounding box center [150, 448] width 290 height 14
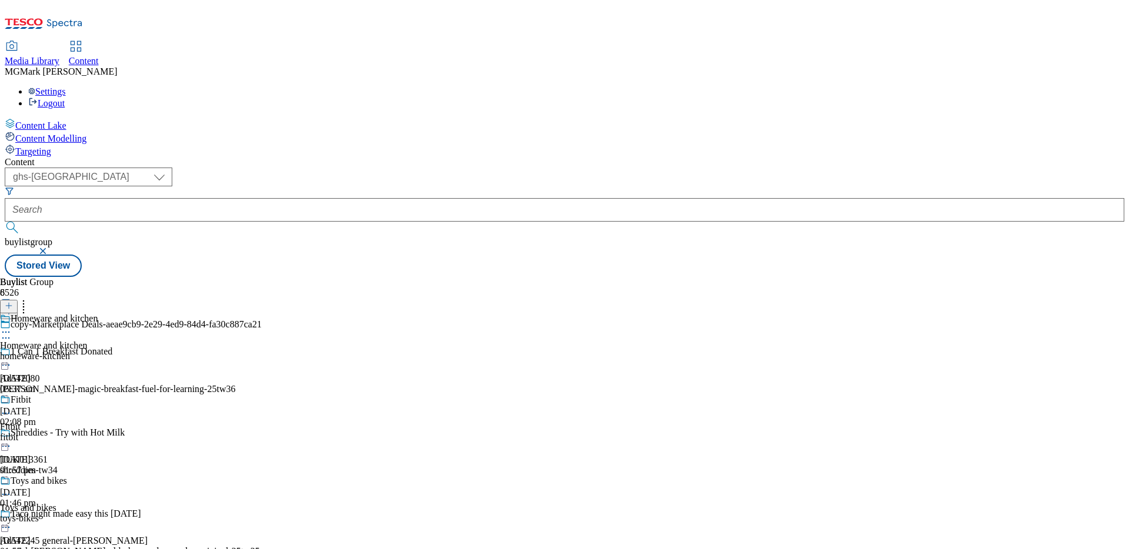
click at [50, 247] on button "button" at bounding box center [44, 250] width 12 height 7
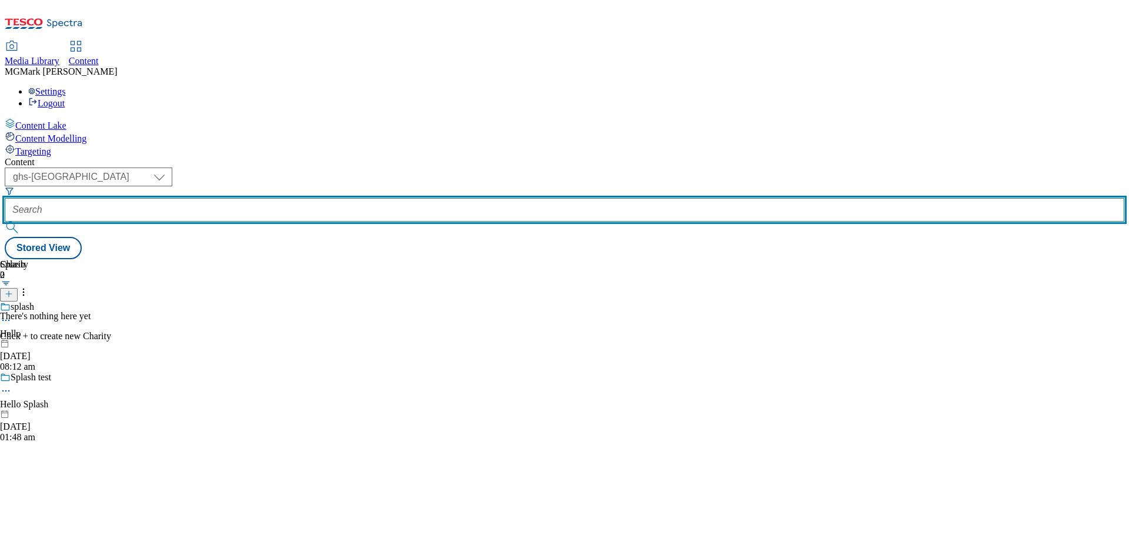
click at [302, 198] on input "text" at bounding box center [564, 210] width 1119 height 24
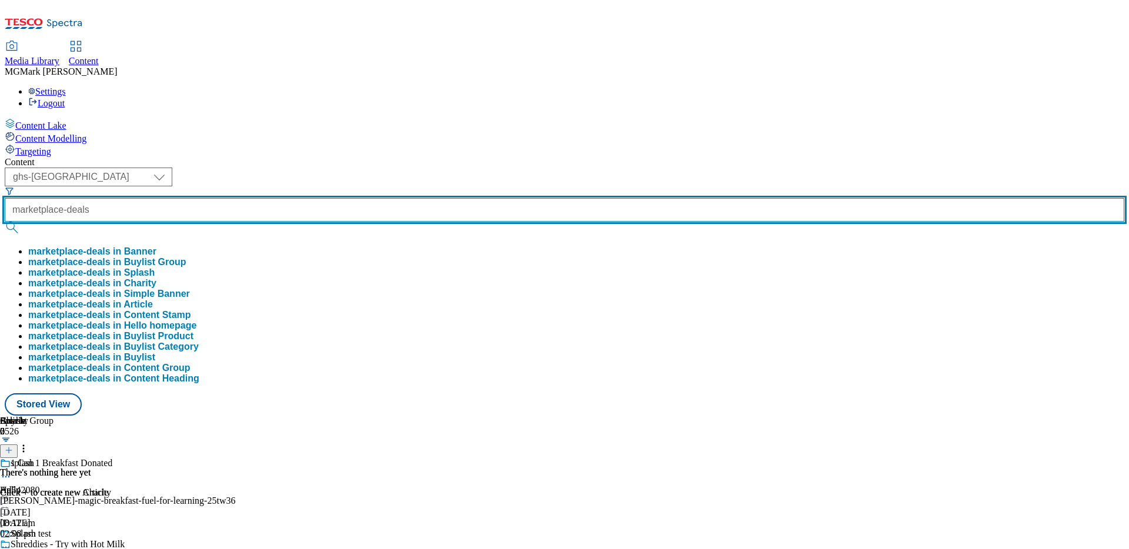
type input "marketplace-deals"
click at [5, 222] on button "submit" at bounding box center [13, 228] width 16 height 12
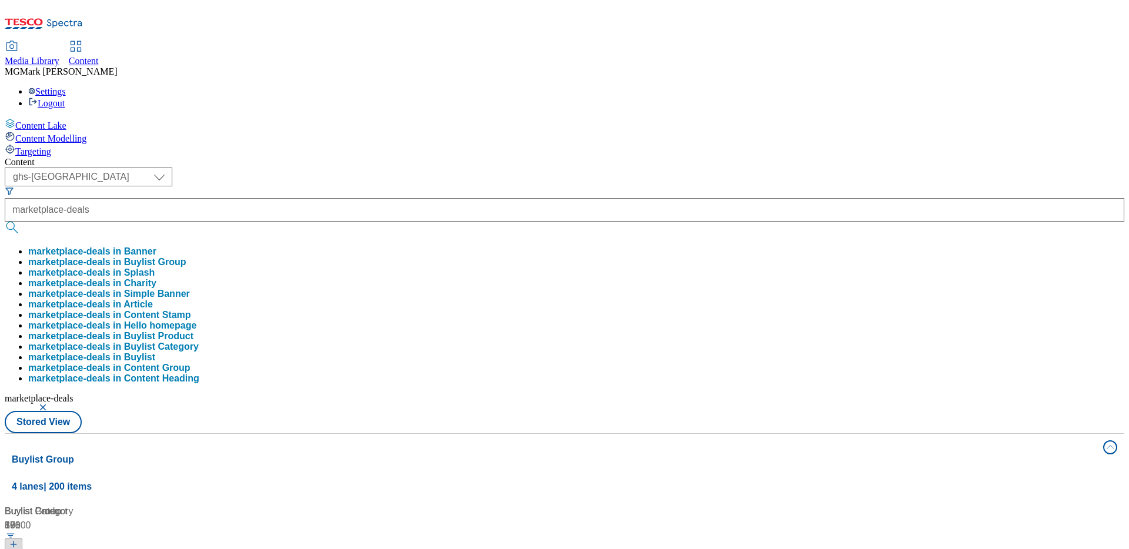
click at [524, 168] on div "( optional ) Dotcom CZ Dotcom SK ghs-roi ghs-uk Phones UK ghs-uk marketplace-de…" at bounding box center [564, 301] width 1119 height 266
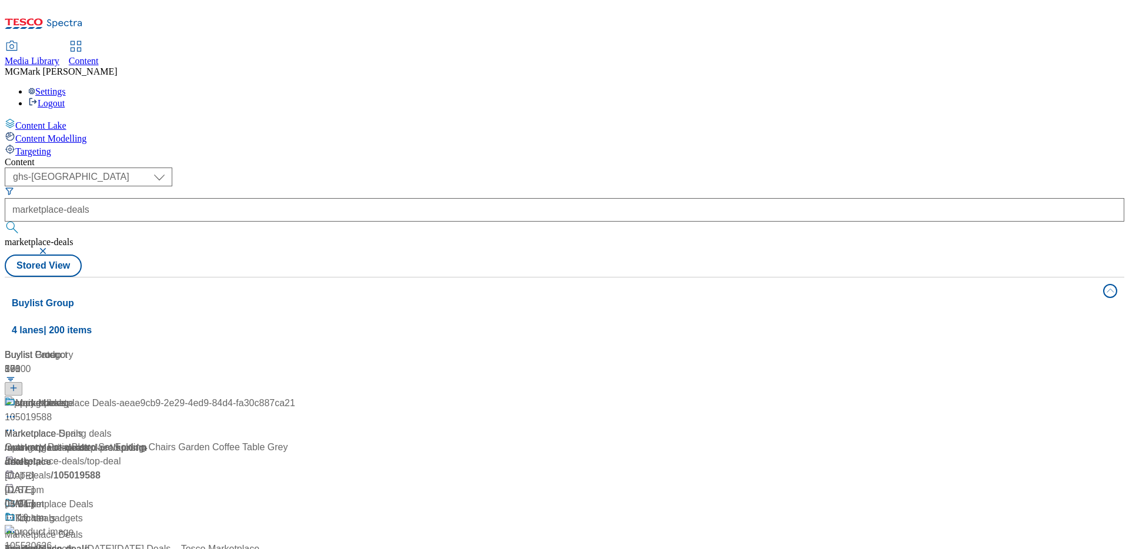
scroll to position [49, 0]
click at [83, 528] on div "Marketplace Deals" at bounding box center [44, 535] width 78 height 14
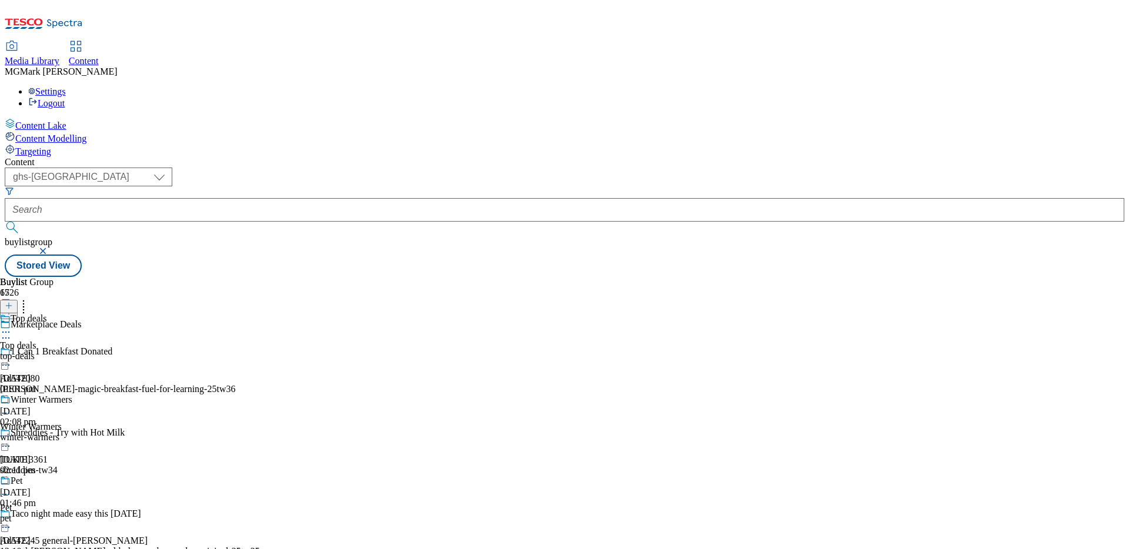
click at [92, 351] on div "top-deals" at bounding box center [46, 356] width 92 height 11
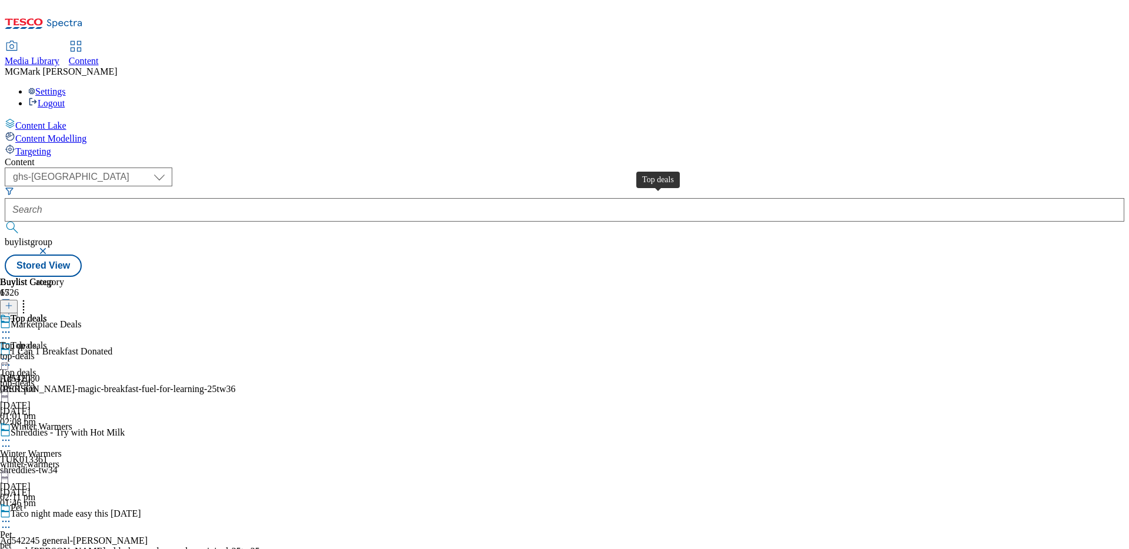
click at [36, 340] on span "Top deals" at bounding box center [18, 345] width 36 height 11
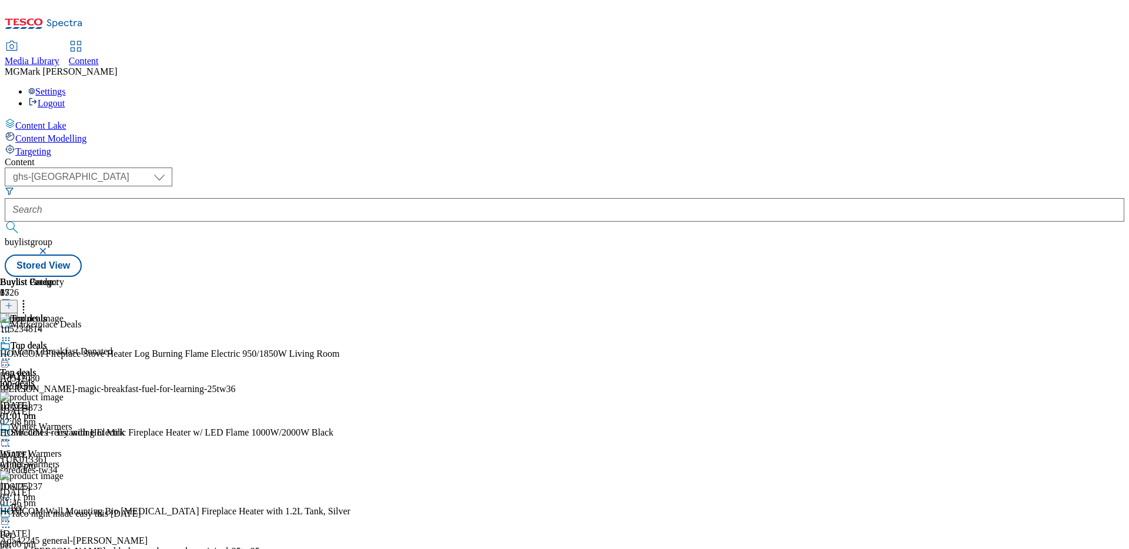
click at [92, 459] on div "winter-warmers" at bounding box center [46, 464] width 92 height 11
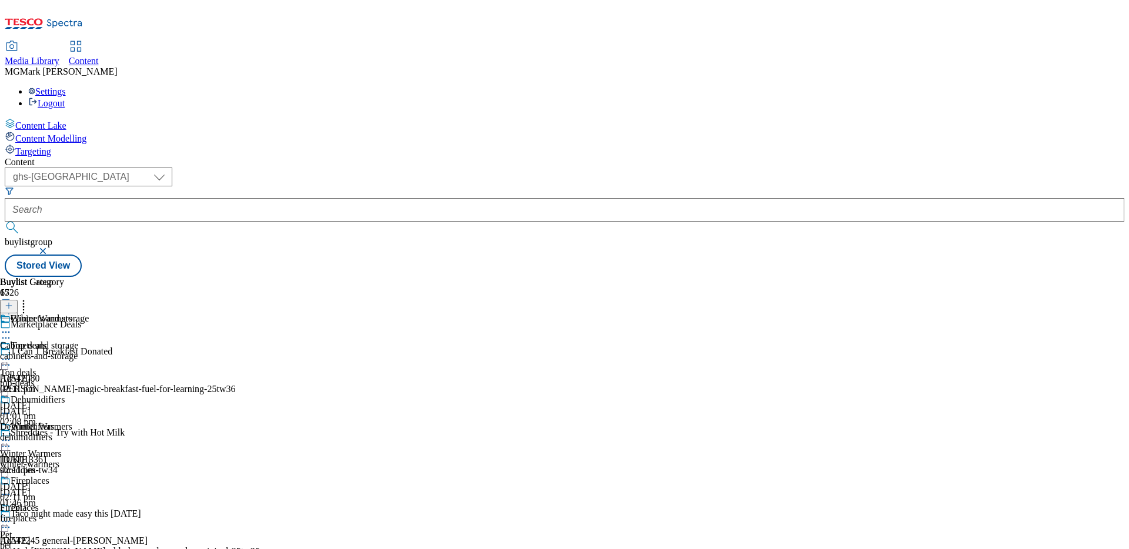
click at [92, 351] on div "cabinets-and-storage" at bounding box center [46, 356] width 92 height 11
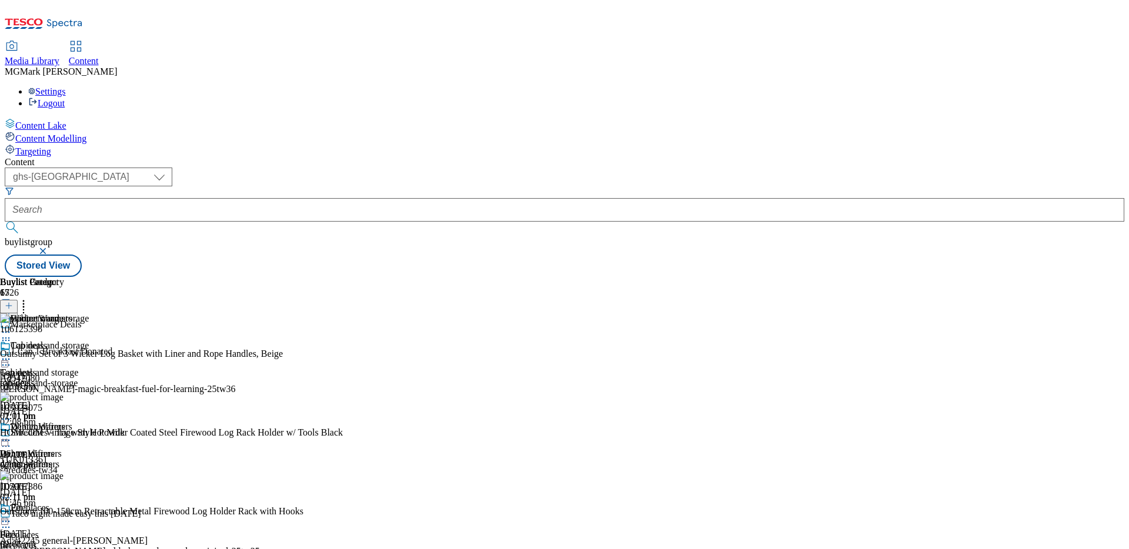
click at [12, 434] on icon at bounding box center [6, 440] width 12 height 12
click at [98, 542] on span "Open Preview Url" at bounding box center [66, 546] width 61 height 9
click at [92, 540] on div "pet" at bounding box center [46, 545] width 92 height 11
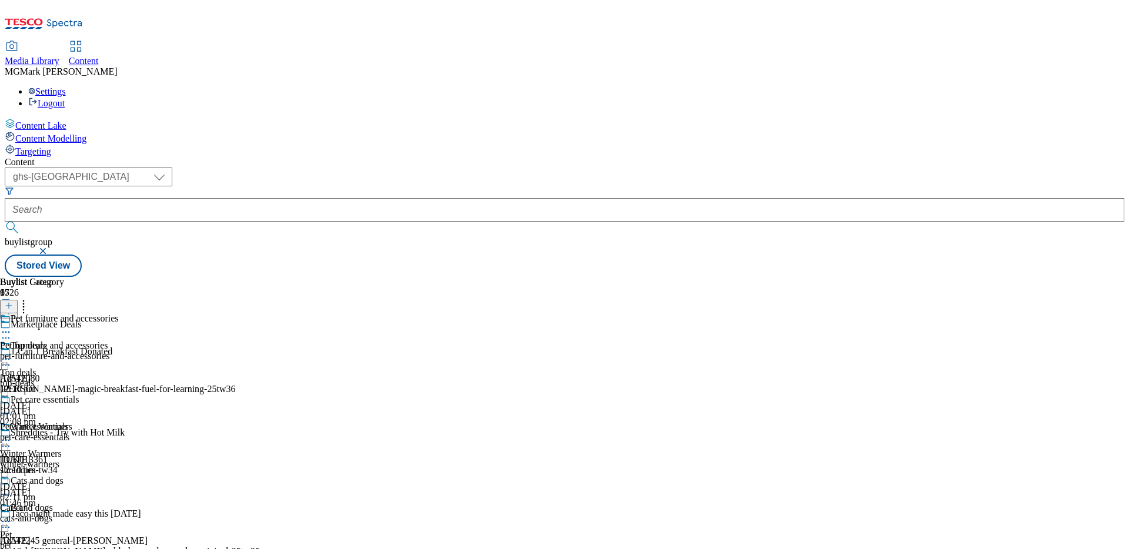
click at [12, 515] on icon at bounding box center [6, 521] width 12 height 12
click at [92, 421] on div "Winter Warmers Winter Warmers winter-warmers [DATE] 02:11 pm" at bounding box center [46, 461] width 92 height 81
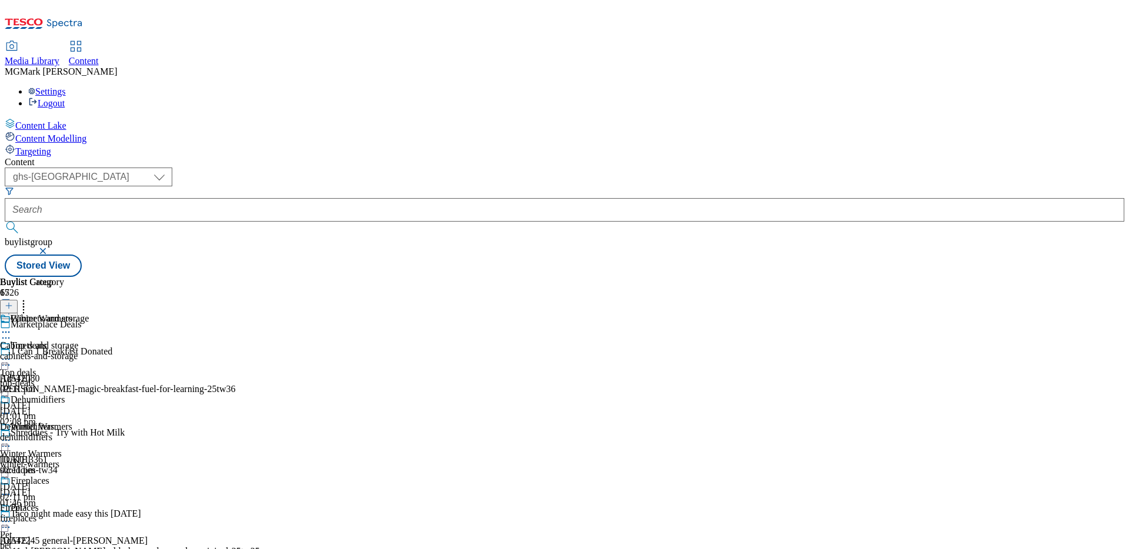
scroll to position [357, 0]
click at [12, 326] on icon at bounding box center [6, 332] width 12 height 12
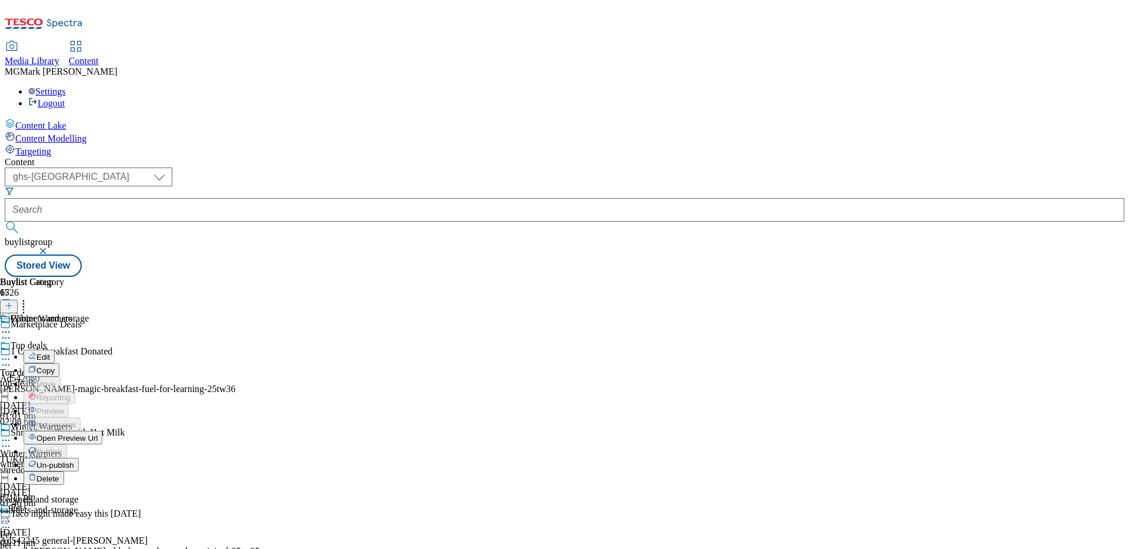
click at [98, 434] on span "Open Preview Url" at bounding box center [66, 438] width 61 height 9
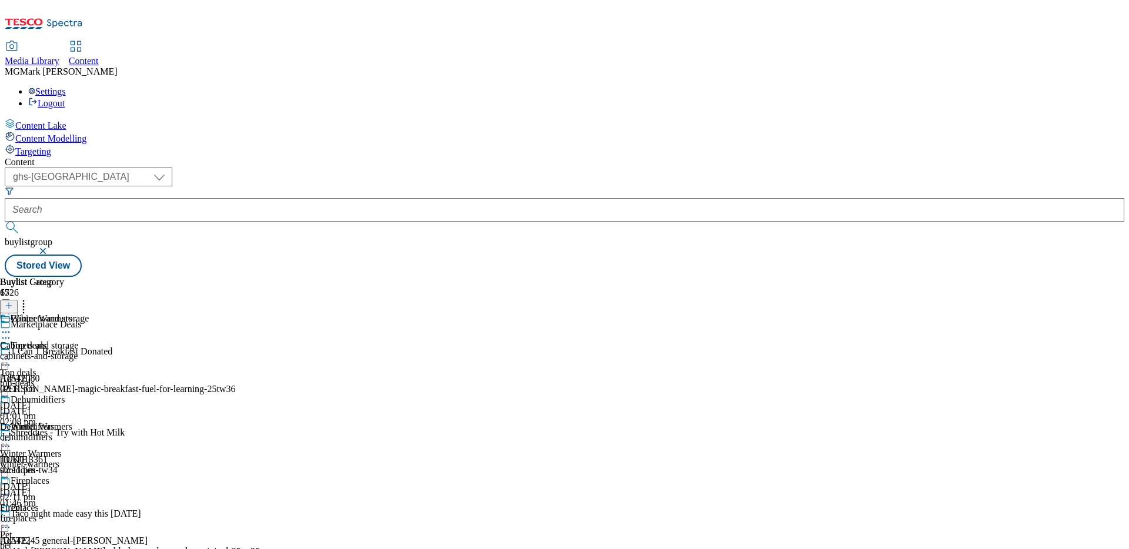
click at [9, 303] on line at bounding box center [9, 306] width 0 height 6
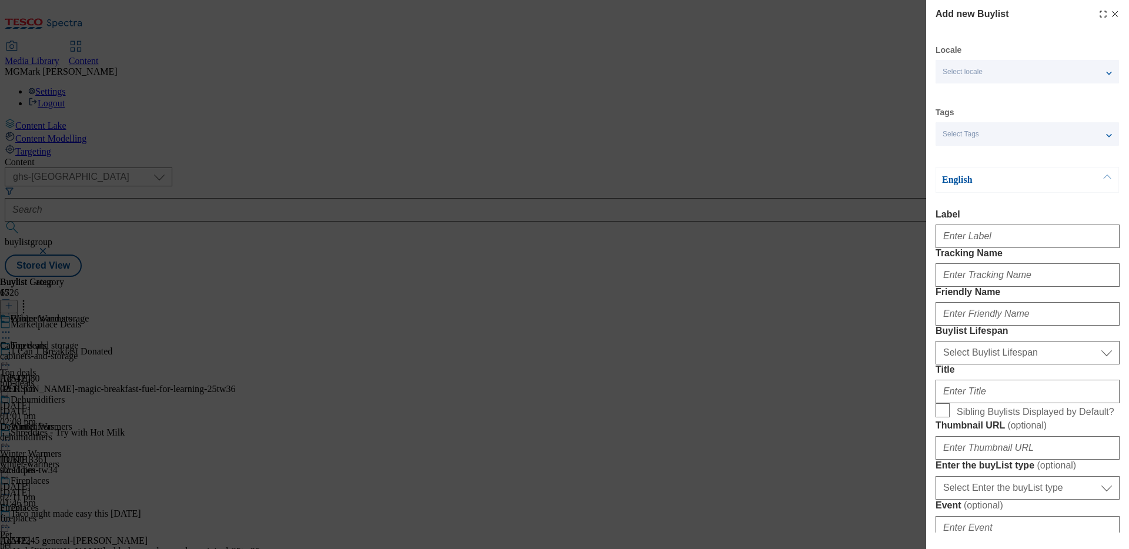
click at [1116, 13] on icon "Modal" at bounding box center [1114, 13] width 9 height 9
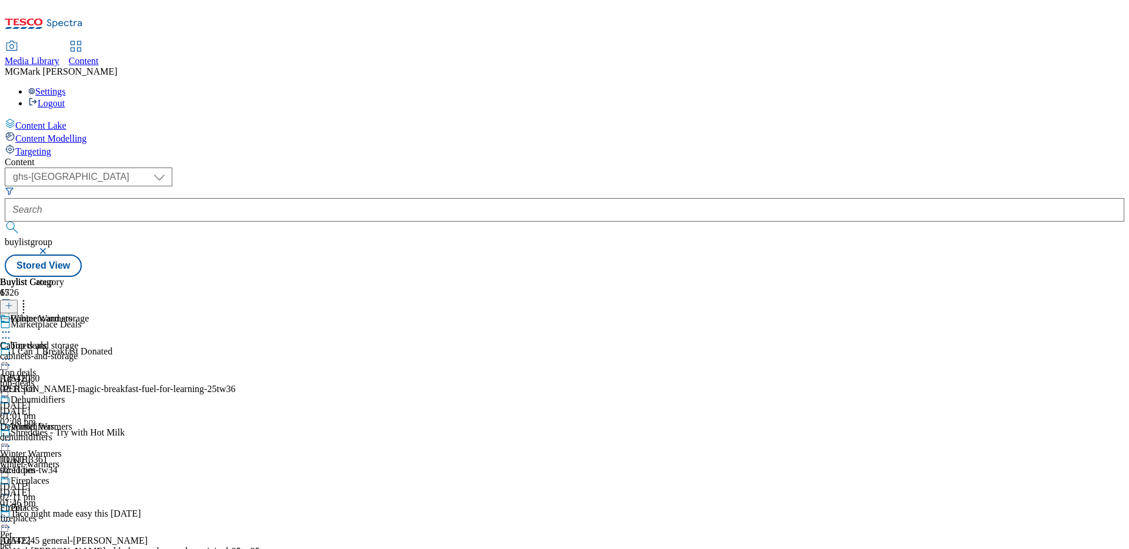
click at [12, 434] on icon at bounding box center [6, 440] width 12 height 12
click at [59, 471] on button "Copy" at bounding box center [42, 478] width 36 height 14
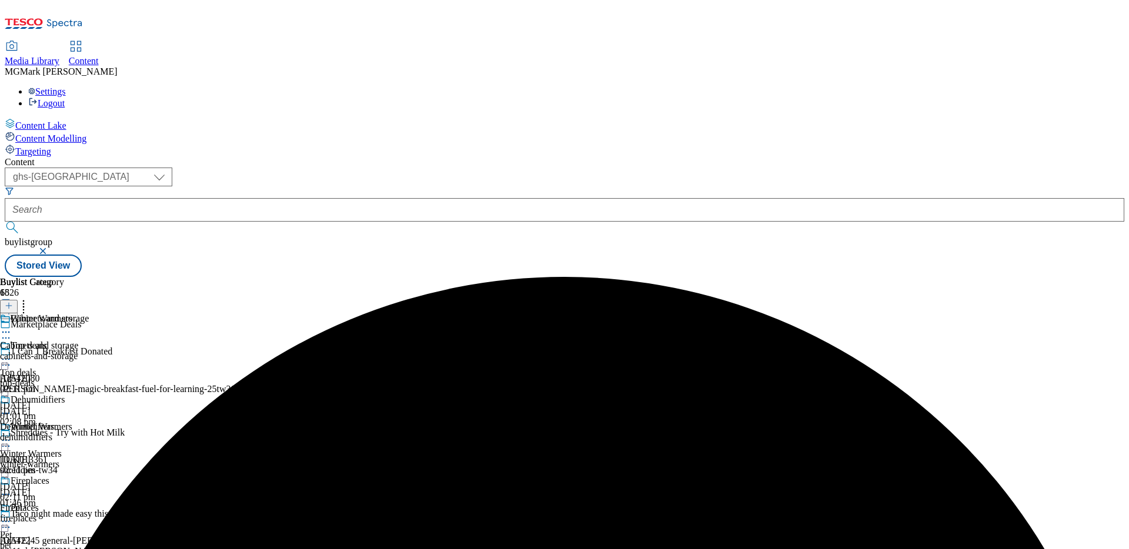
scroll to position [1887, 0]
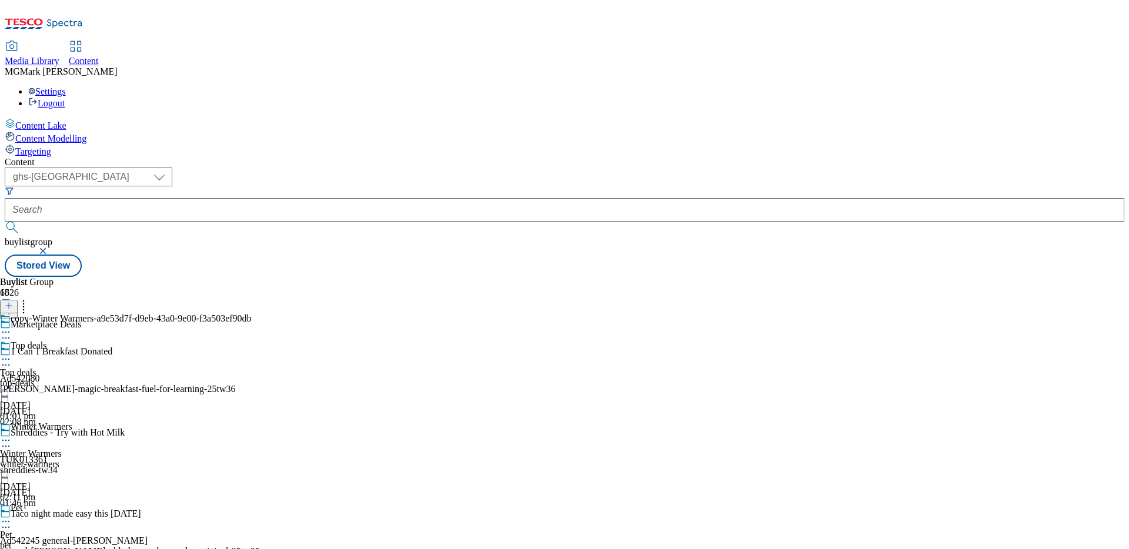
scroll to position [1838, 0]
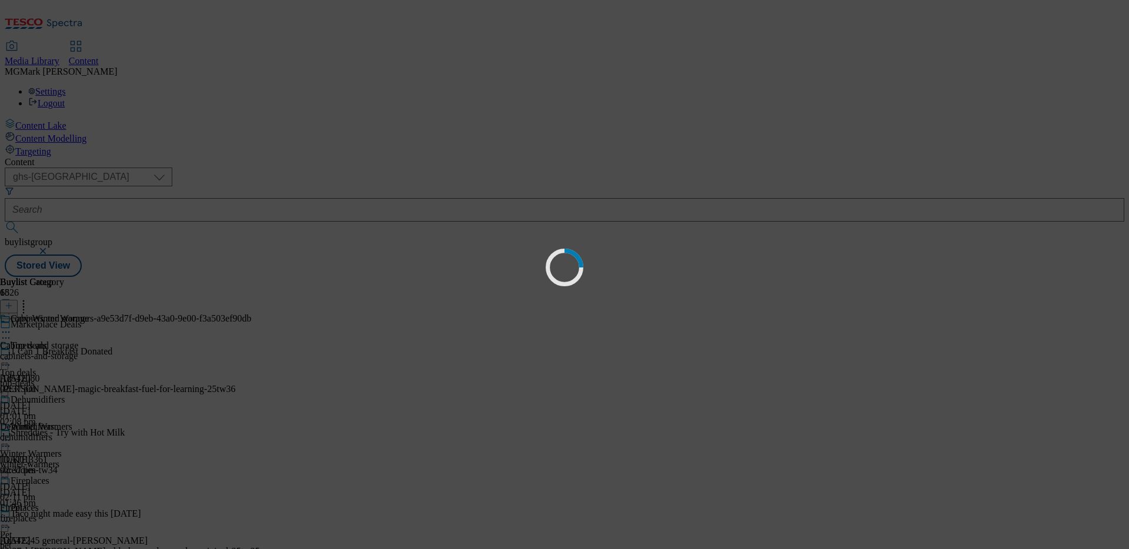
scroll to position [0, 0]
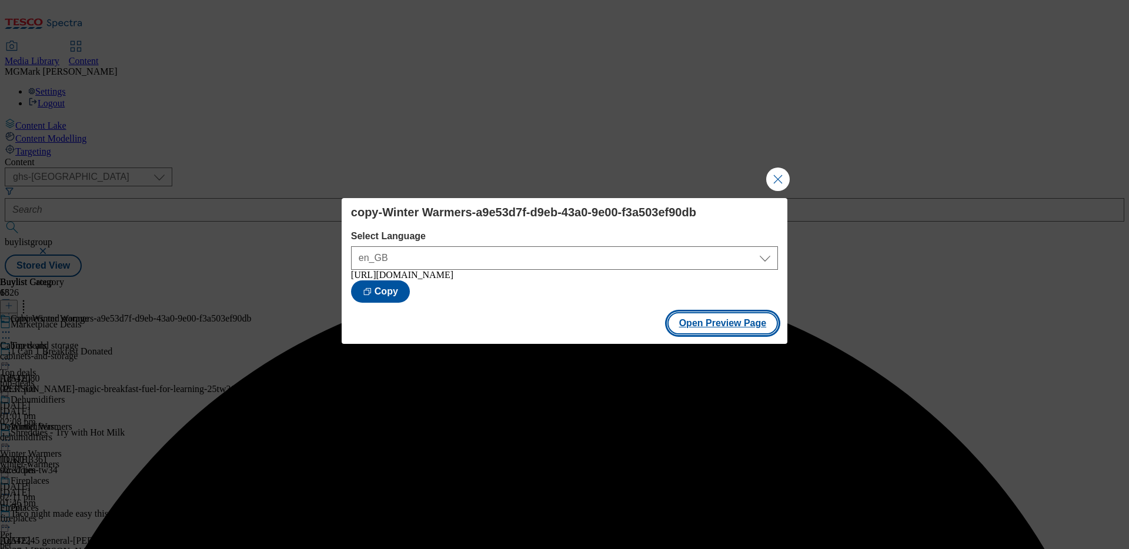
click at [749, 334] on button "Open Preview Page" at bounding box center [722, 323] width 111 height 22
click at [779, 170] on button "Close Modal" at bounding box center [778, 180] width 24 height 24
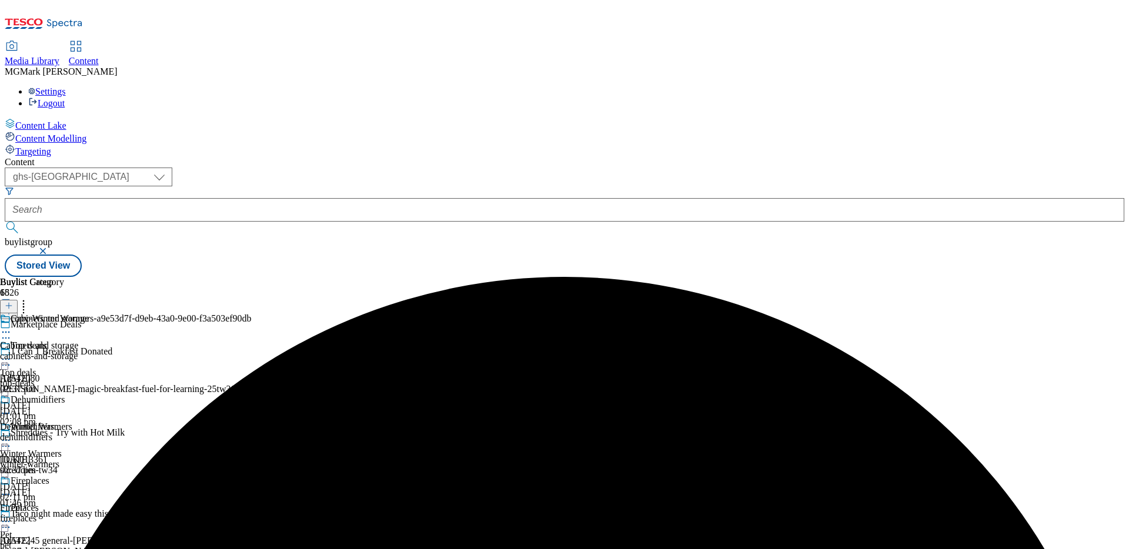
scroll to position [1, 0]
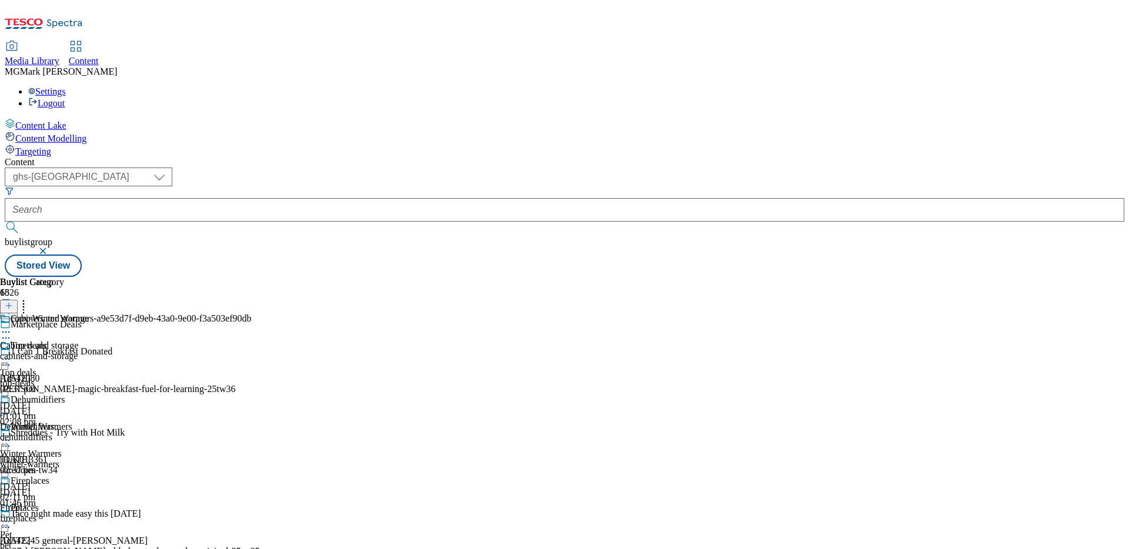
scroll to position [1936, 0]
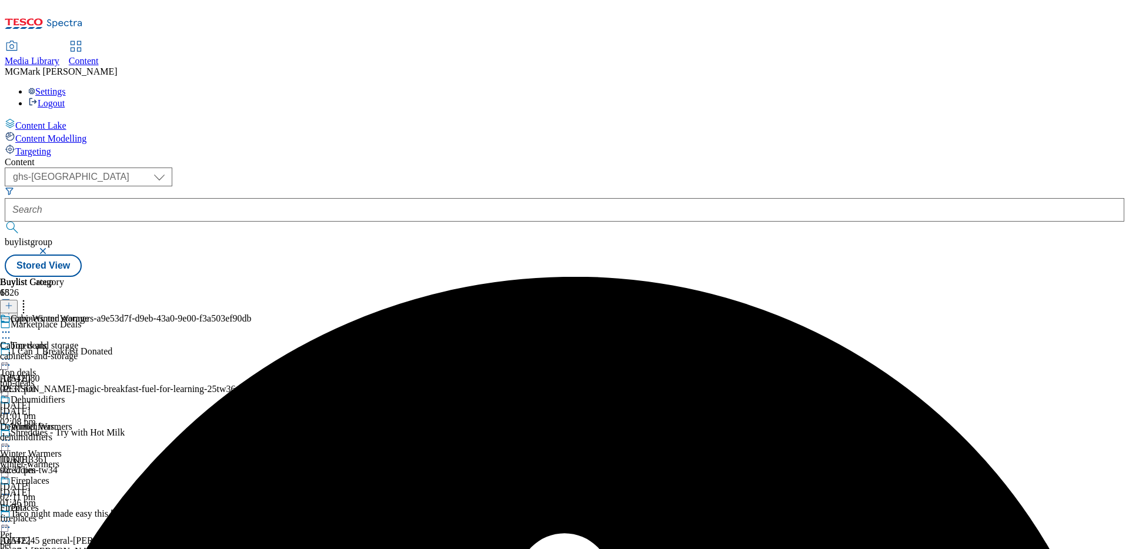
scroll to position [1838, 0]
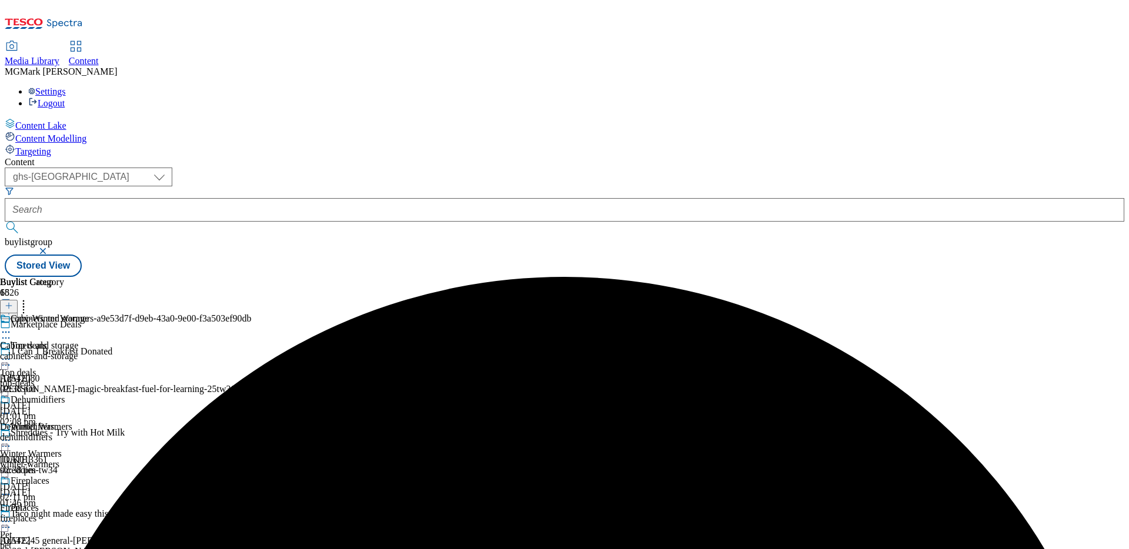
scroll to position [1, 0]
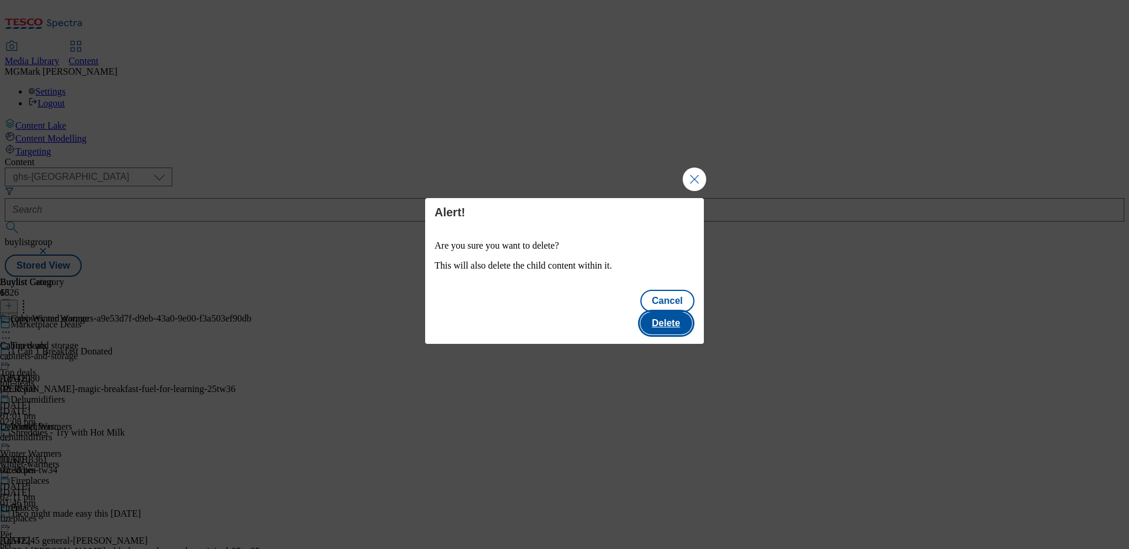
click at [679, 312] on button "Delete" at bounding box center [666, 323] width 52 height 22
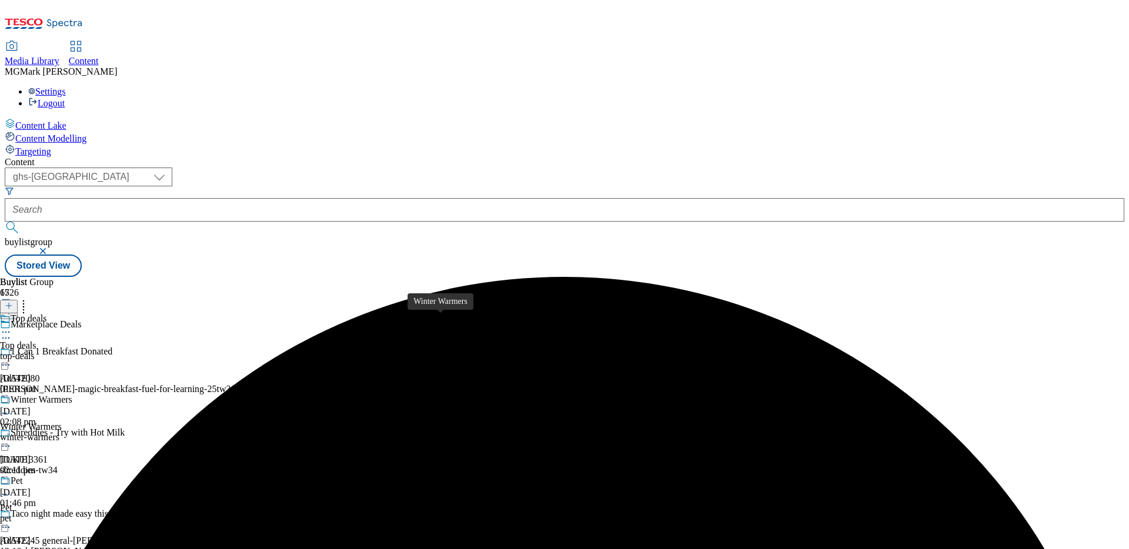
click at [62, 421] on span "Winter Warmers" at bounding box center [31, 426] width 62 height 11
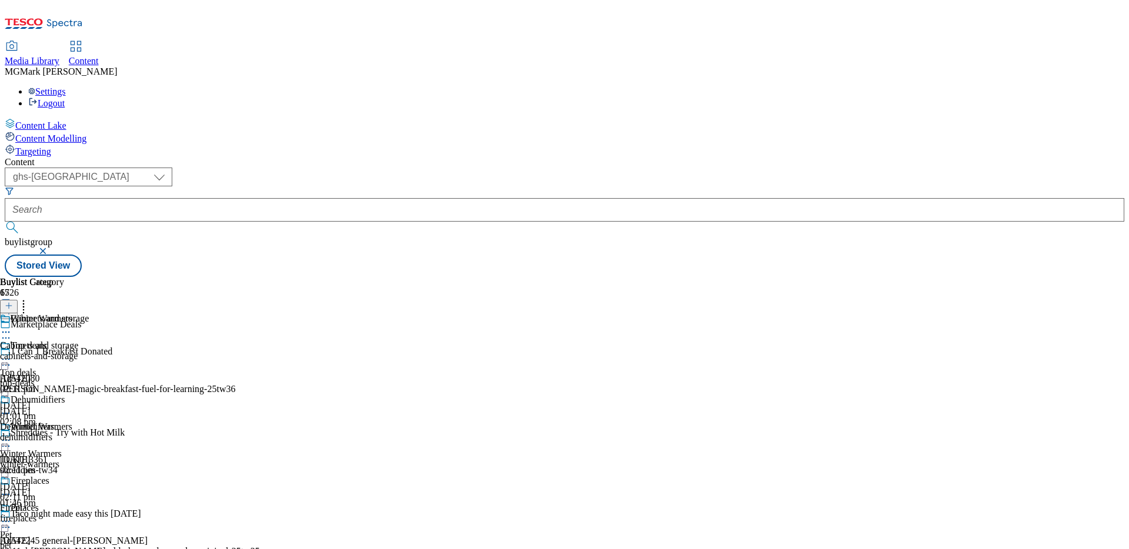
click at [13, 302] on icon at bounding box center [9, 306] width 8 height 8
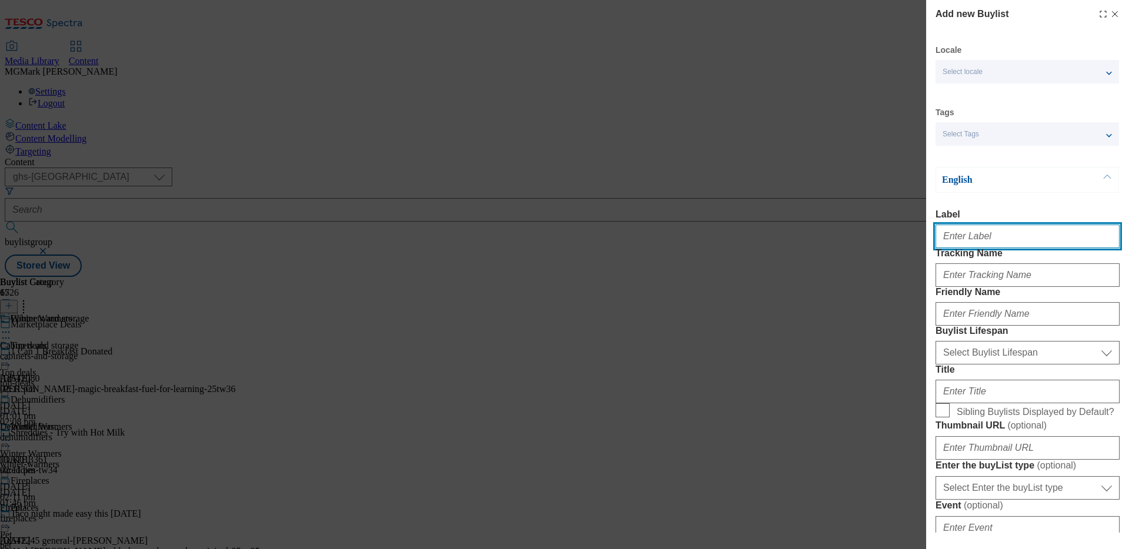
click at [1002, 240] on input "Label" at bounding box center [1027, 237] width 184 height 24
type input "Winter Warmerss"
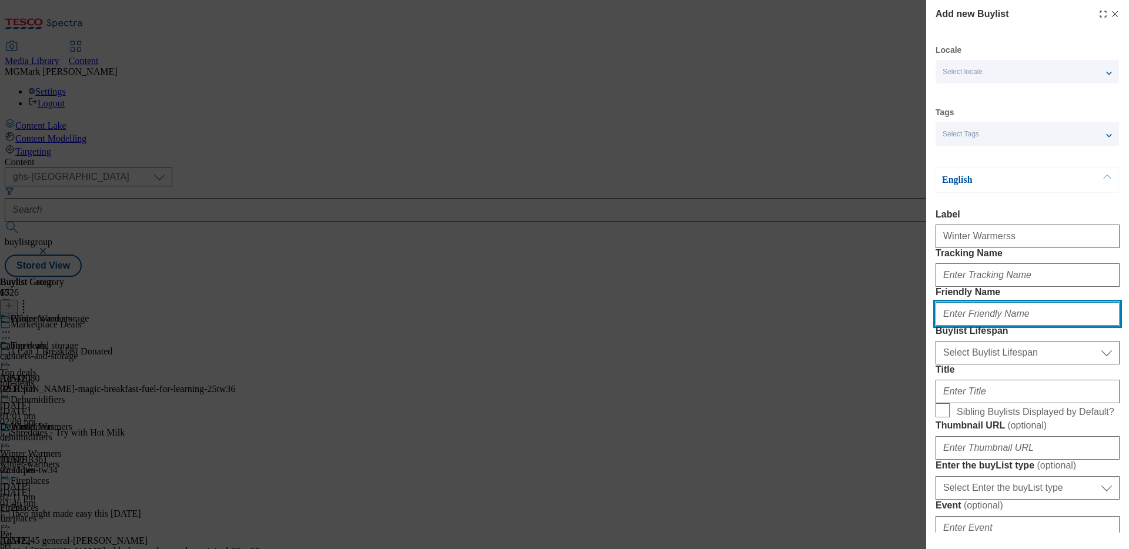
click at [959, 326] on input "Friendly Name" at bounding box center [1027, 314] width 184 height 24
type input "e"
type input "winter-warmerss"
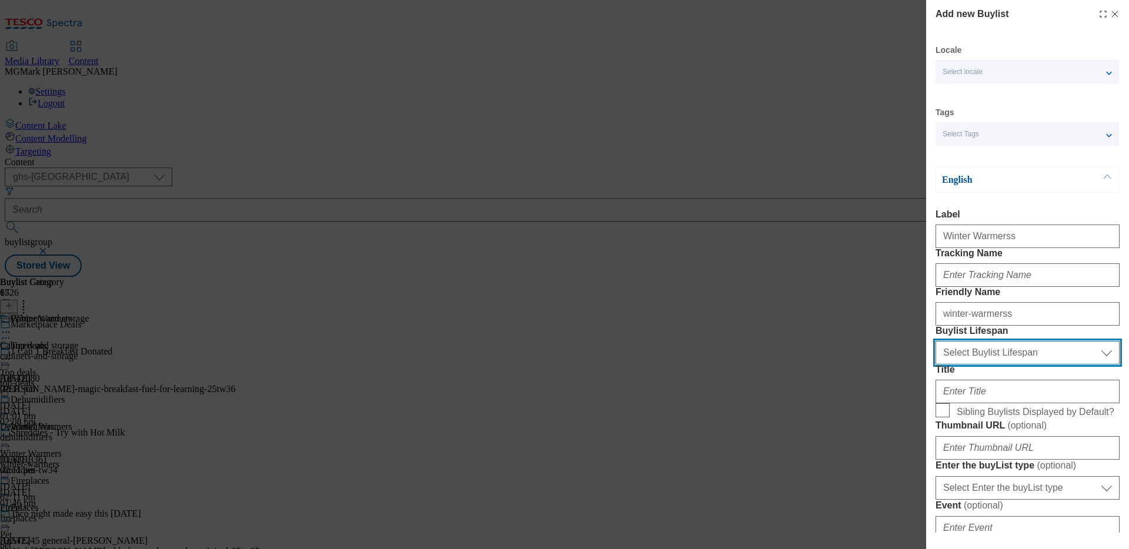
click at [1013, 364] on select "Select Buylist Lifespan evergreen seasonal tactical" at bounding box center [1027, 353] width 184 height 24
select select "evergreen"
click at [935, 364] on select "Select Buylist Lifespan evergreen seasonal tactical" at bounding box center [1027, 353] width 184 height 24
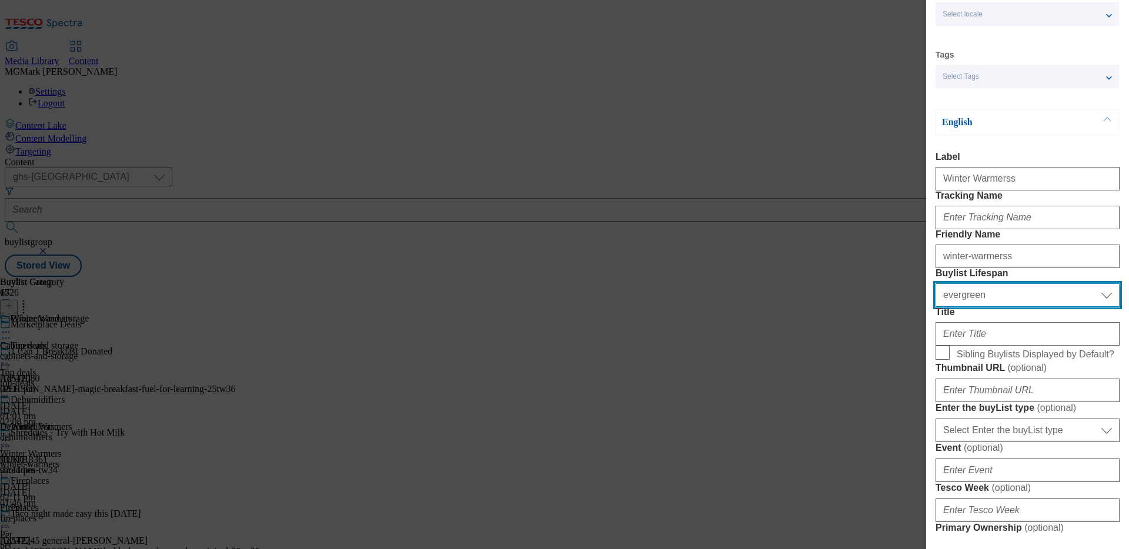
scroll to position [58, 0]
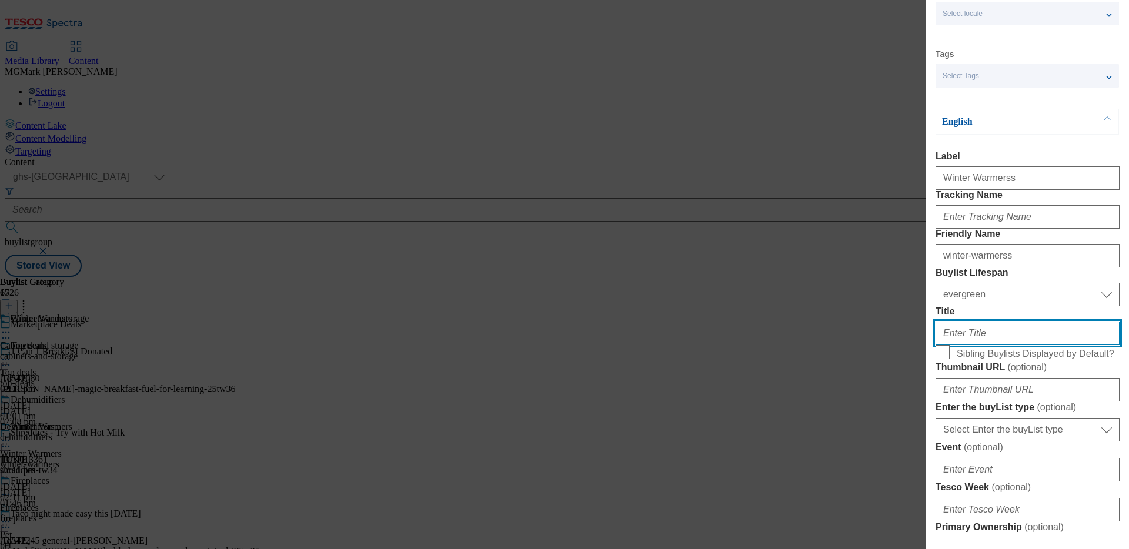
click at [996, 345] on input "Title" at bounding box center [1027, 334] width 184 height 24
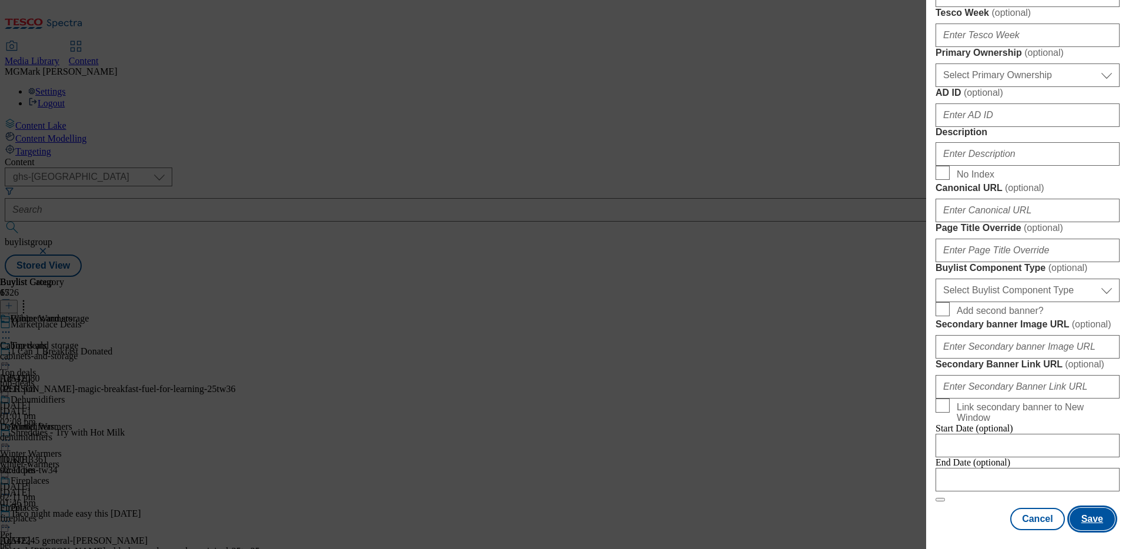
type input "Winter Warmers"
click at [1086, 523] on button "Save" at bounding box center [1091, 519] width 45 height 22
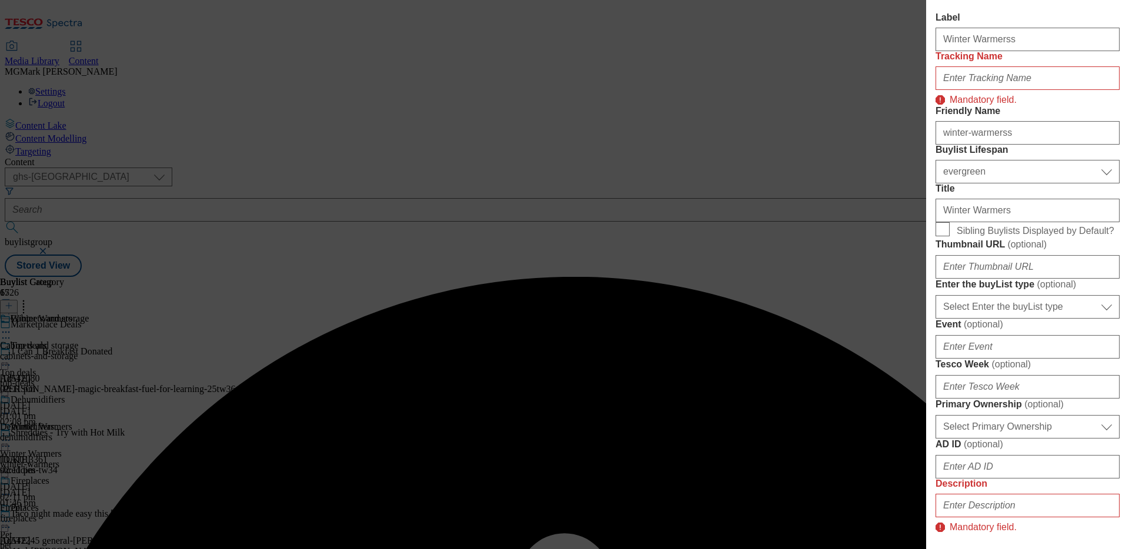
scroll to position [0, 0]
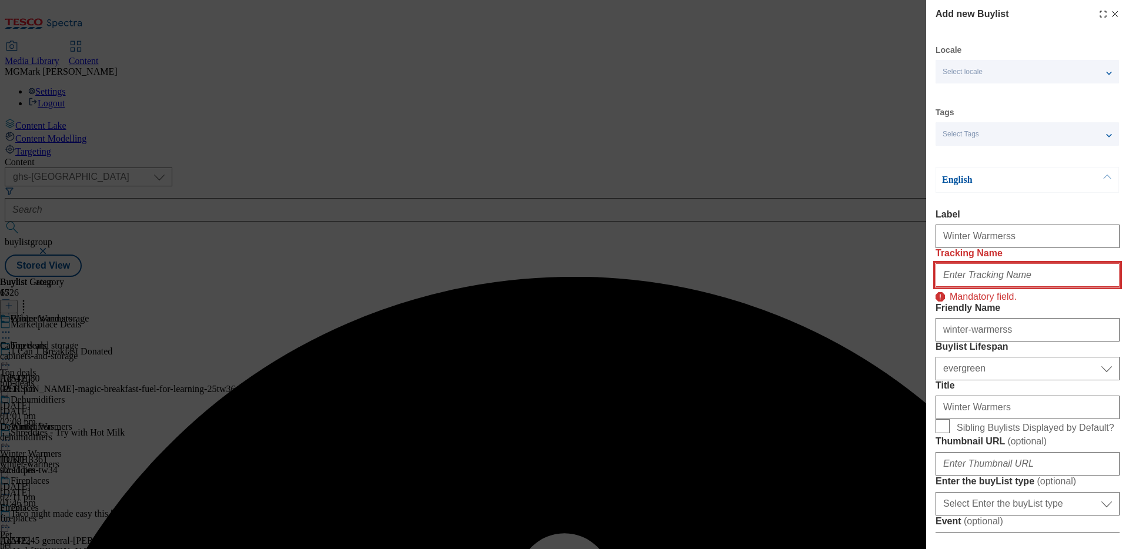
click at [1003, 287] on input "Tracking Name" at bounding box center [1027, 275] width 184 height 24
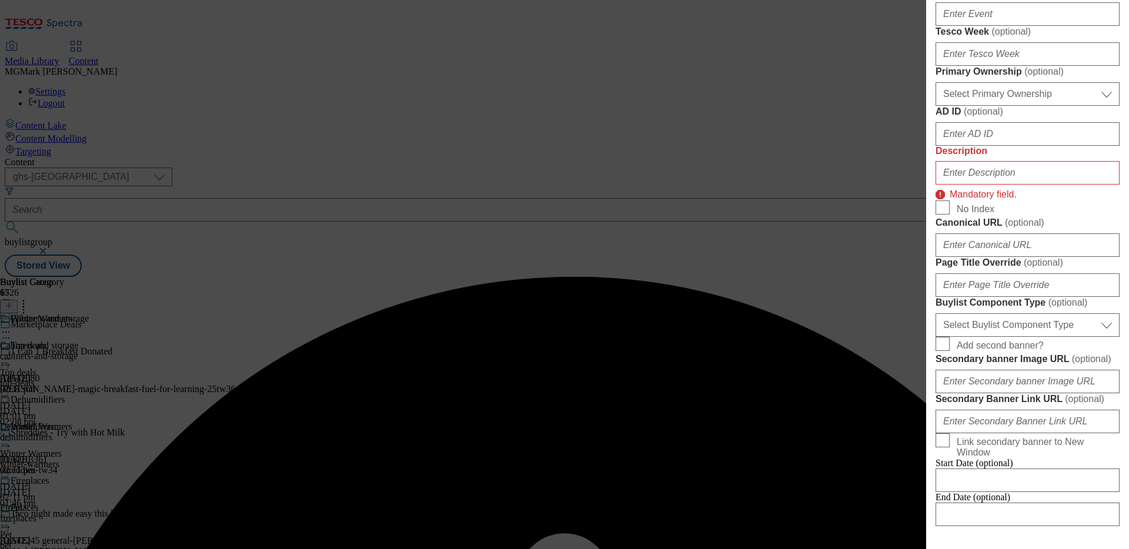
scroll to position [965, 0]
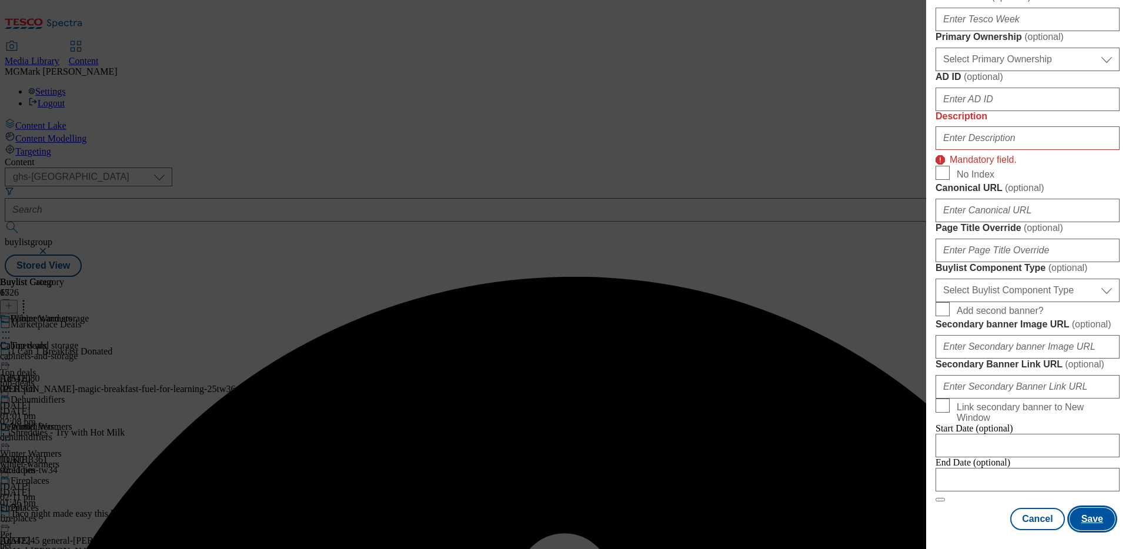
type input "."
click at [1092, 524] on button "Save" at bounding box center [1091, 519] width 45 height 22
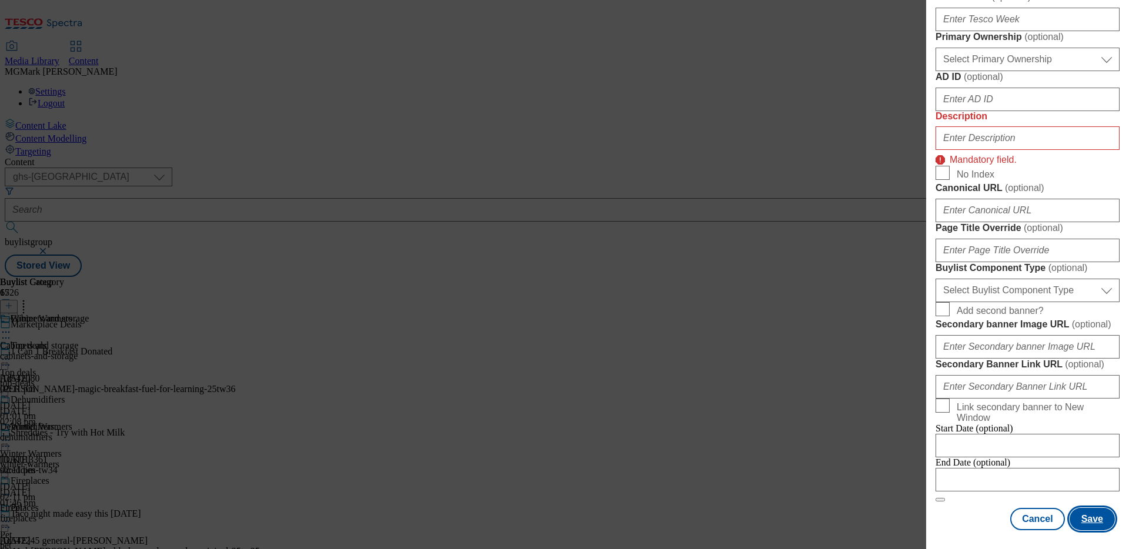
click at [1085, 518] on button "Save" at bounding box center [1091, 519] width 45 height 22
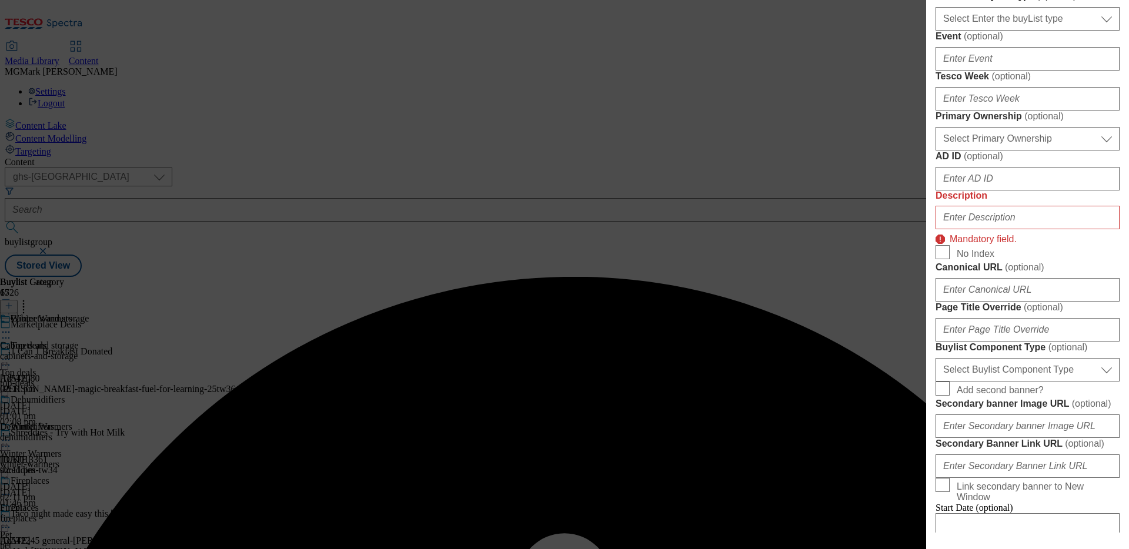
scroll to position [473, 0]
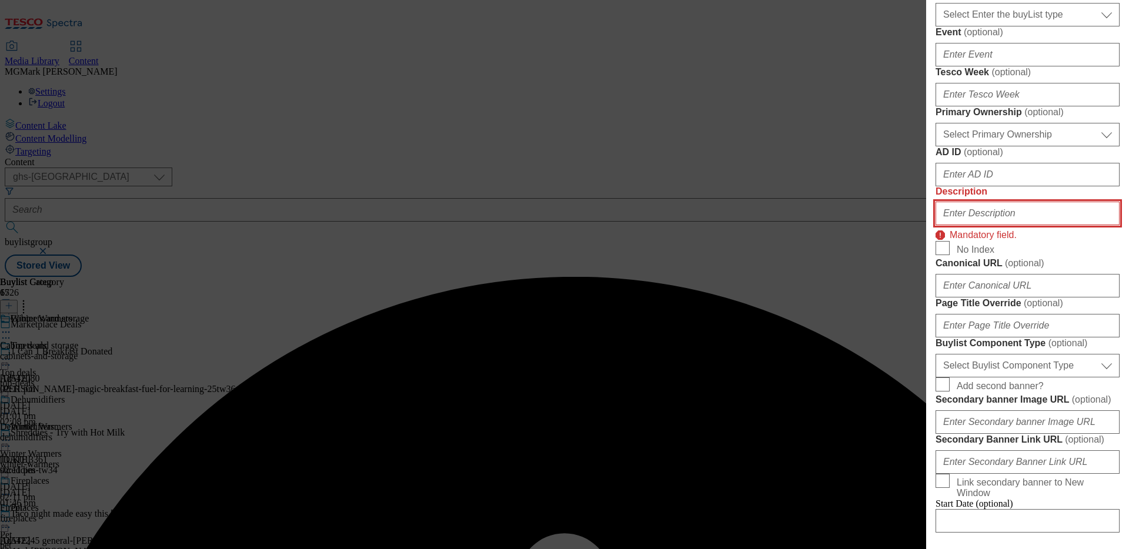
click at [994, 225] on input "Description" at bounding box center [1027, 214] width 184 height 24
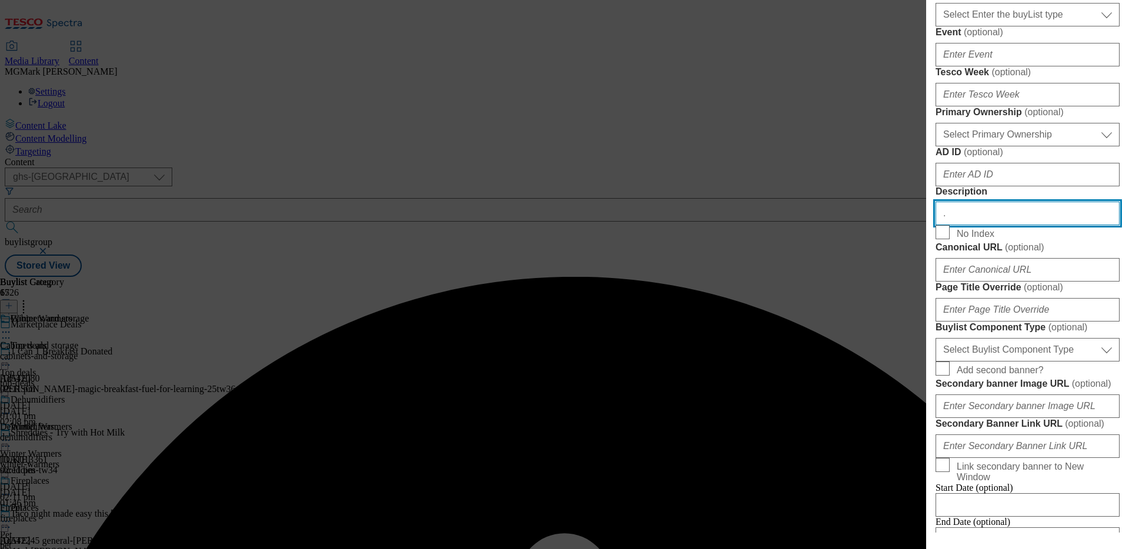
scroll to position [950, 0]
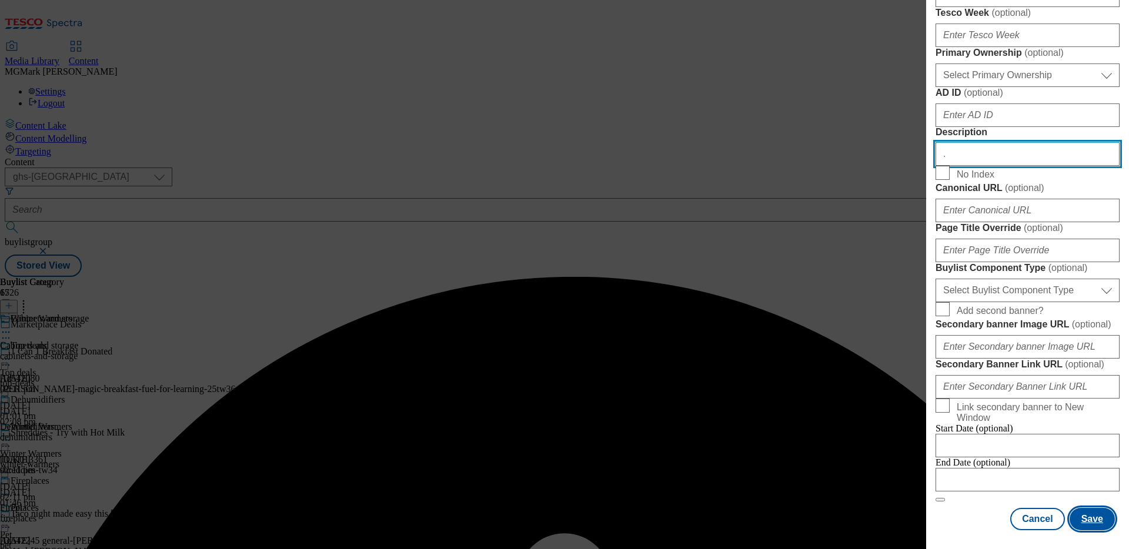
type input "."
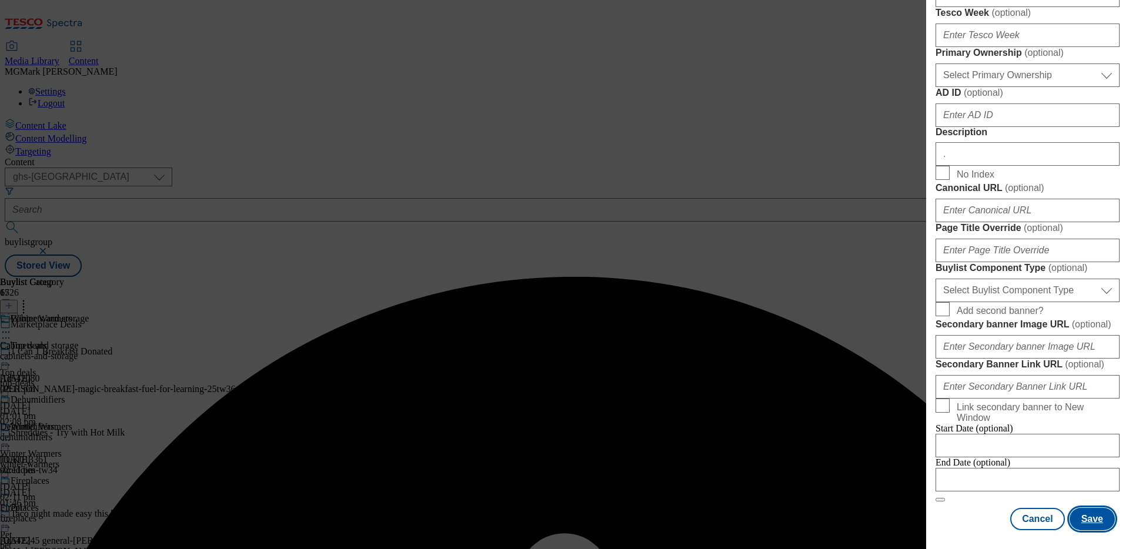
click at [1093, 522] on button "Save" at bounding box center [1091, 519] width 45 height 22
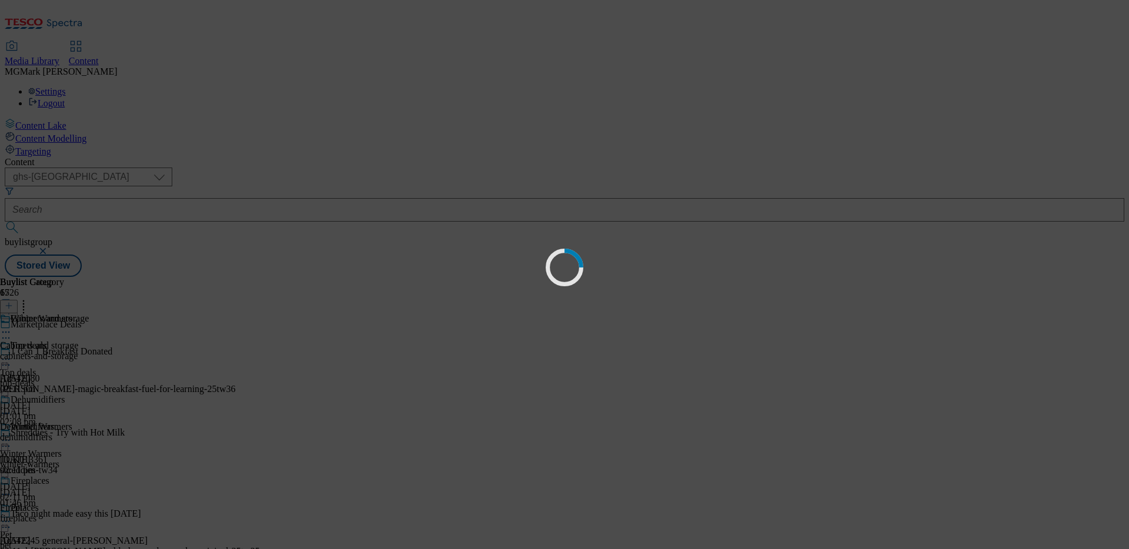
select select "evergreen"
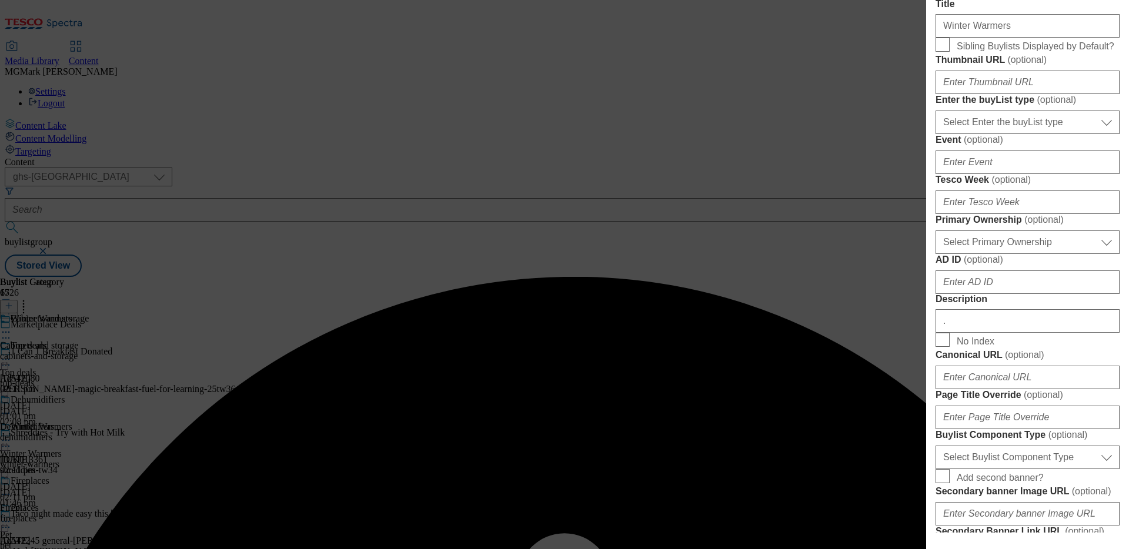
scroll to position [0, 0]
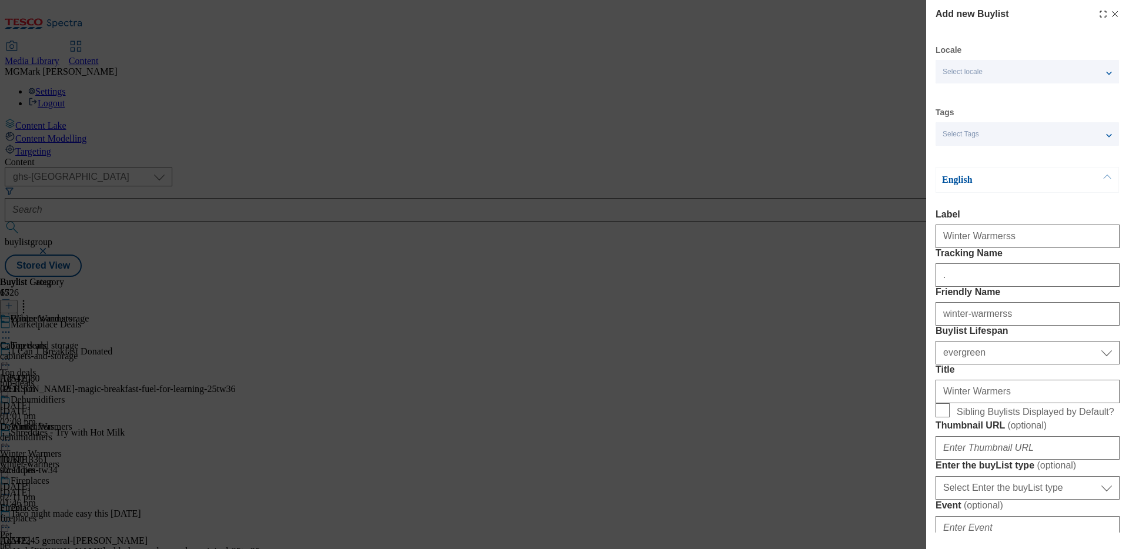
click at [1113, 15] on icon "Modal" at bounding box center [1114, 13] width 9 height 9
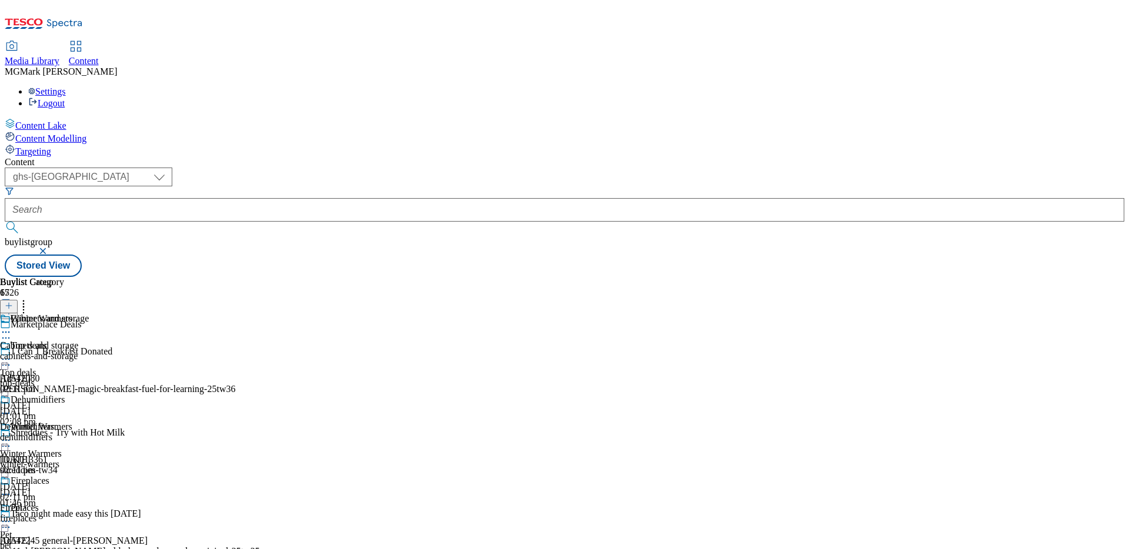
click at [12, 434] on icon at bounding box center [6, 440] width 12 height 12
click at [102, 378] on div "top-deals" at bounding box center [51, 383] width 102 height 11
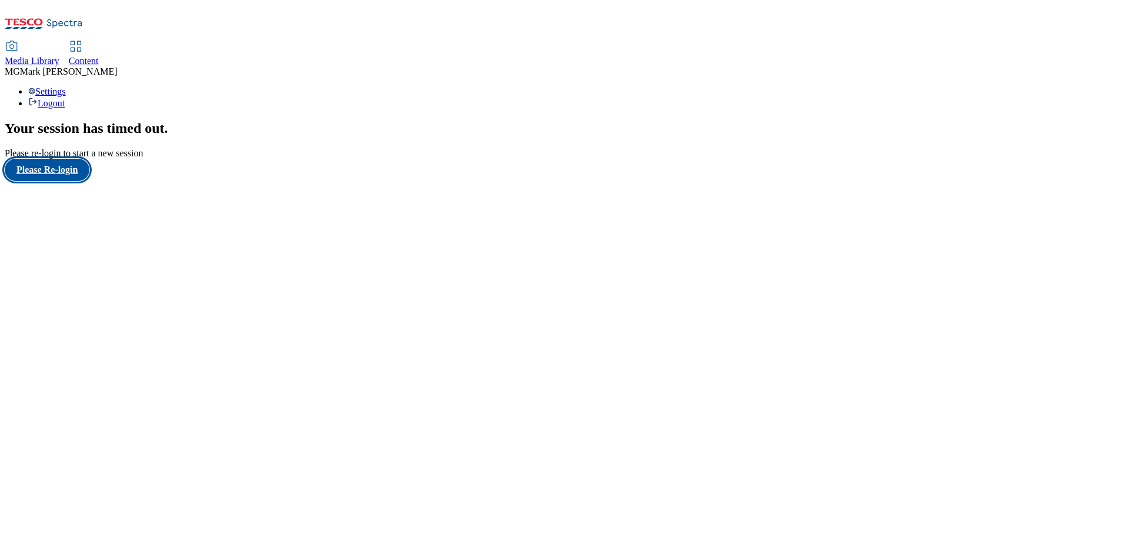
click at [79, 181] on button "Please Re-login" at bounding box center [47, 170] width 85 height 22
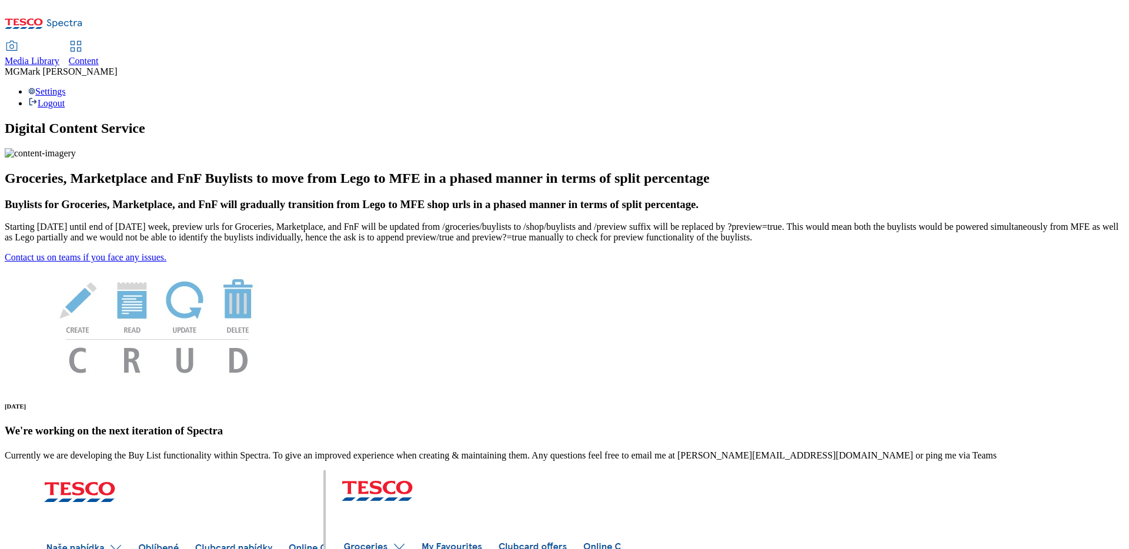
click at [99, 56] on div "Content" at bounding box center [84, 61] width 30 height 11
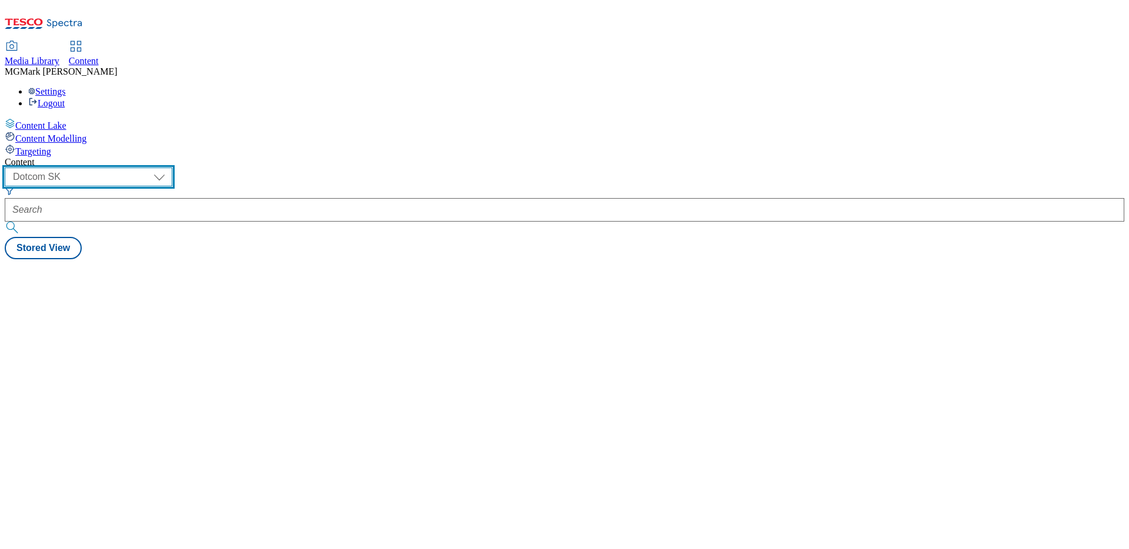
click at [172, 168] on select "Dotcom CZ Dotcom SK ghs-roi ghs-uk Phones [GEOGRAPHIC_DATA]" at bounding box center [89, 177] width 168 height 19
select select "ghs-[GEOGRAPHIC_DATA]"
click at [153, 168] on select "Dotcom CZ Dotcom SK ghs-roi ghs-uk Phones [GEOGRAPHIC_DATA]" at bounding box center [89, 177] width 168 height 19
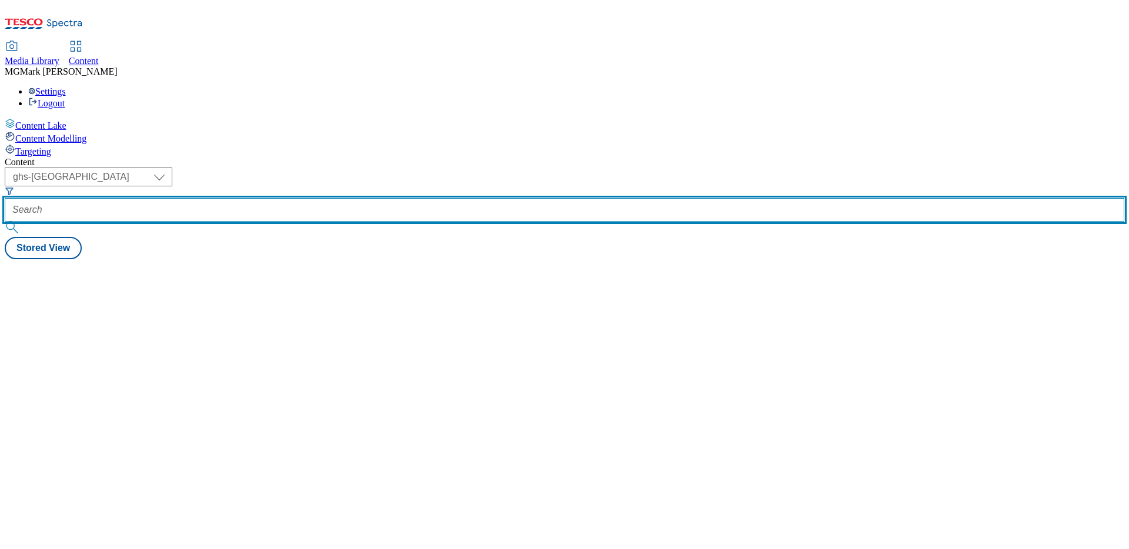
click at [293, 198] on input "text" at bounding box center [564, 210] width 1119 height 24
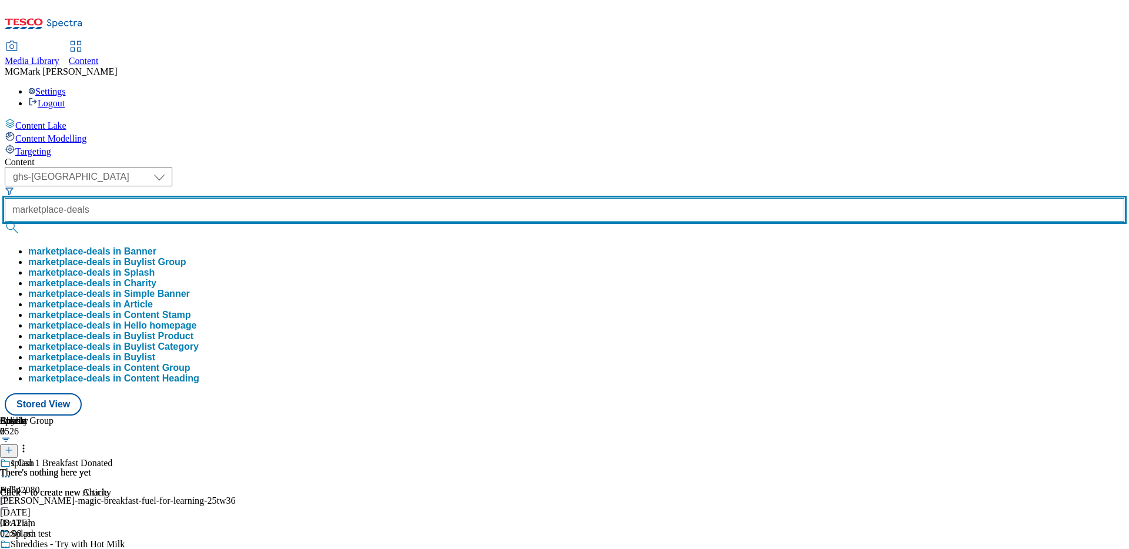
type input "marketplace-deals"
click at [5, 222] on button "submit" at bounding box center [13, 228] width 16 height 12
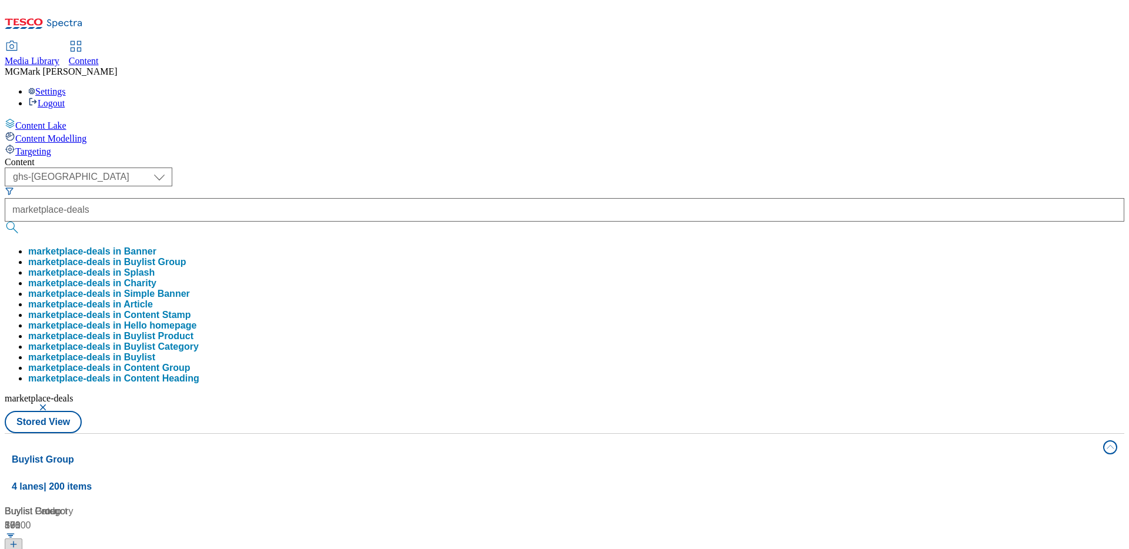
click at [504, 157] on div "Content" at bounding box center [564, 162] width 1119 height 11
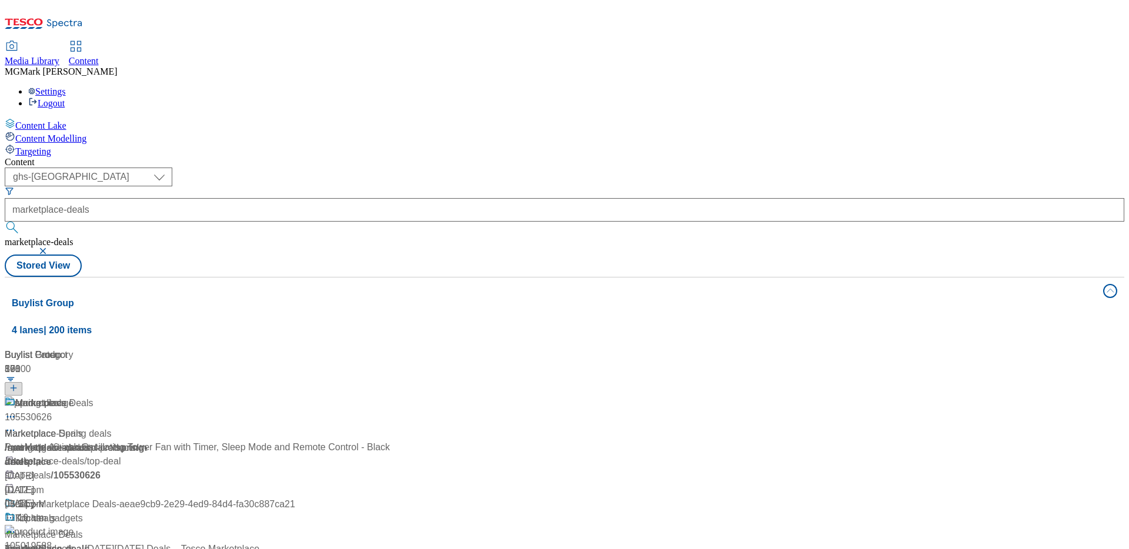
scroll to position [122, 0]
click at [295, 542] on div "/ marketplace-deals" at bounding box center [150, 549] width 290 height 14
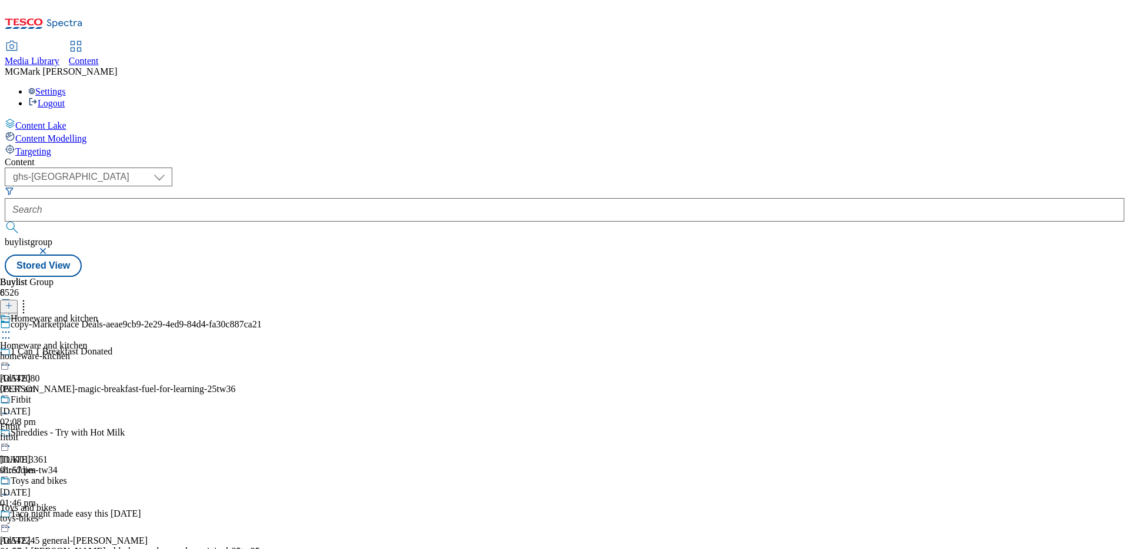
click at [50, 247] on button "button" at bounding box center [44, 250] width 12 height 7
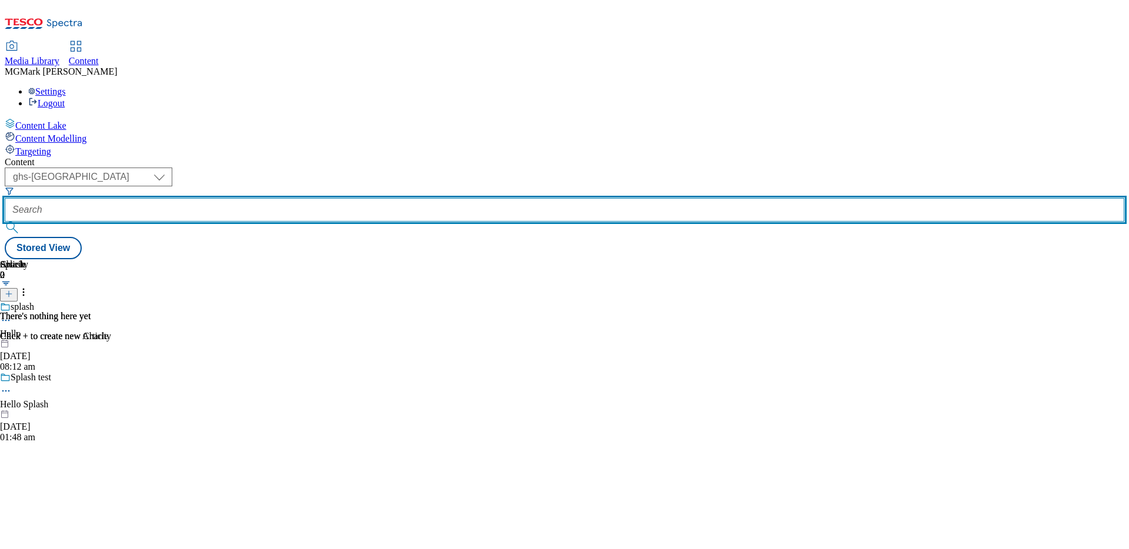
click at [300, 198] on input "text" at bounding box center [564, 210] width 1119 height 24
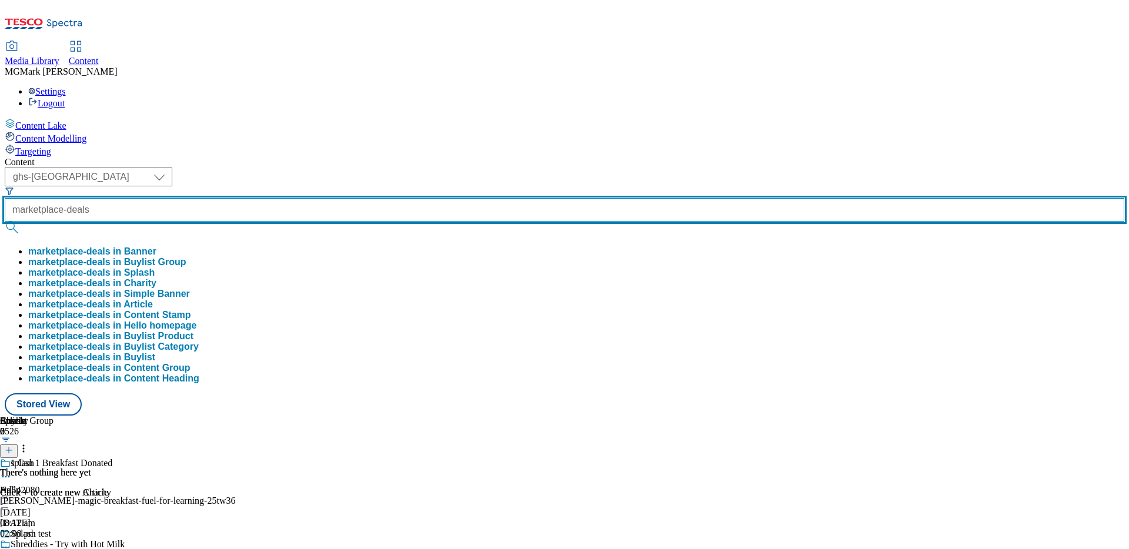
type input "marketplace-deals"
click at [5, 222] on button "submit" at bounding box center [13, 228] width 16 height 12
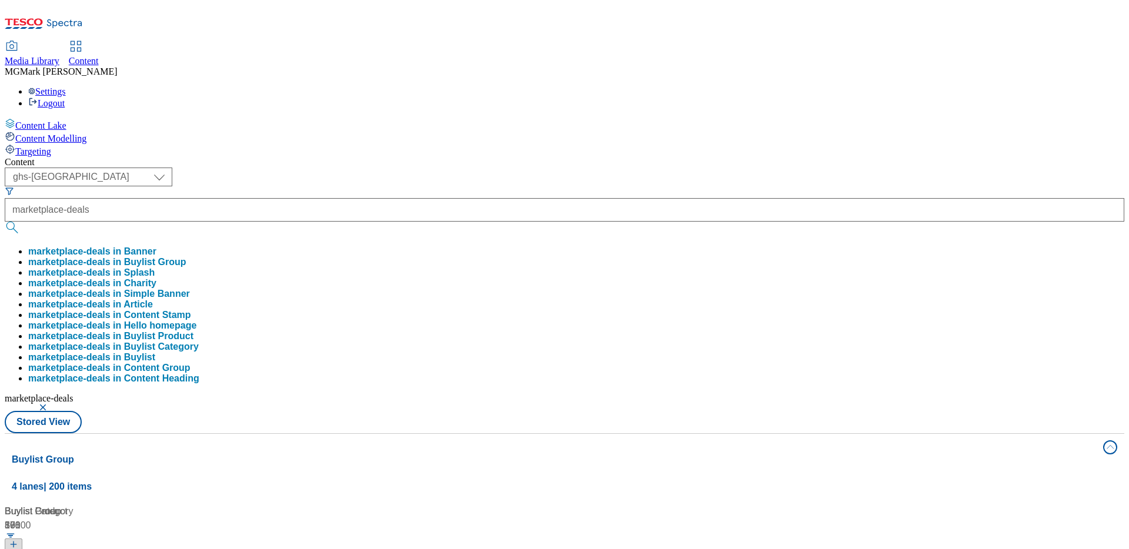
click at [484, 168] on div "( optional ) Dotcom CZ Dotcom SK ghs-roi ghs-uk Phones UK ghs-uk marketplace-de…" at bounding box center [564, 301] width 1119 height 266
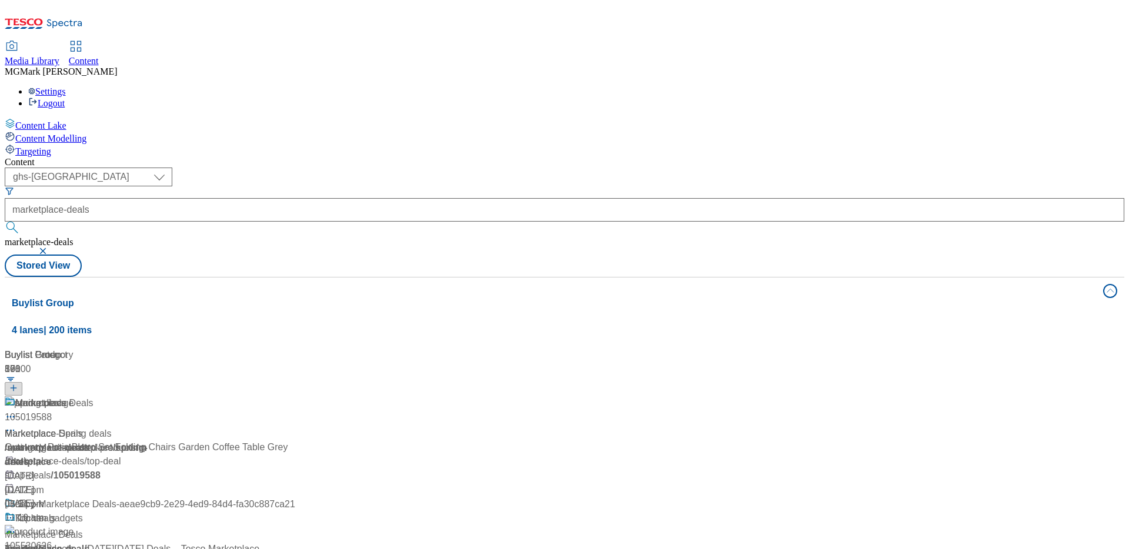
scroll to position [9, 0]
click at [295, 396] on div "Marketplace Deals Marketplace Deals / marketplace-deals [DATE] 01:12 pm" at bounding box center [150, 446] width 290 height 101
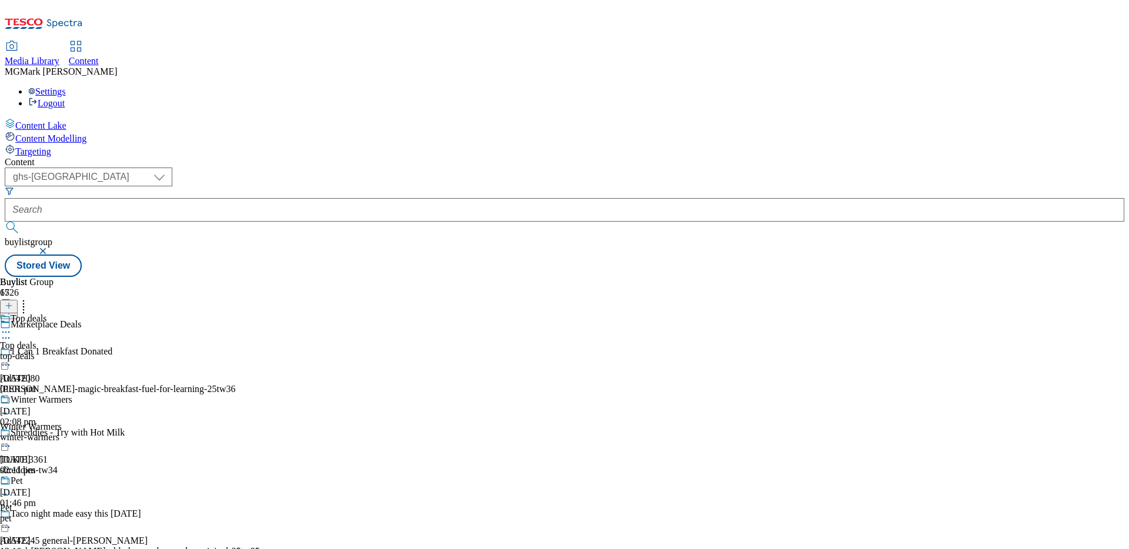
click at [92, 432] on div "winter-warmers" at bounding box center [46, 437] width 92 height 11
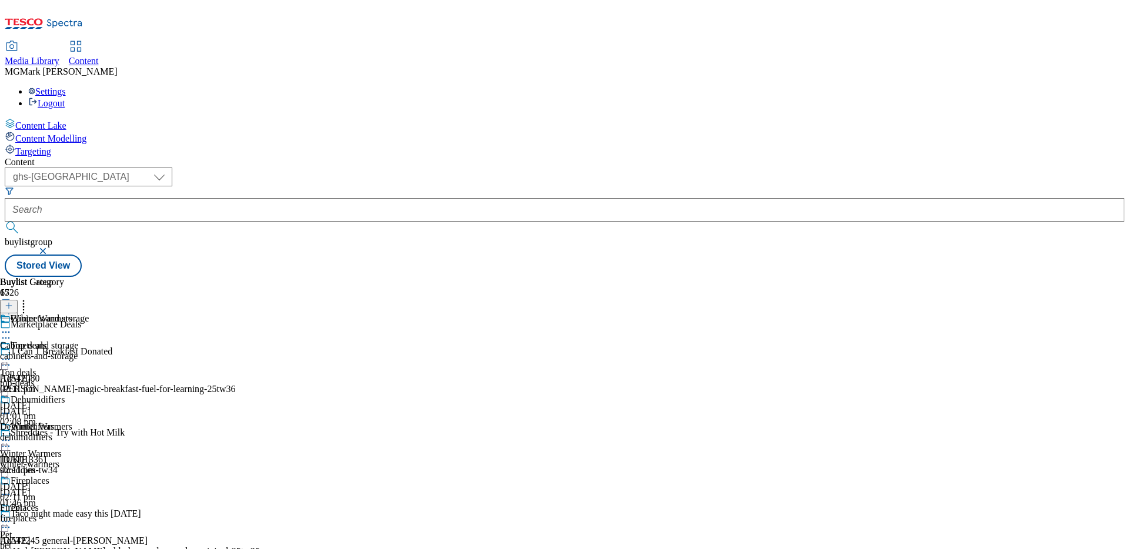
click at [12, 434] on icon at bounding box center [6, 440] width 12 height 12
click at [98, 542] on span "Open Preview Url" at bounding box center [66, 546] width 61 height 9
